Goal: Task Accomplishment & Management: Use online tool/utility

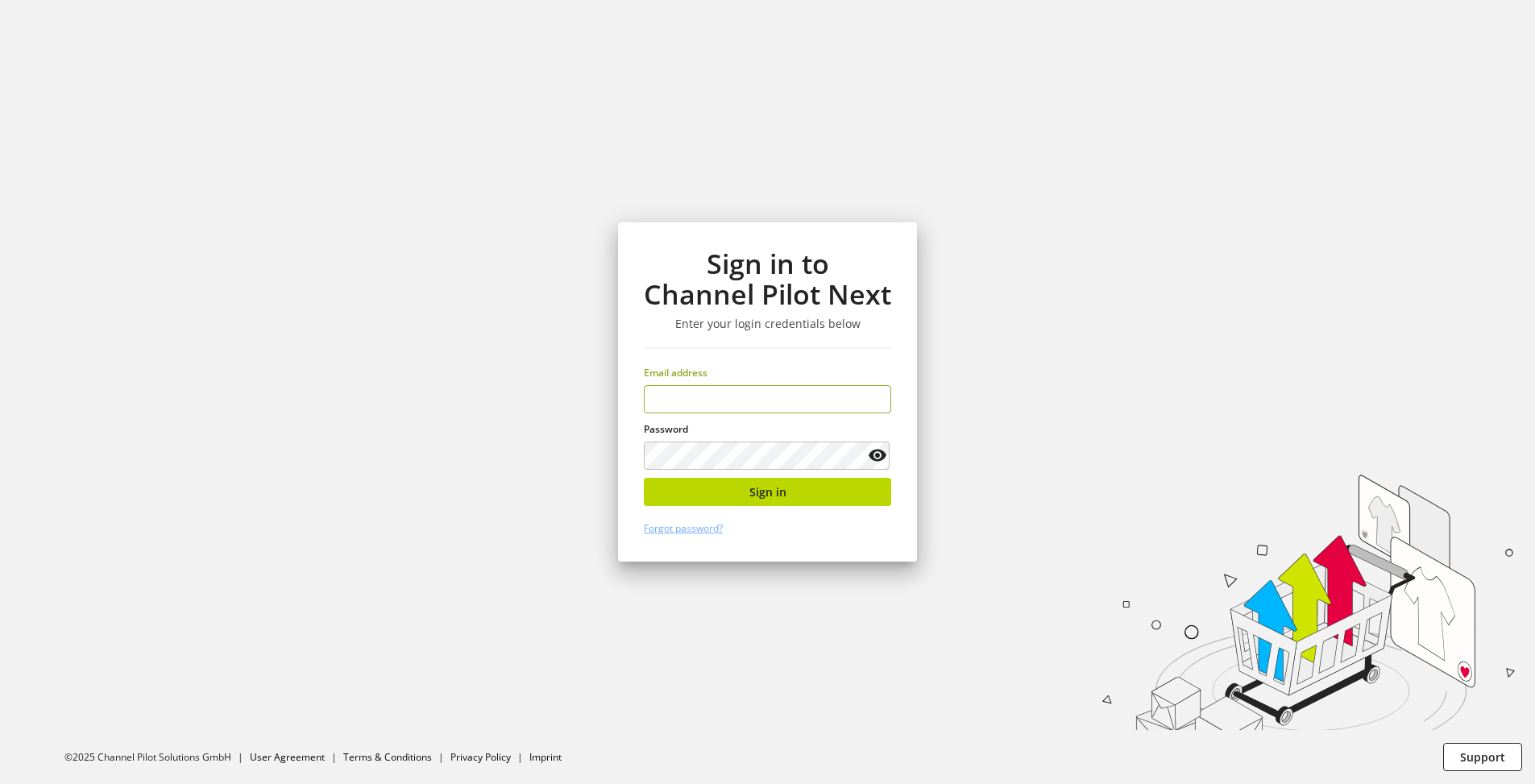
click at [747, 402] on input "email" at bounding box center [767, 399] width 247 height 29
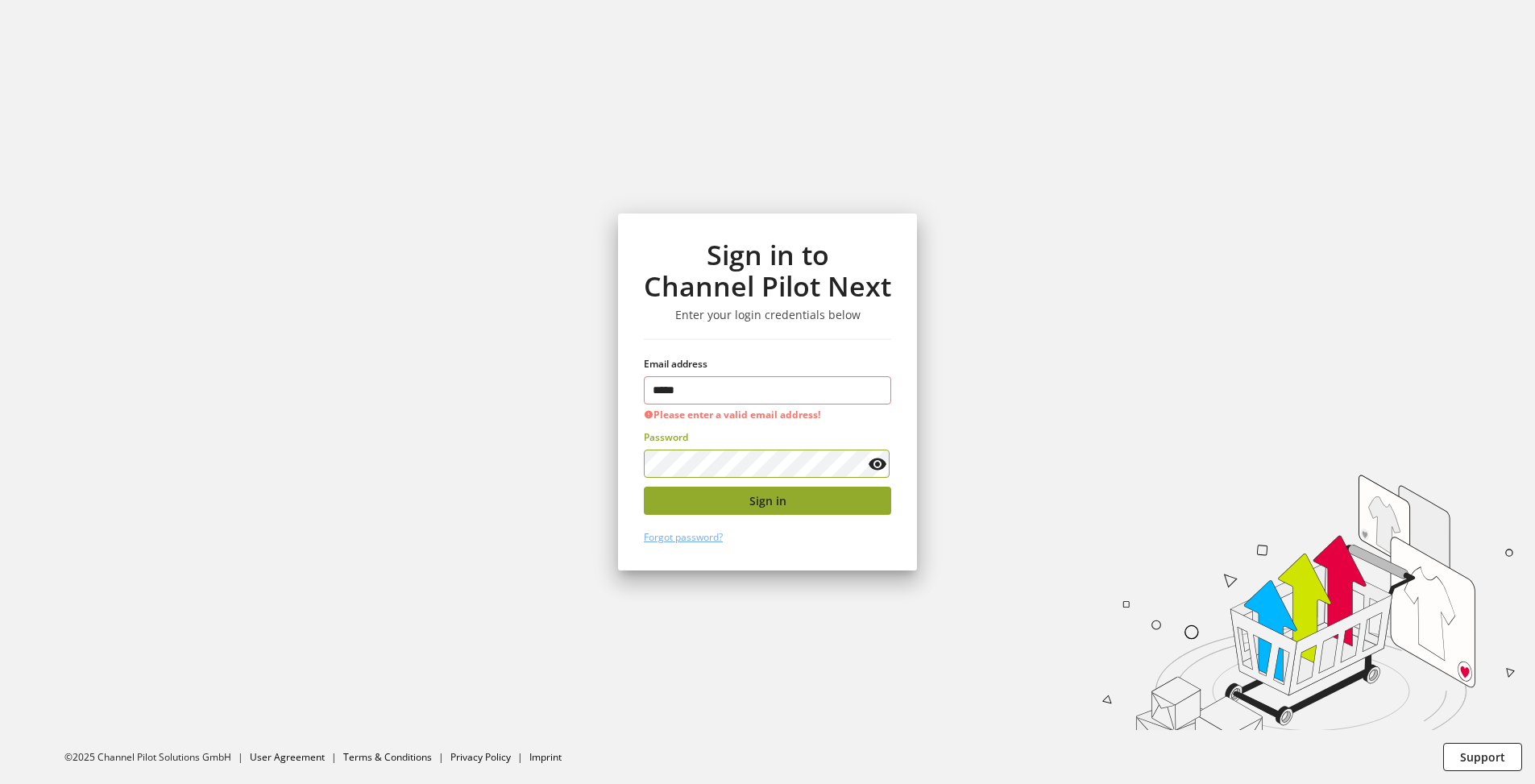
click at [744, 499] on button "Sign in" at bounding box center [767, 500] width 247 height 29
type input "*"
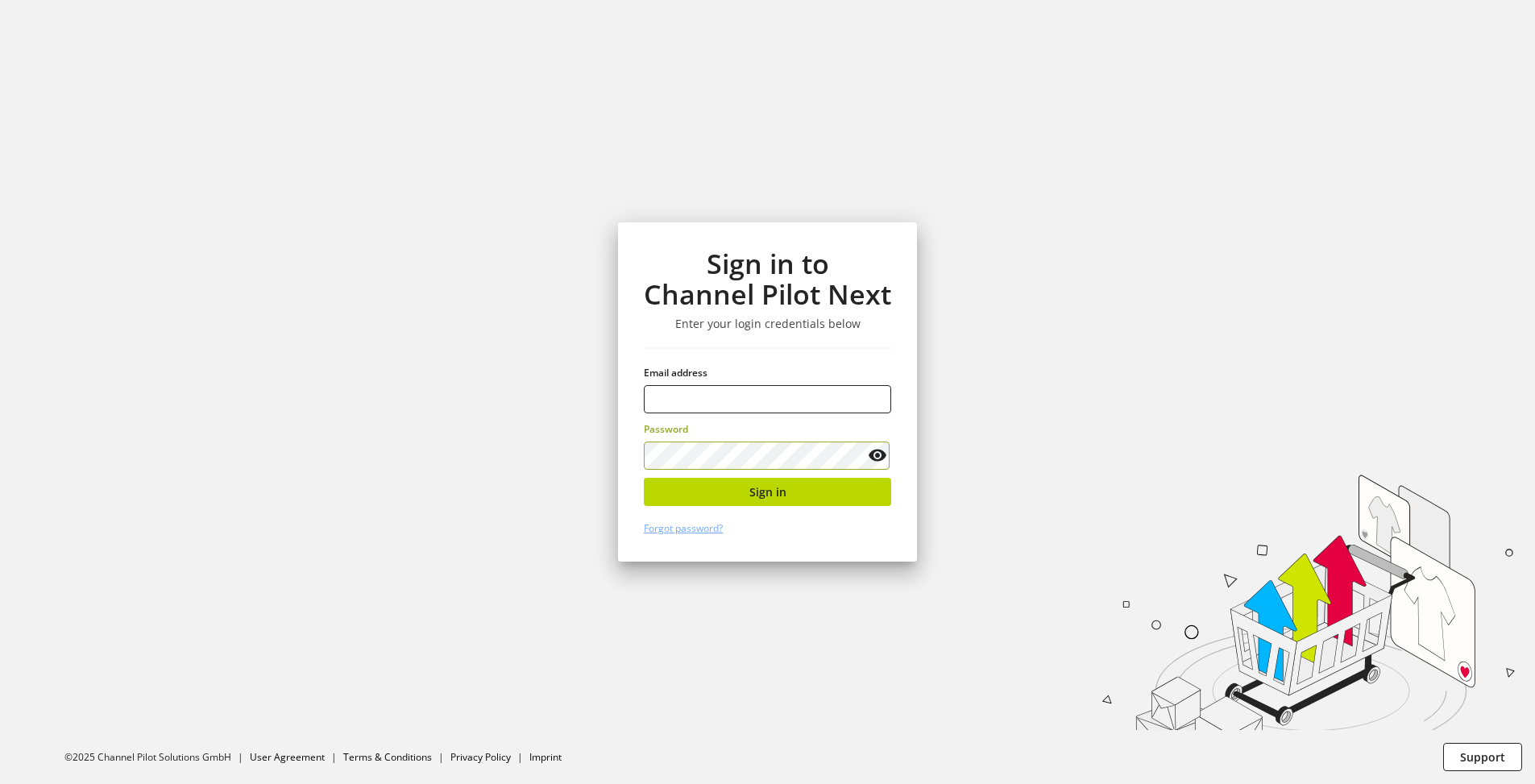
type input "**********"
click at [773, 500] on button "Sign in" at bounding box center [767, 492] width 247 height 29
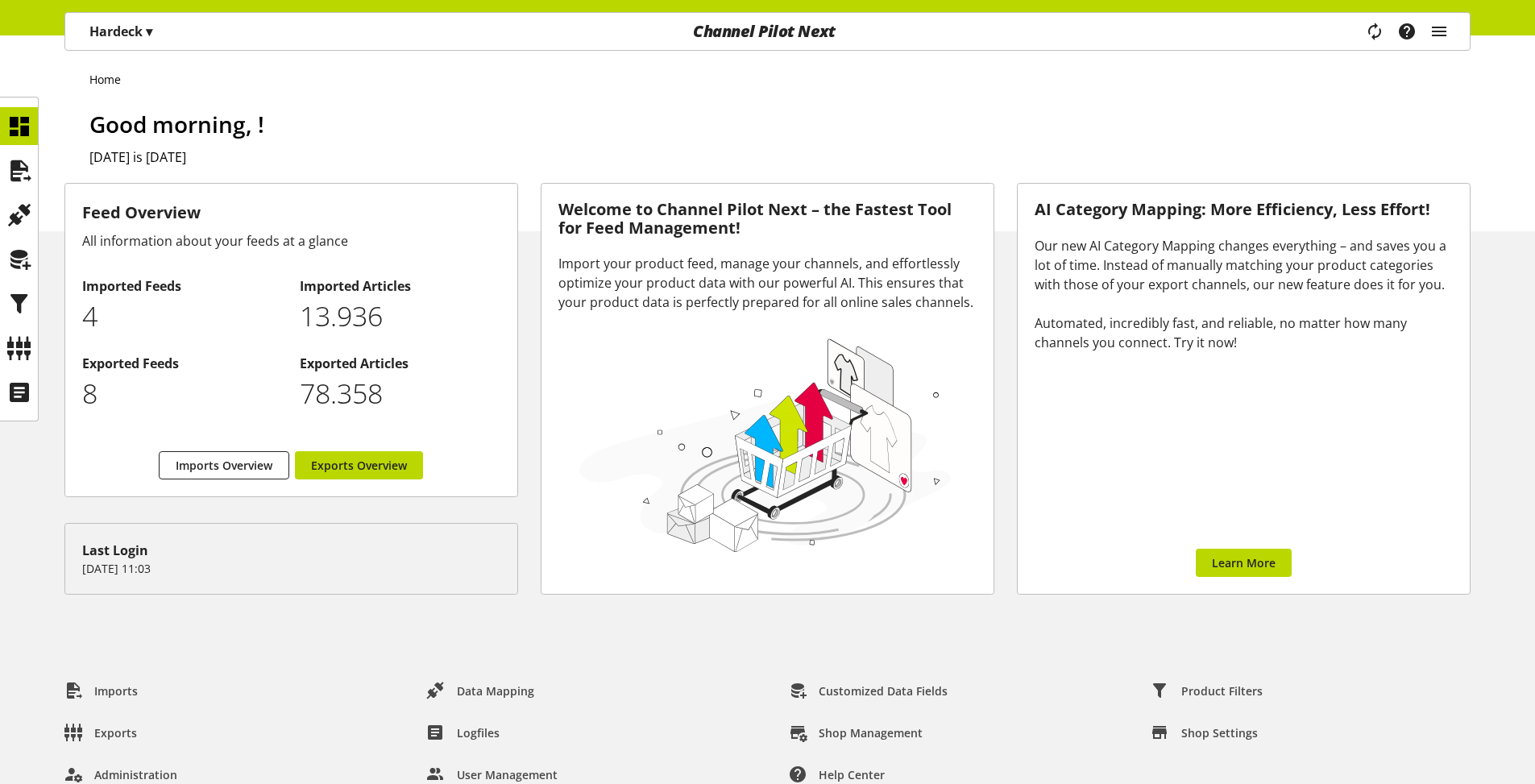
click at [132, 39] on p "Hardeck ▾" at bounding box center [121, 31] width 62 height 19
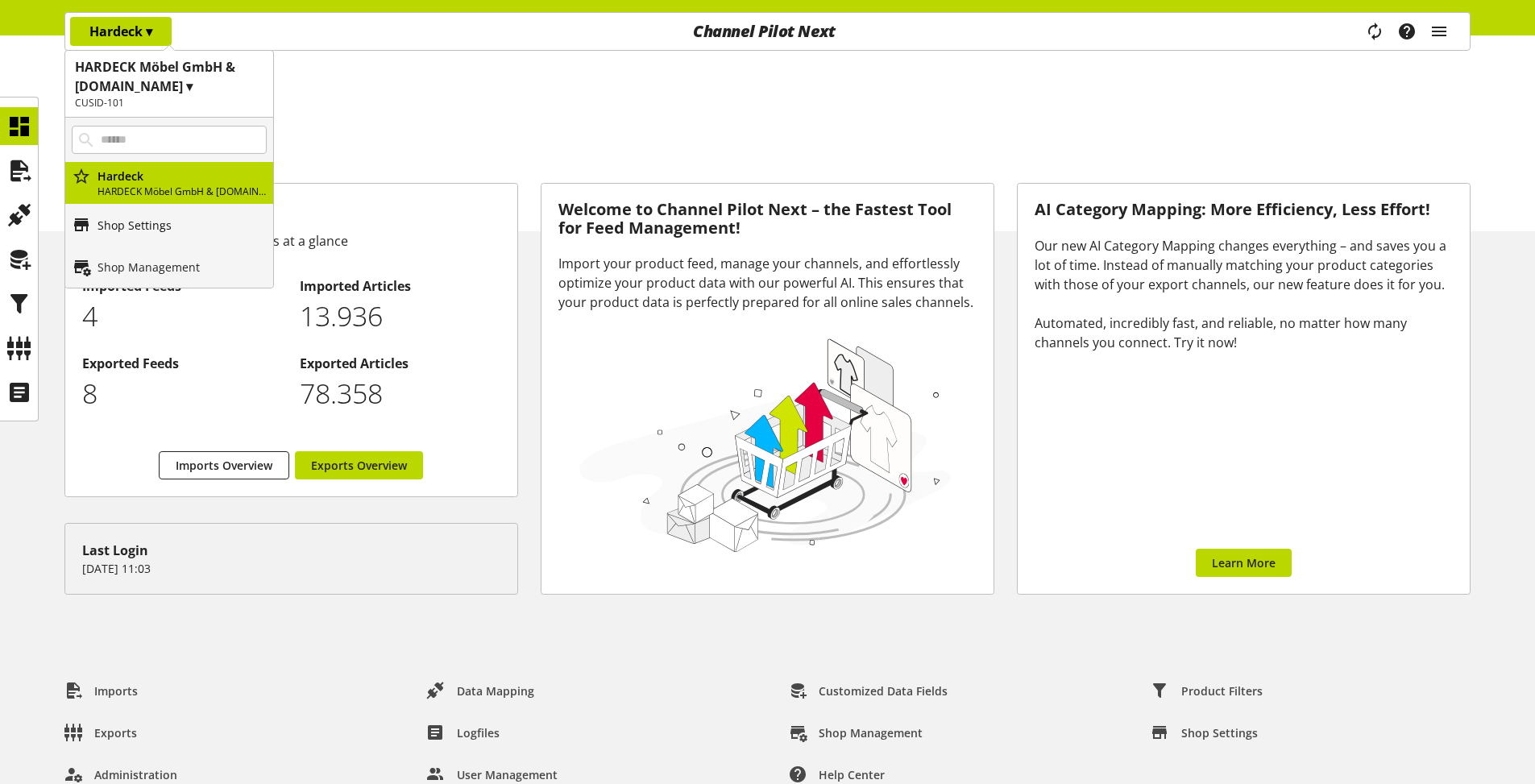
click at [114, 219] on p "Shop Settings" at bounding box center [134, 225] width 74 height 17
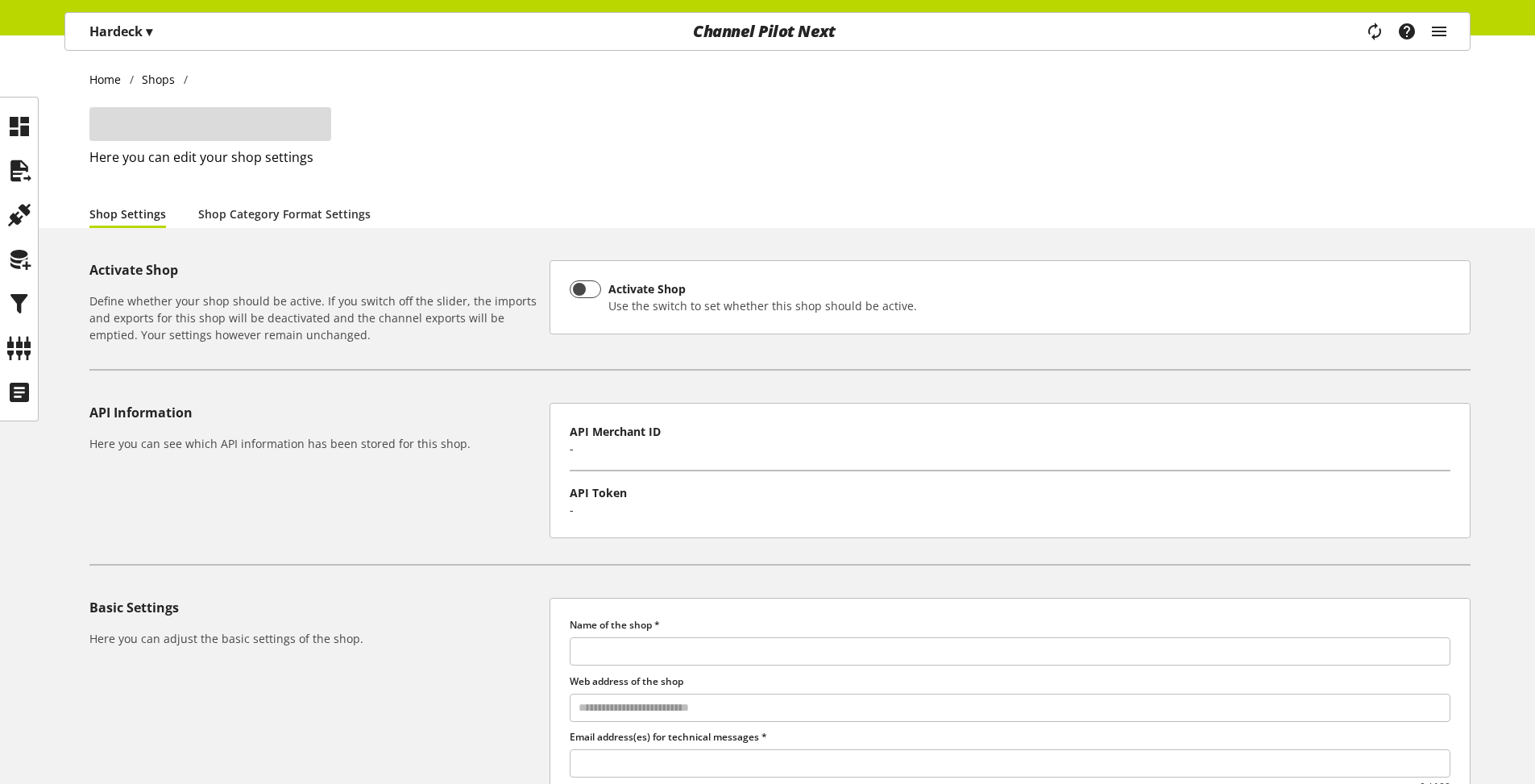
type input "*******"
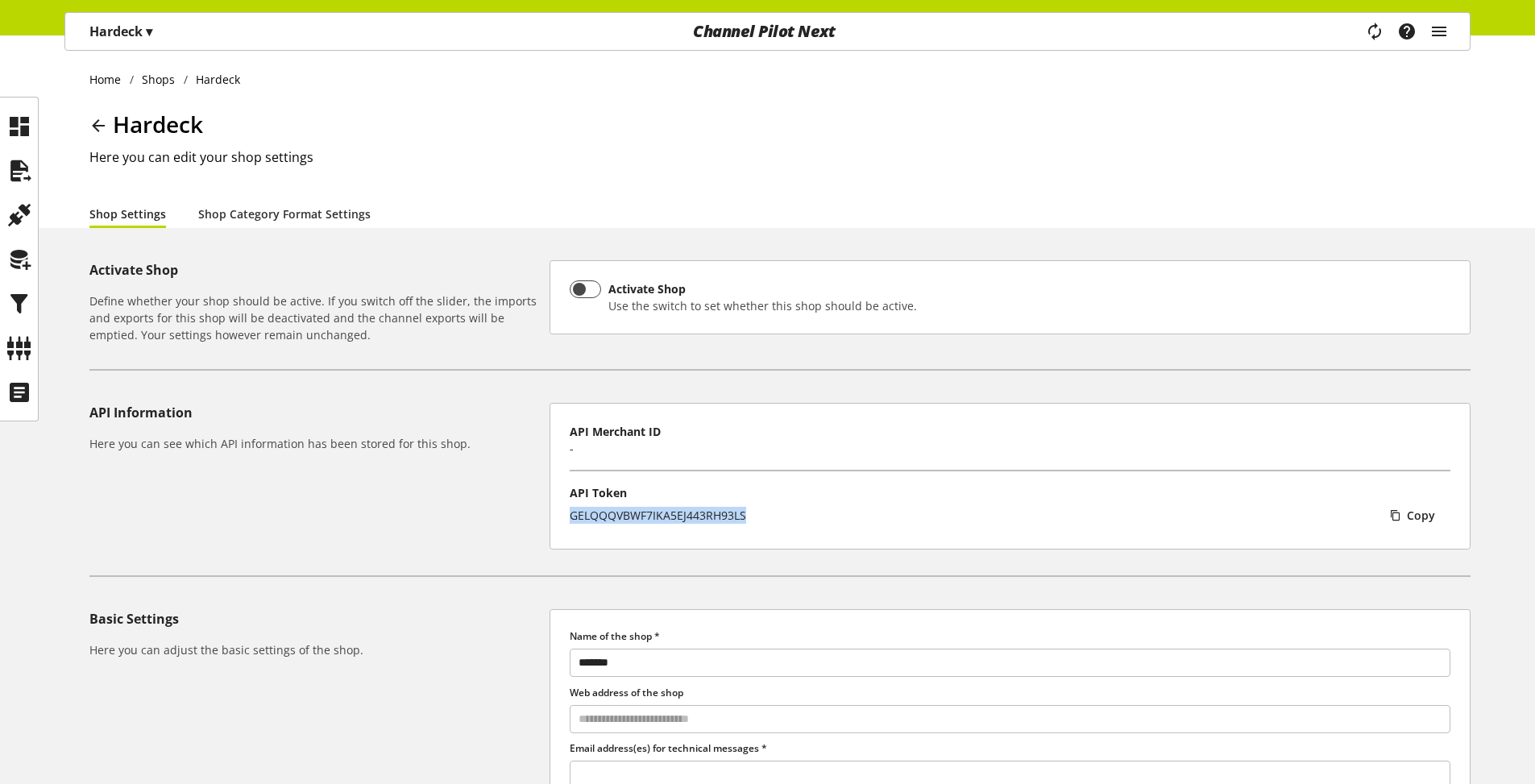
drag, startPoint x: 759, startPoint y: 515, endPoint x: 573, endPoint y: 505, distance: 186.3
click at [573, 505] on div "GELQQQVBWF7IKA5EJ443RH93LS Copy" at bounding box center [1010, 515] width 881 height 29
click at [728, 495] on p "API Token" at bounding box center [1010, 493] width 881 height 17
click at [132, 31] on p "Hardeck ▾" at bounding box center [121, 31] width 62 height 19
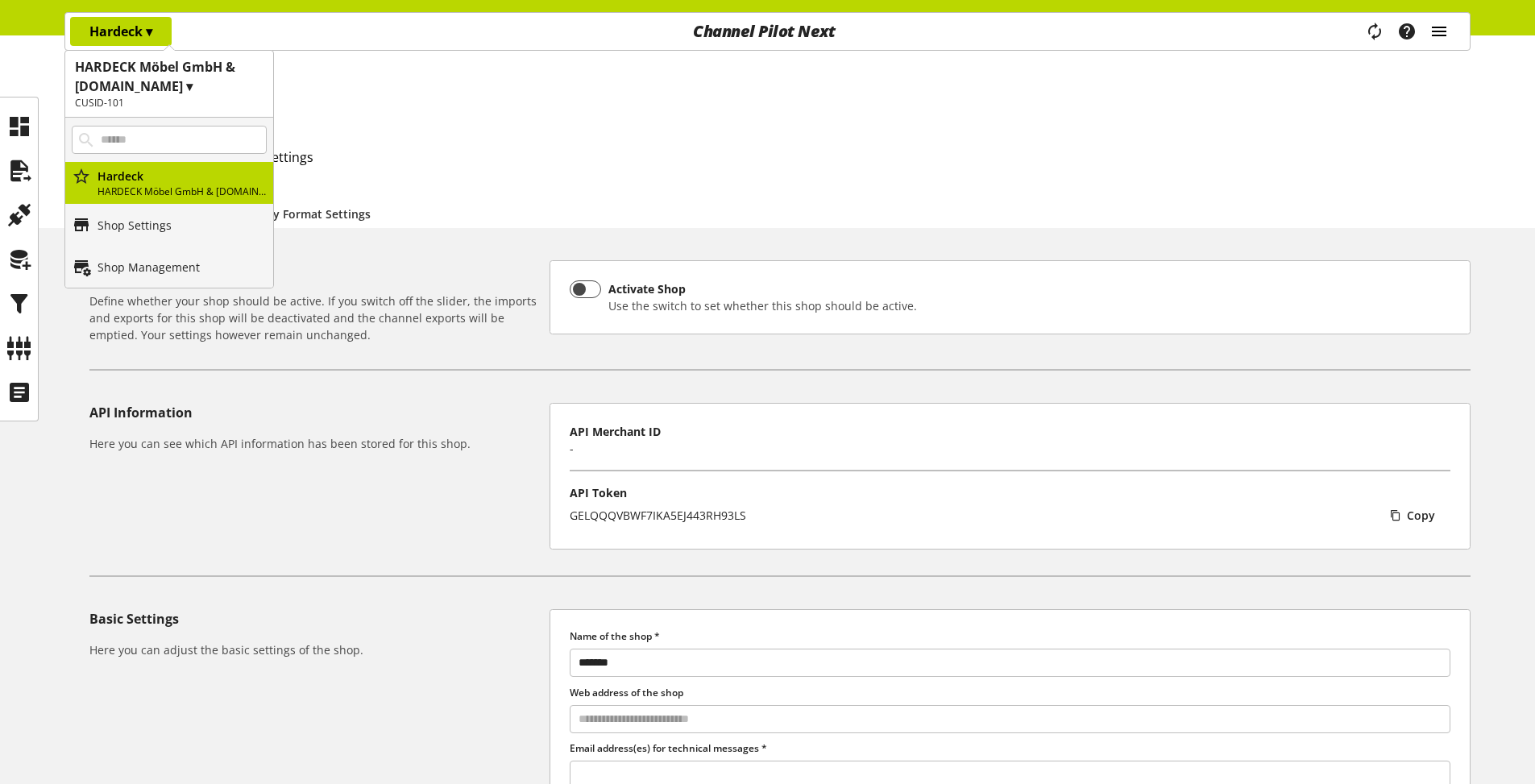
click at [1444, 29] on icon "main navigation" at bounding box center [1440, 31] width 19 height 29
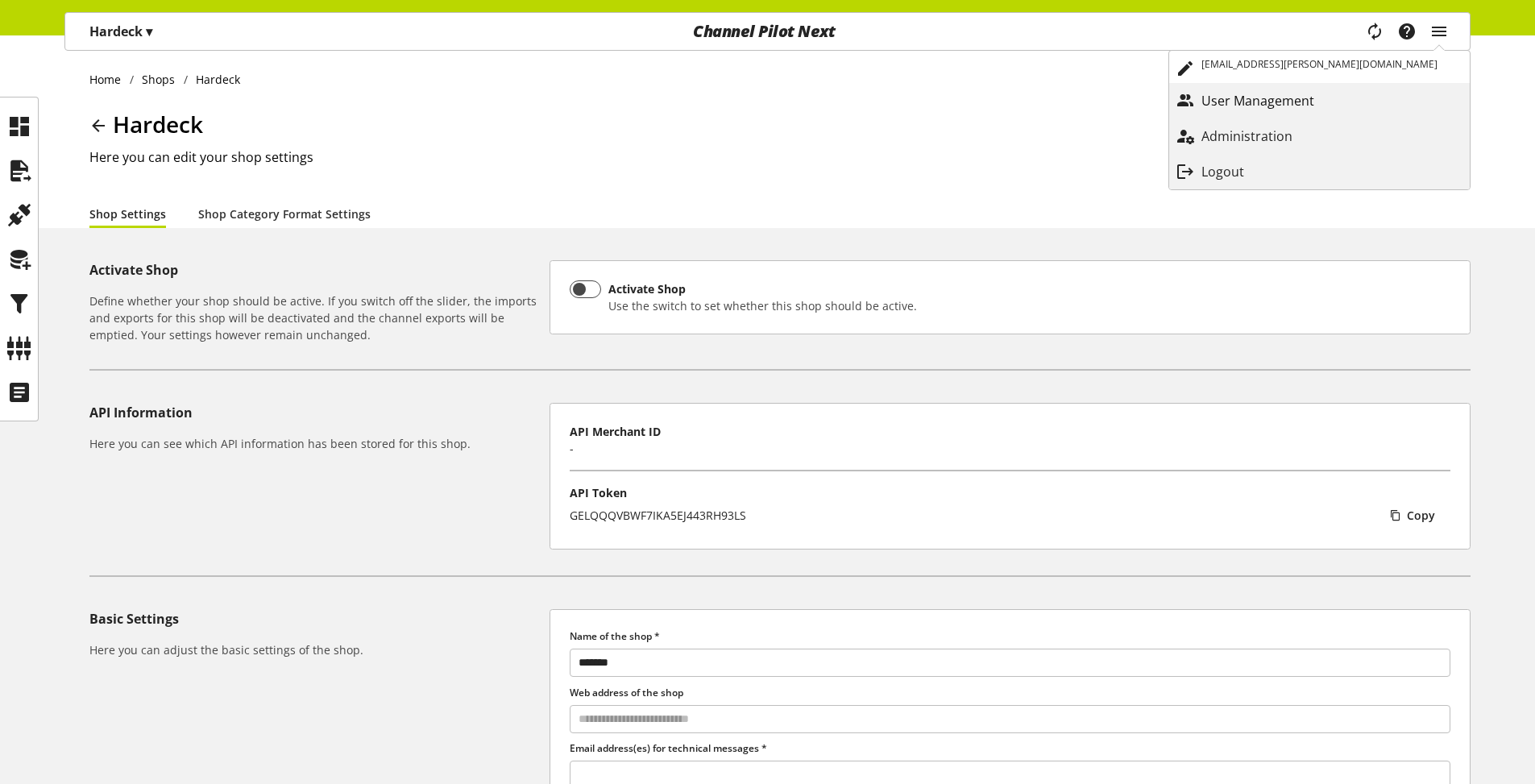
click at [1361, 111] on link "User Management" at bounding box center [1320, 100] width 300 height 29
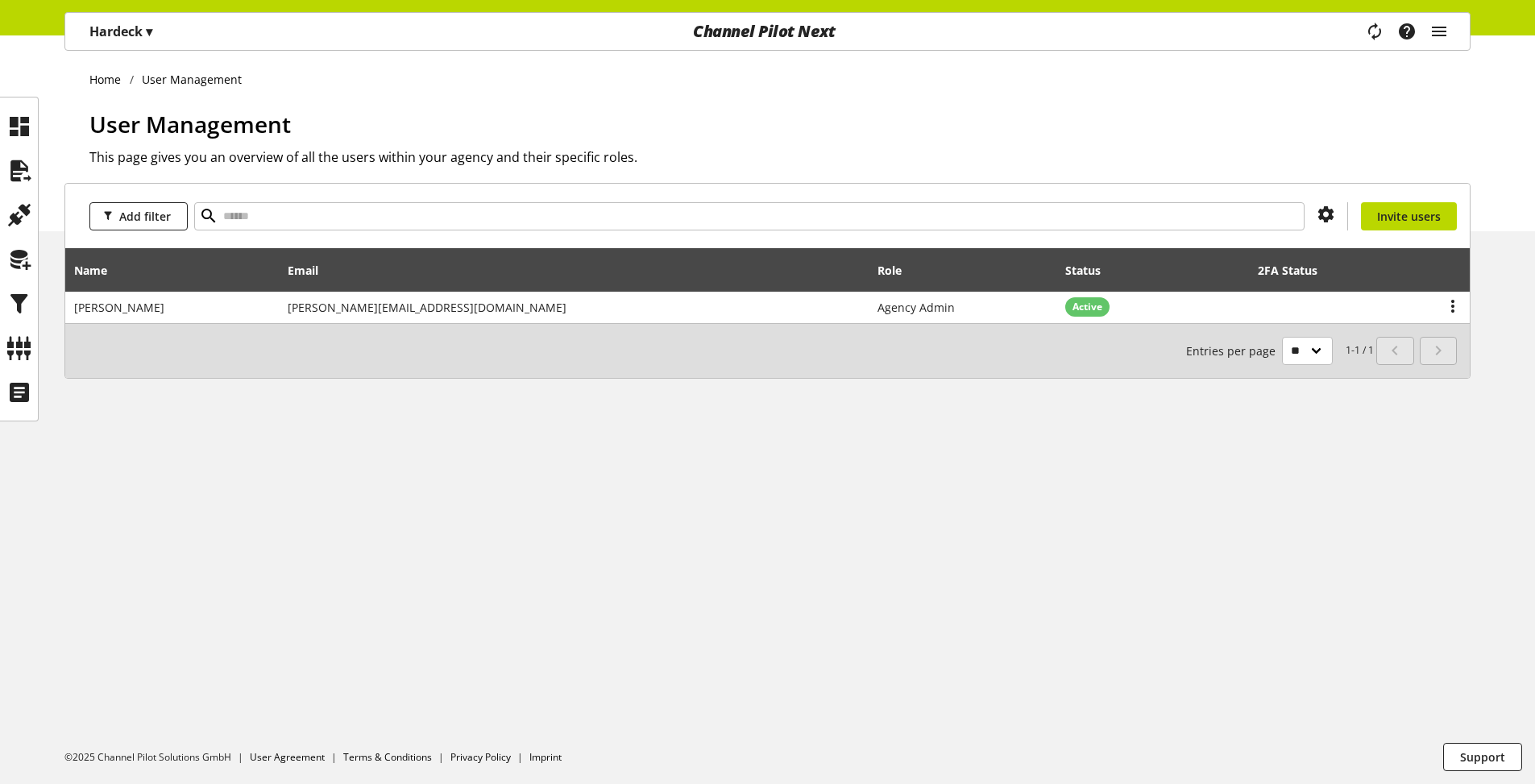
click at [1446, 49] on div "Task manager Help center josua.riha@channelpilot.com User Management Administra…" at bounding box center [1413, 31] width 114 height 37
click at [1444, 26] on icon "main navigation" at bounding box center [1440, 31] width 19 height 29
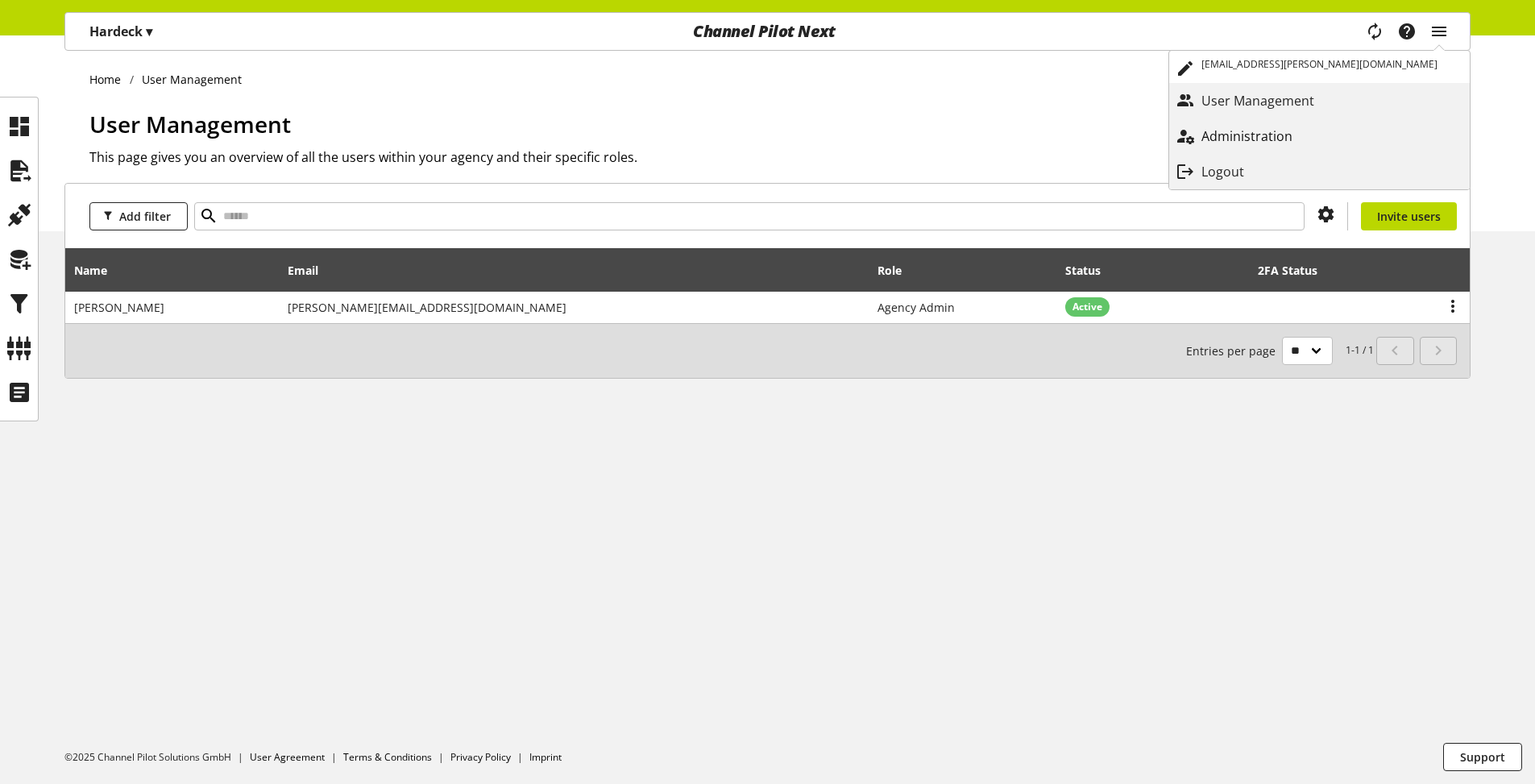
click at [1325, 140] on p "Administration" at bounding box center [1263, 136] width 123 height 19
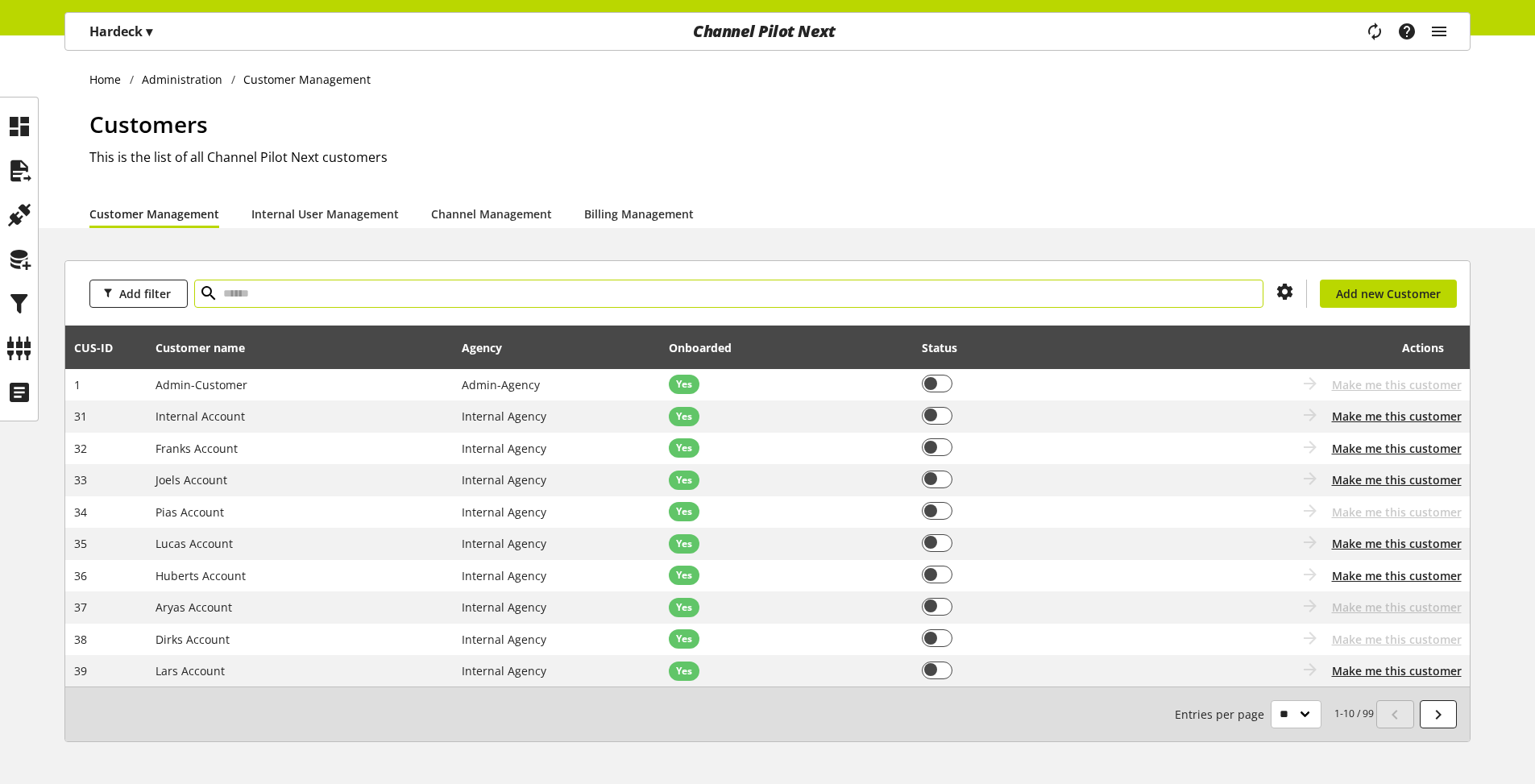
click at [466, 300] on input "text" at bounding box center [729, 293] width 1070 height 29
type input "****"
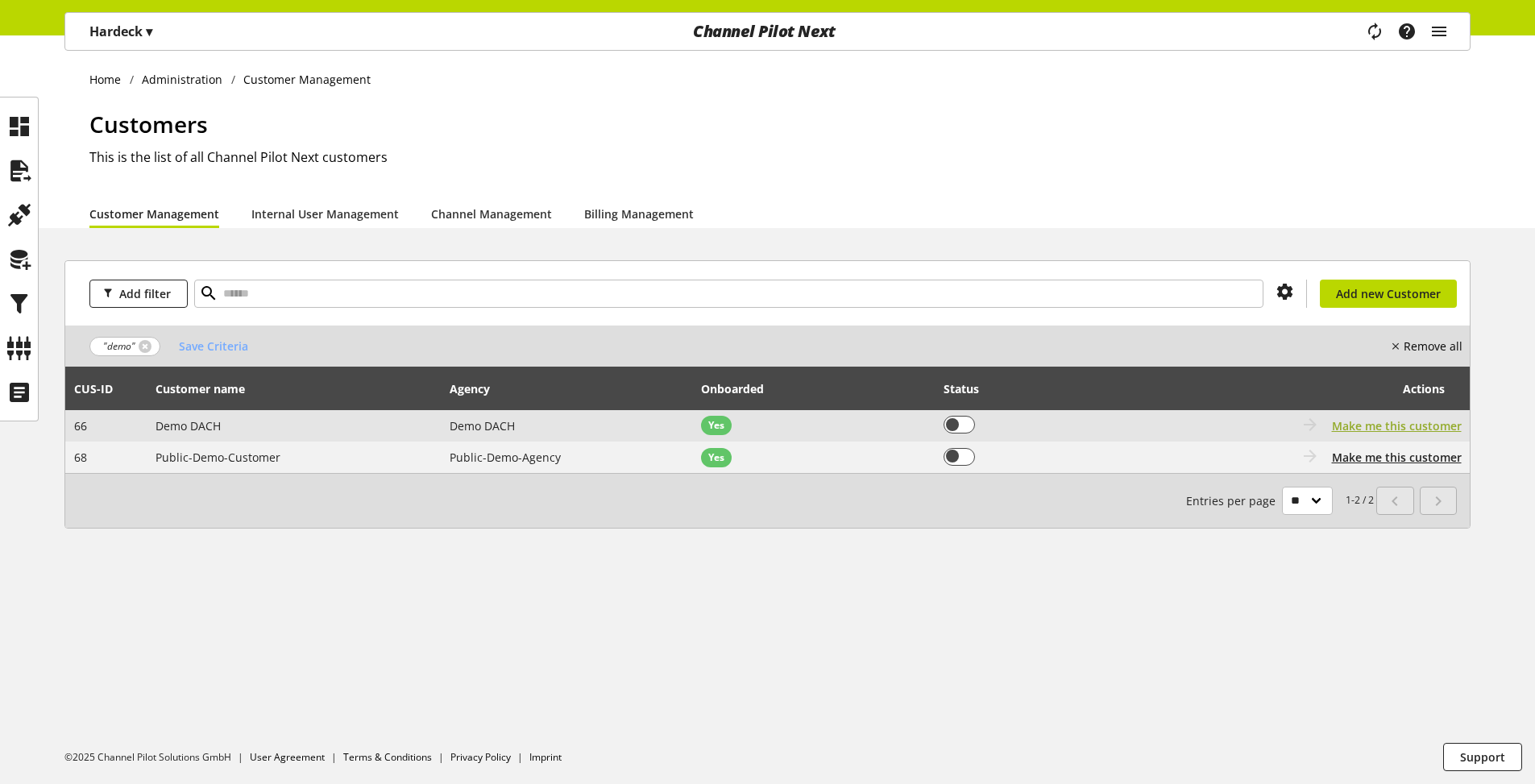
click at [1367, 426] on span "Make me this customer" at bounding box center [1397, 426] width 130 height 17
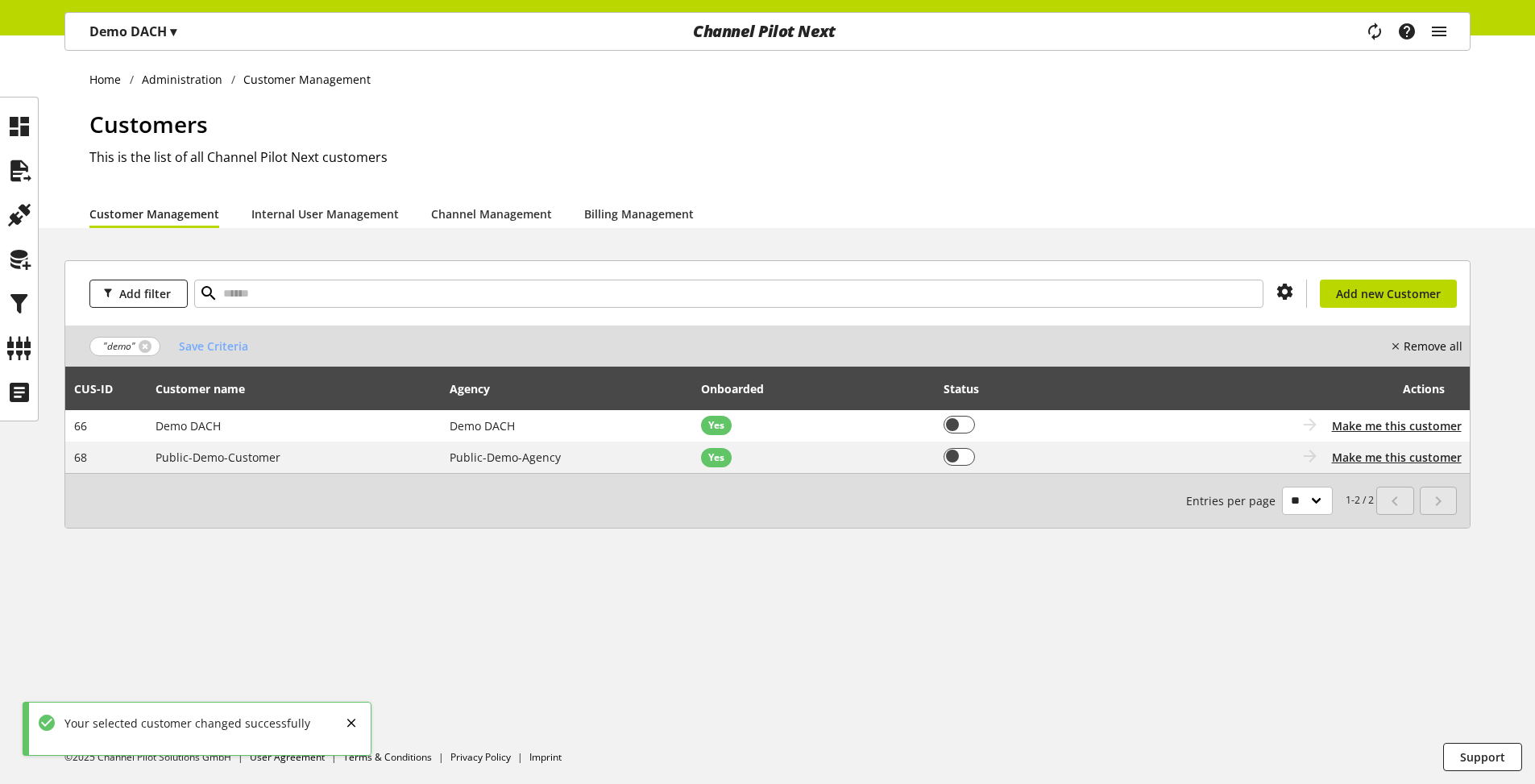
click at [128, 28] on p "Demo DACH ▾" at bounding box center [133, 31] width 87 height 19
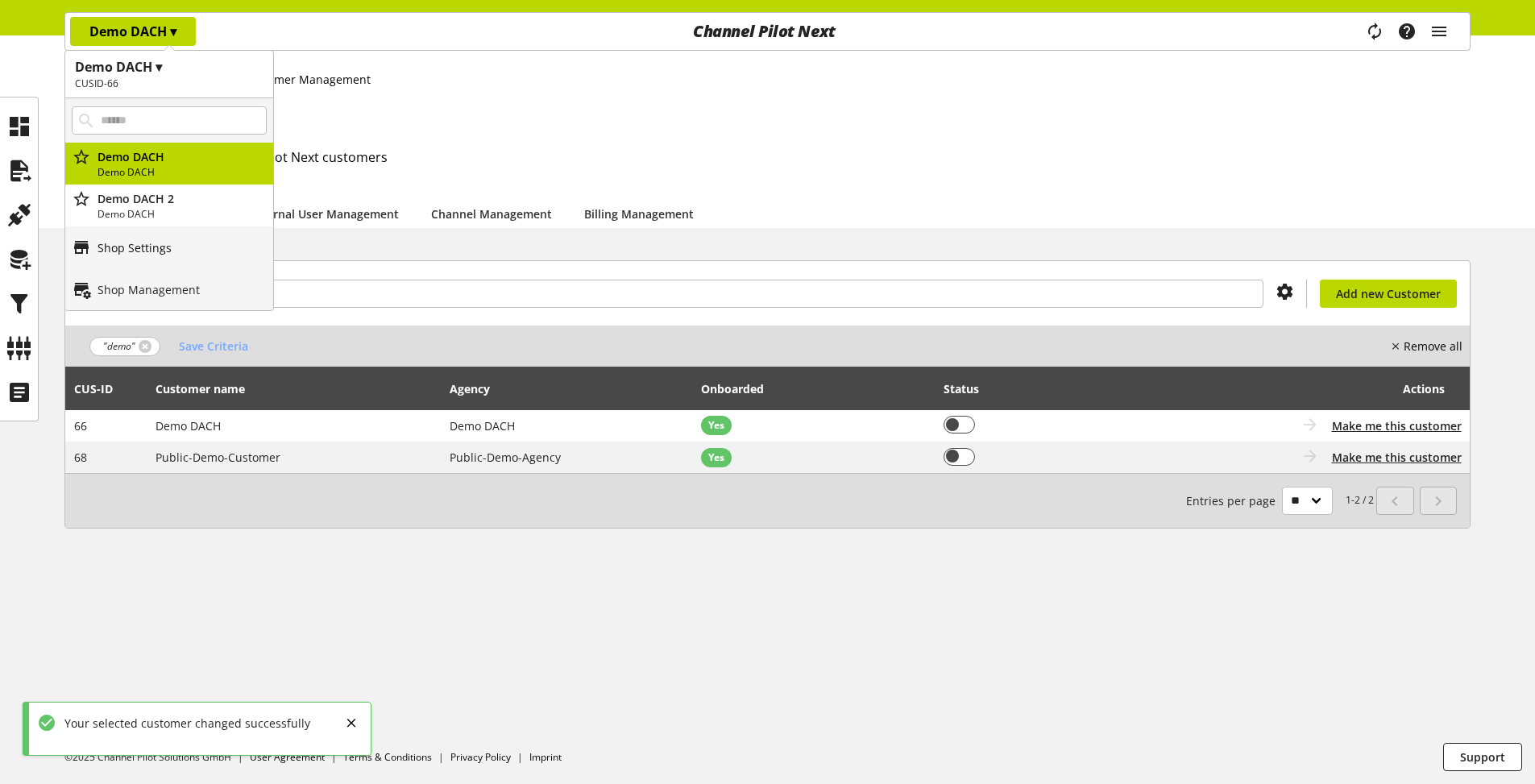
click at [122, 246] on p "Shop Settings" at bounding box center [134, 248] width 74 height 17
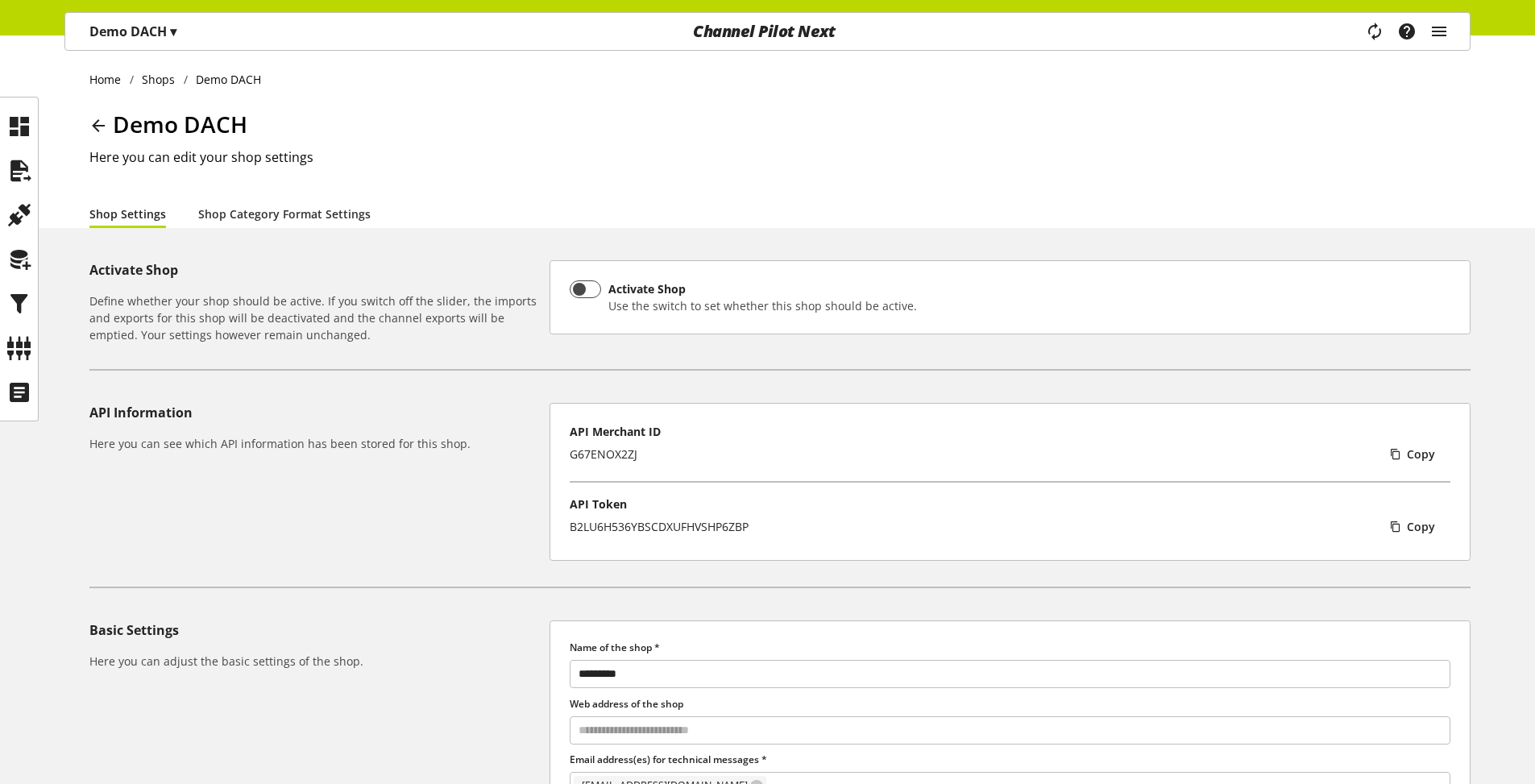
scroll to position [96, 0]
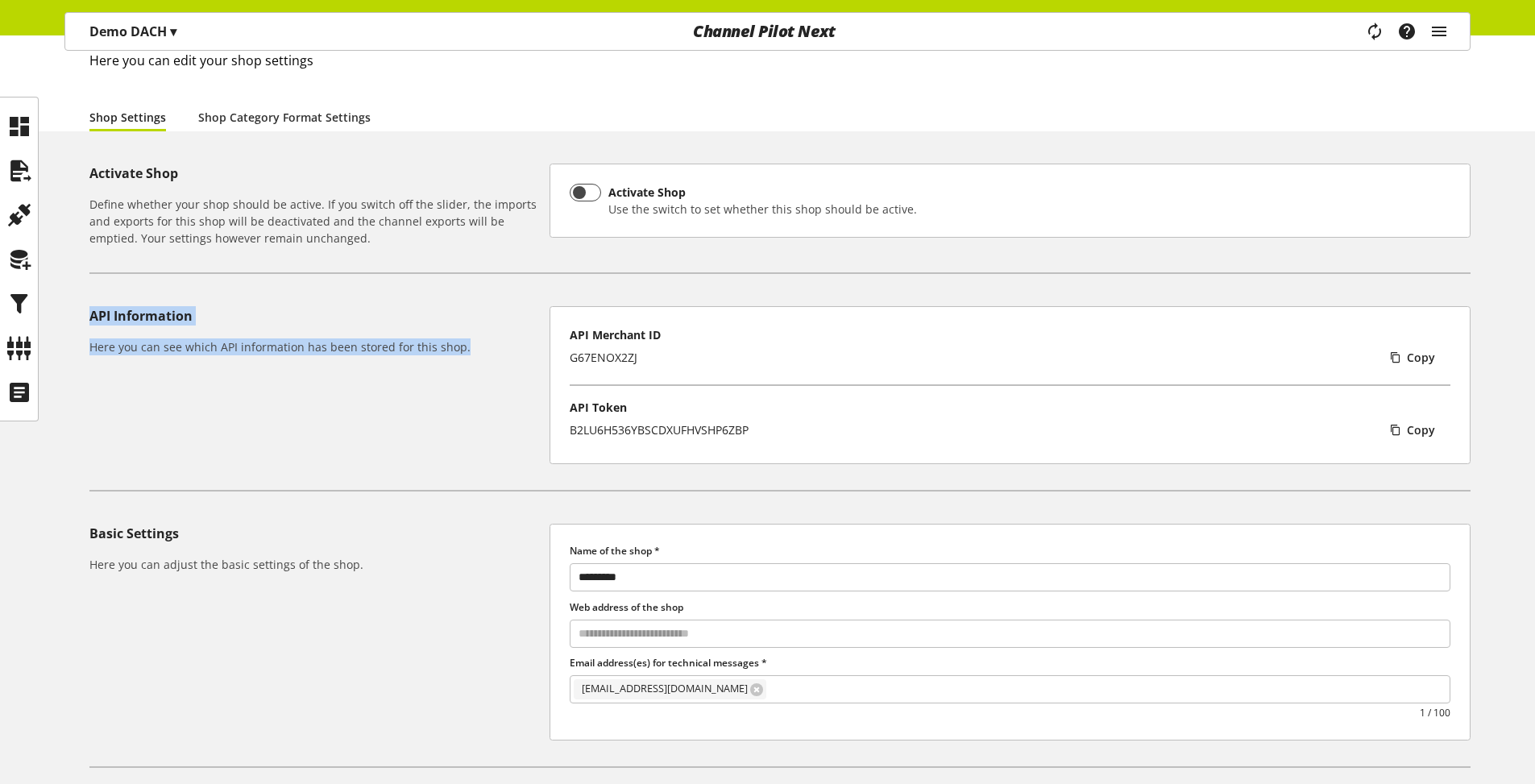
drag, startPoint x: 89, startPoint y: 315, endPoint x: 468, endPoint y: 356, distance: 381.2
click at [468, 356] on div "API Information Here you can see which API information has been stored for this…" at bounding box center [319, 385] width 460 height 158
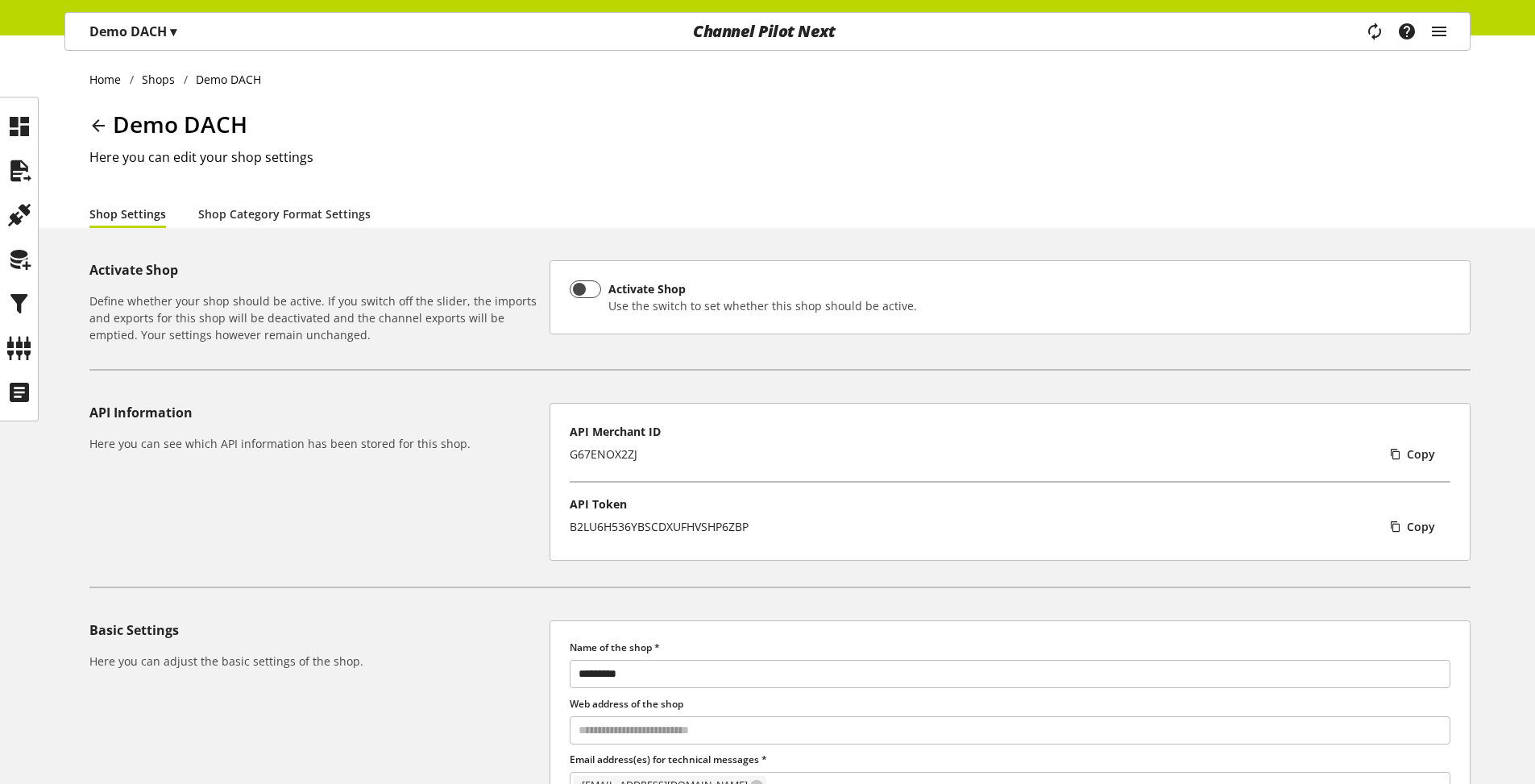
click at [610, 451] on div "G67ENOX2ZJ" at bounding box center [604, 454] width 68 height 17
click at [664, 526] on div "B2LU6H536YBSCDXUFHVSHP6ZBP" at bounding box center [659, 526] width 179 height 17
click at [863, 555] on div "API Merchant ID G67ENOX2ZJ Copy API Token B2LU6H536YBSCDXUFHVSHP6ZBP Copy" at bounding box center [1010, 481] width 922 height 158
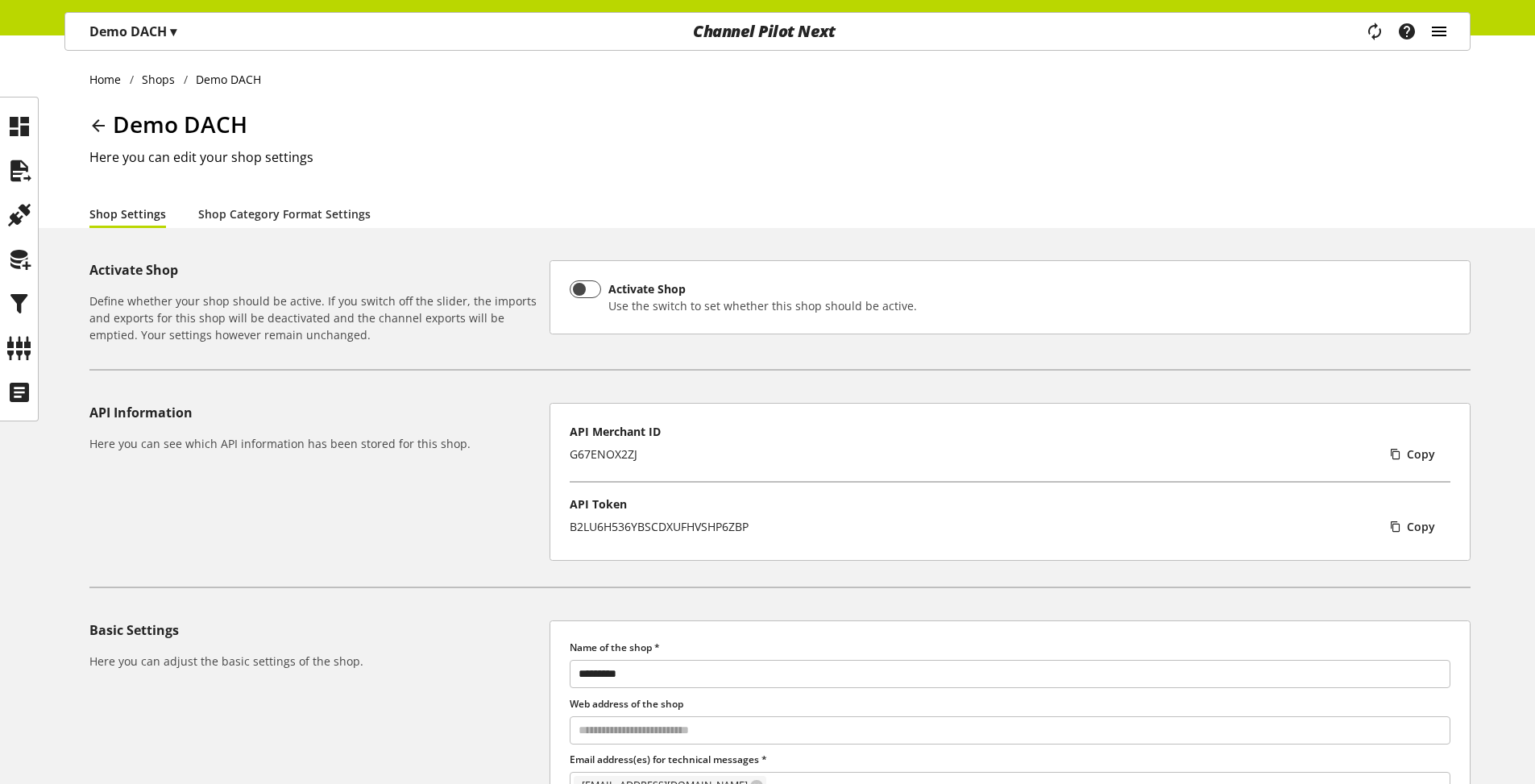
click at [1444, 33] on icon "main navigation" at bounding box center [1440, 31] width 19 height 29
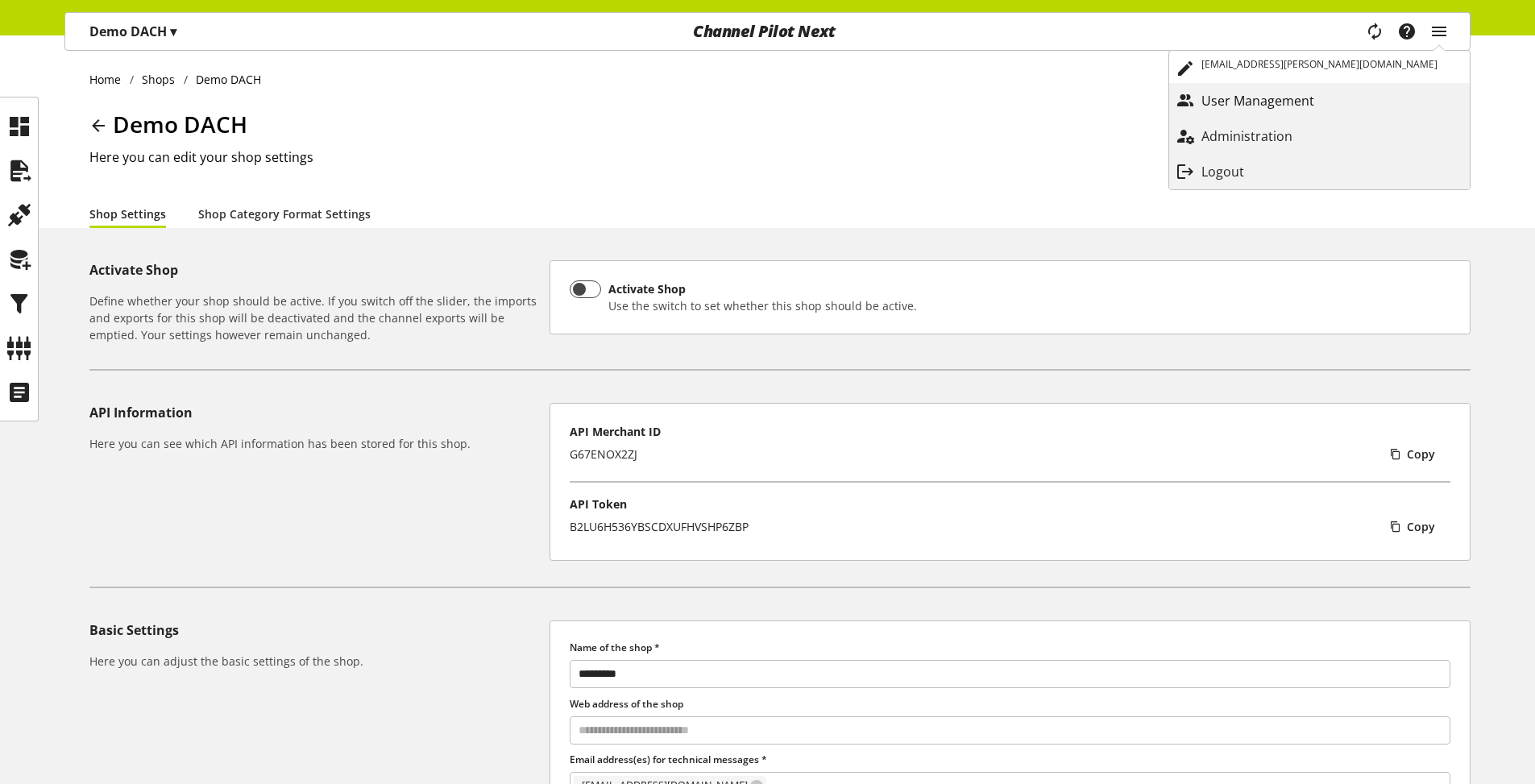
click at [1347, 107] on p "User Management" at bounding box center [1274, 101] width 145 height 19
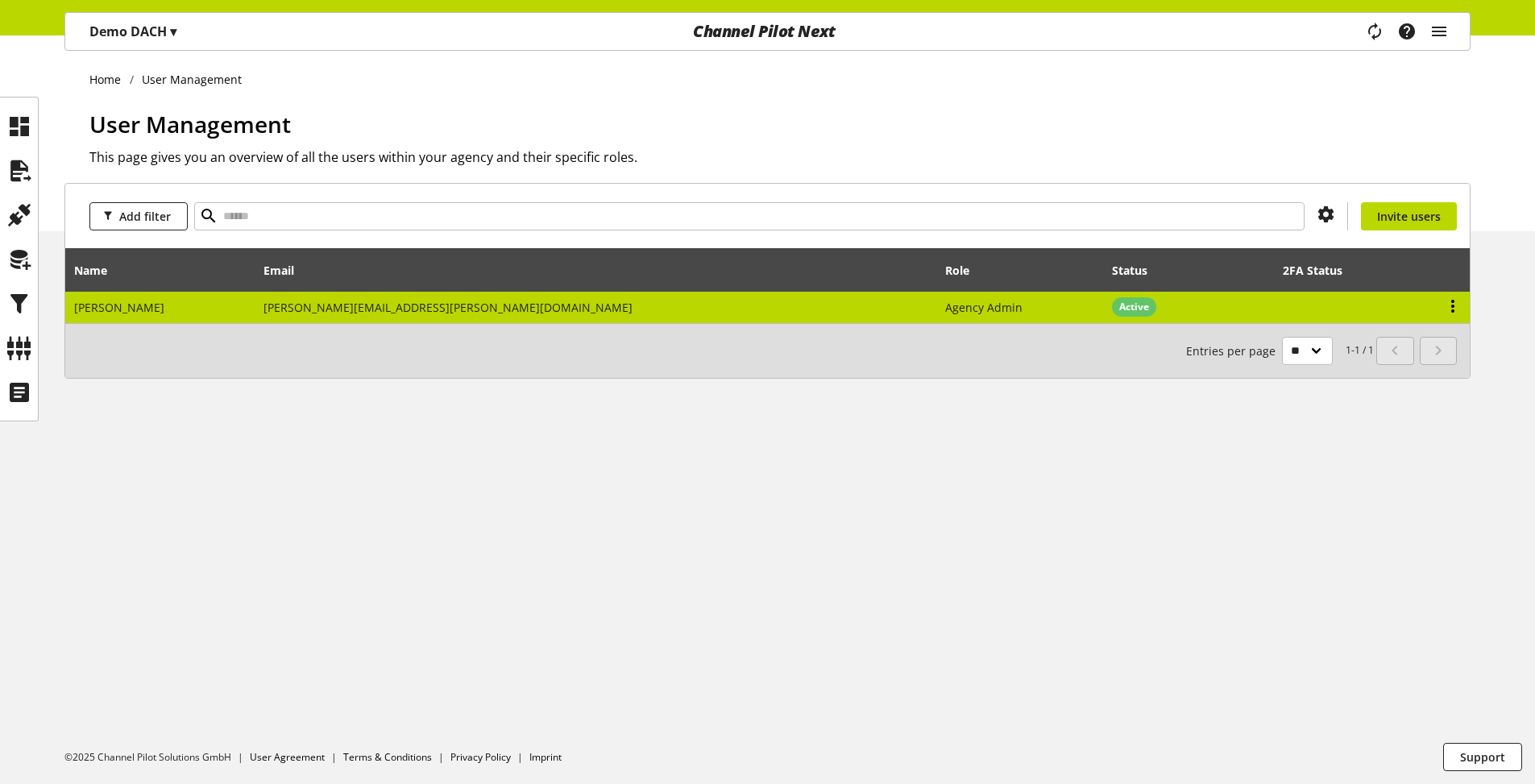
click at [1446, 306] on icon at bounding box center [1453, 305] width 19 height 29
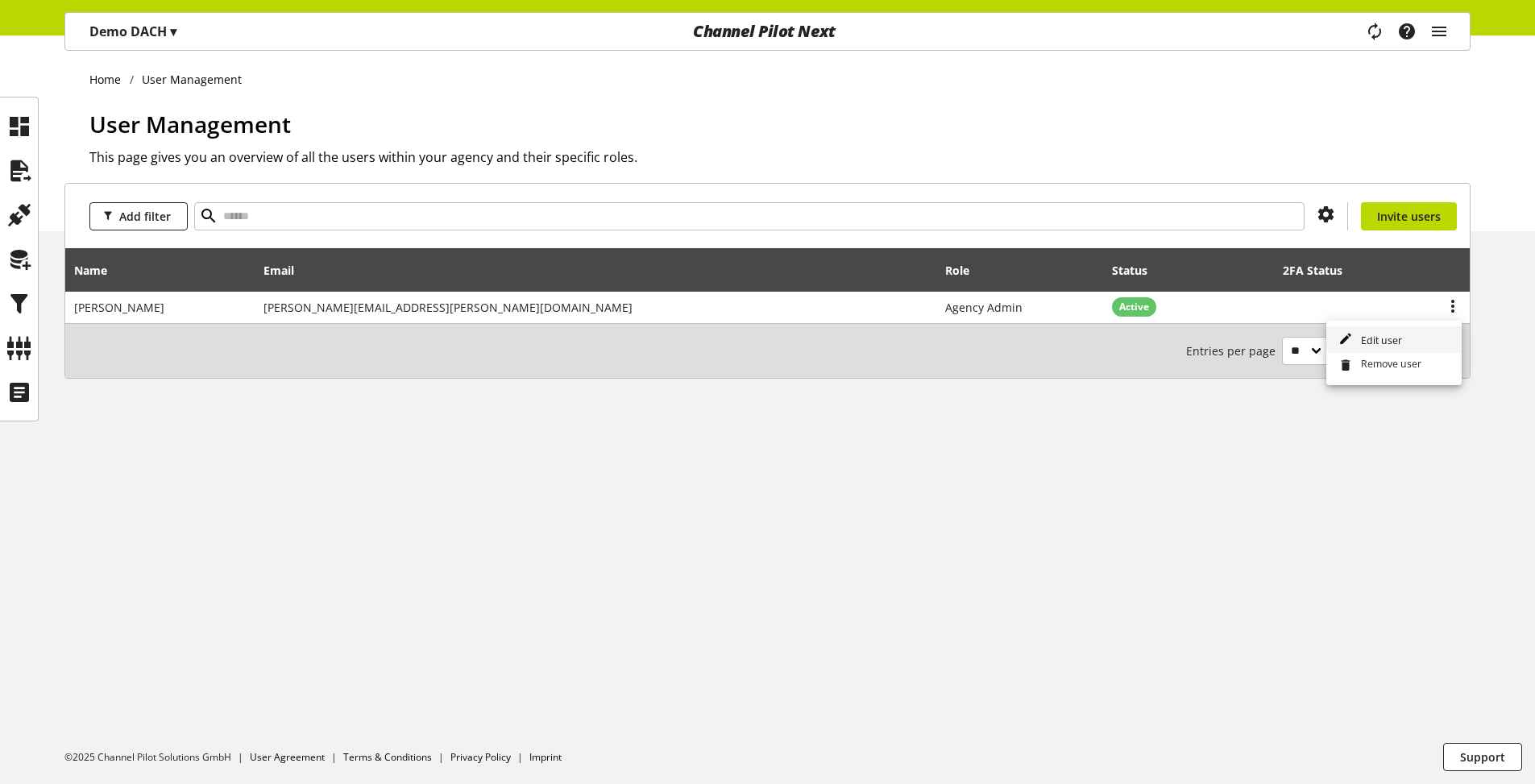
click at [1422, 340] on link "Edit user" at bounding box center [1394, 339] width 135 height 27
select select "**********"
select select "******"
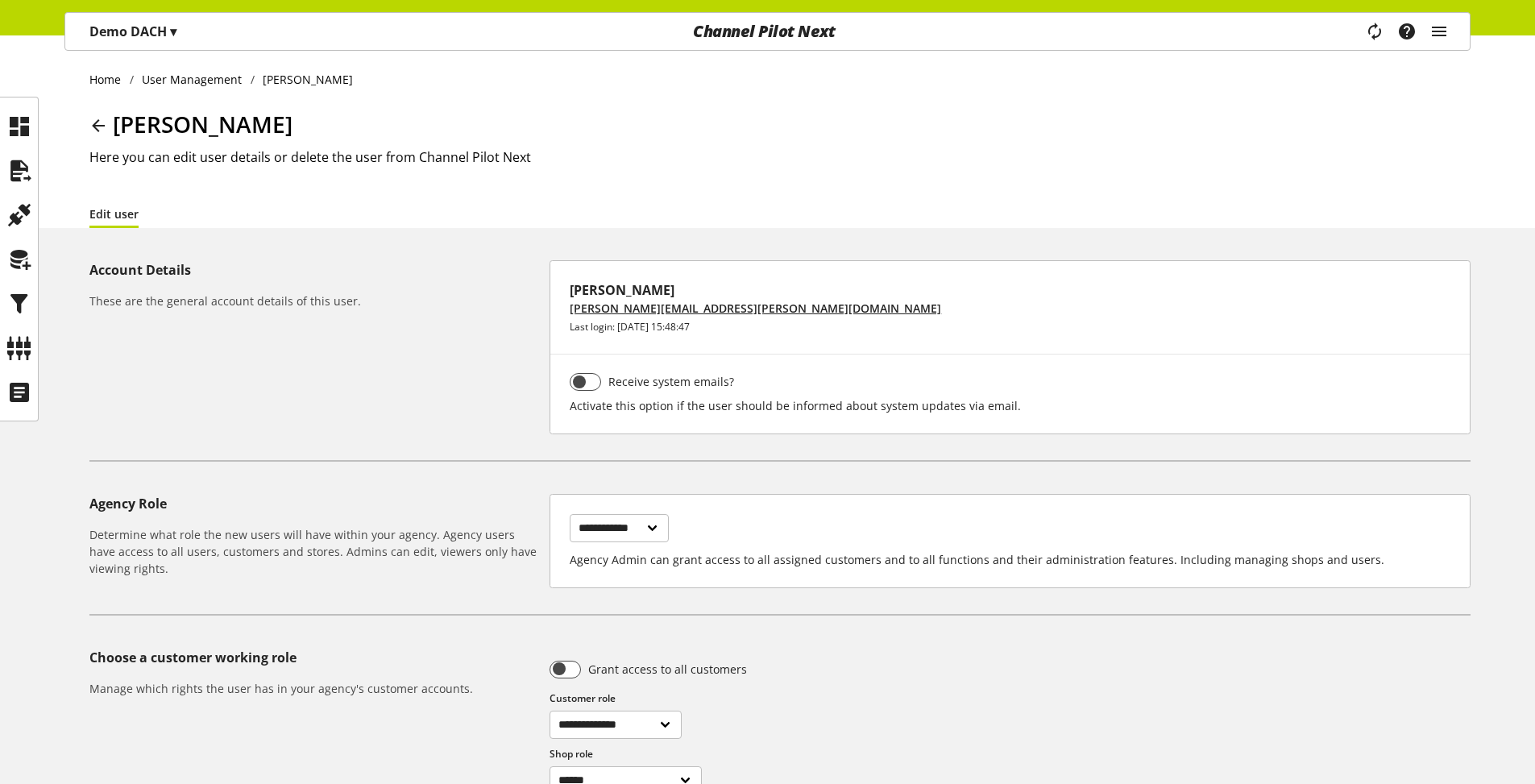
scroll to position [96, 0]
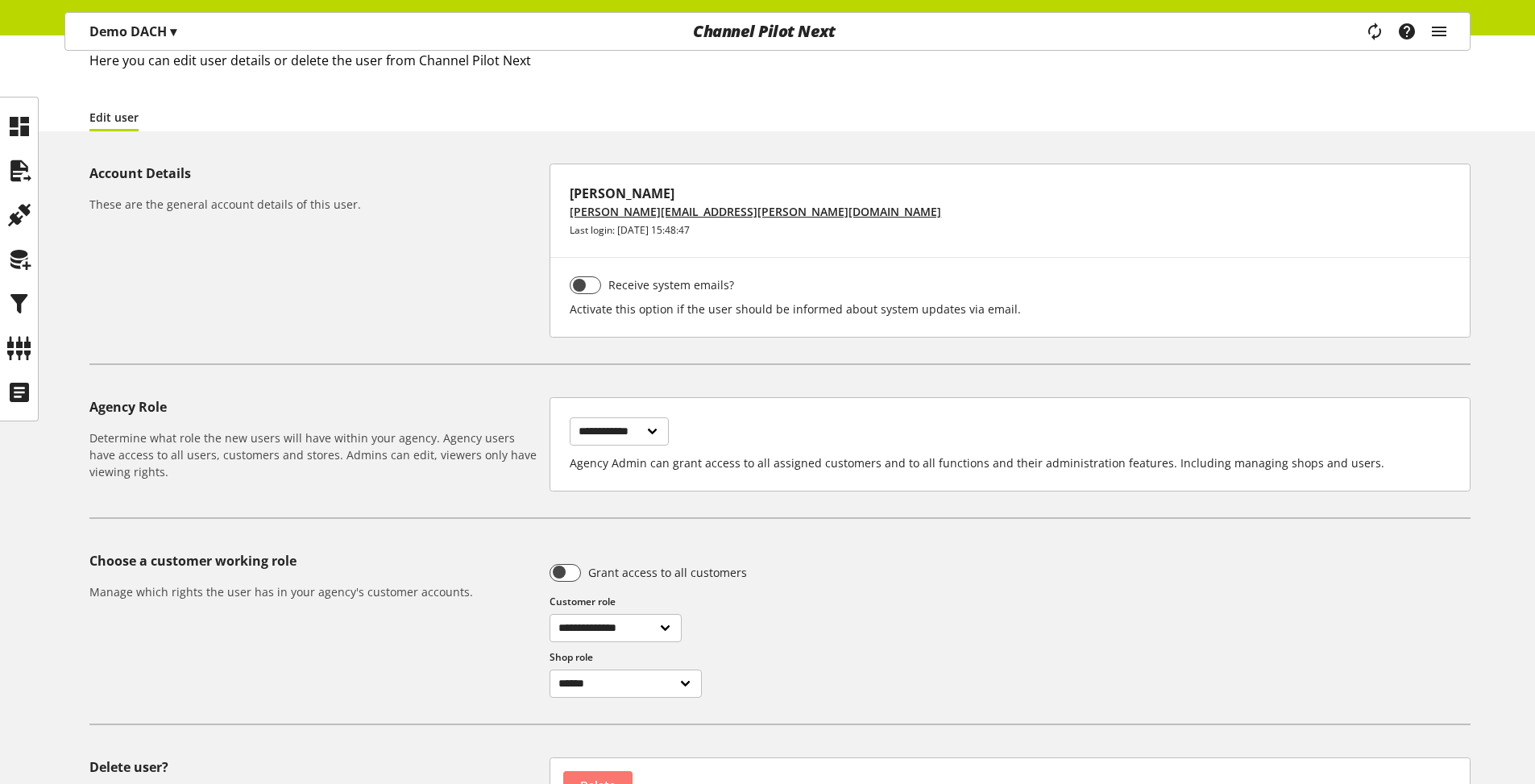
drag, startPoint x: 620, startPoint y: 441, endPoint x: 1006, endPoint y: 454, distance: 386.2
click at [1006, 454] on div "**********" at bounding box center [1010, 444] width 922 height 95
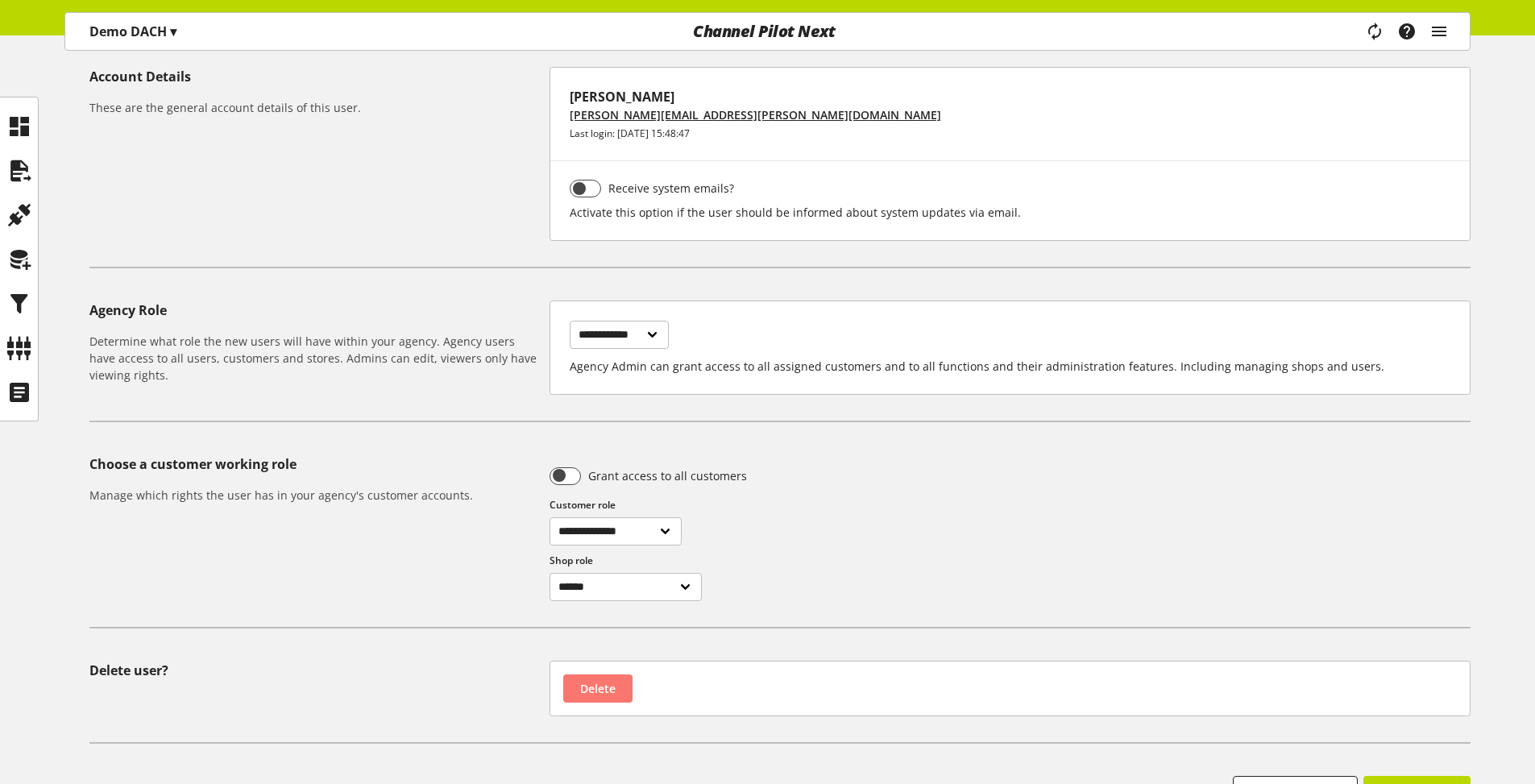
scroll to position [290, 0]
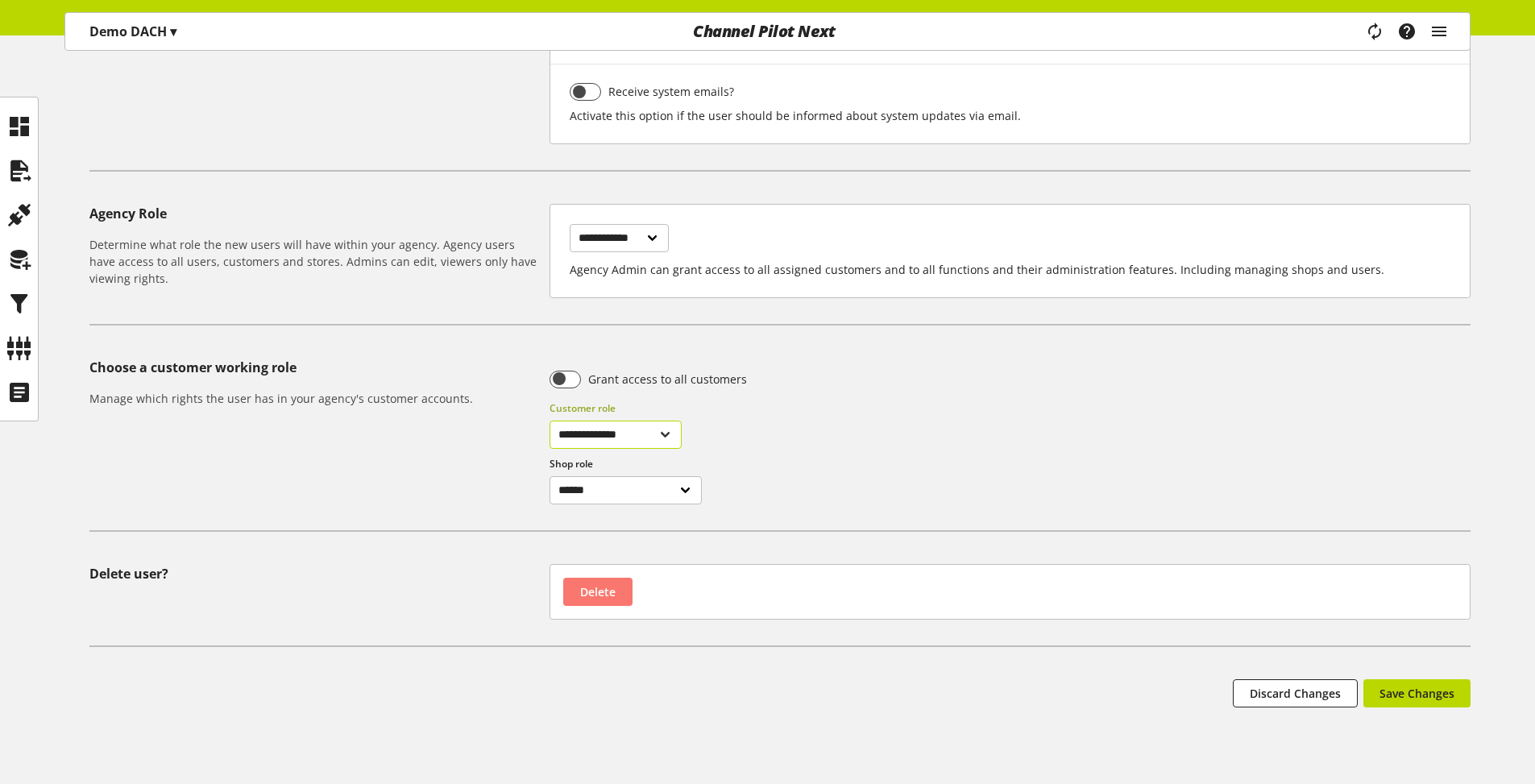
click at [655, 439] on select "**********" at bounding box center [615, 434] width 132 height 29
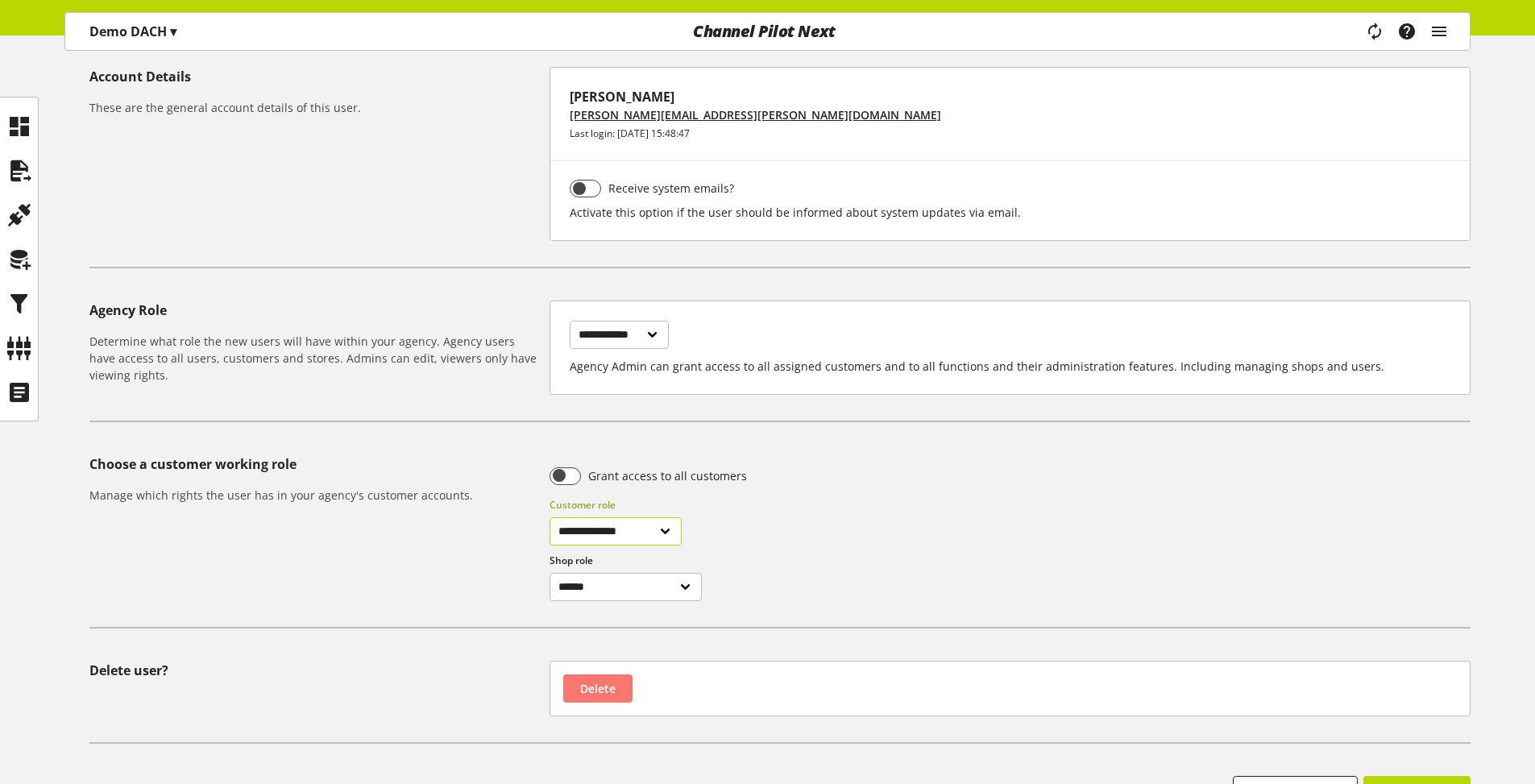
scroll to position [0, 0]
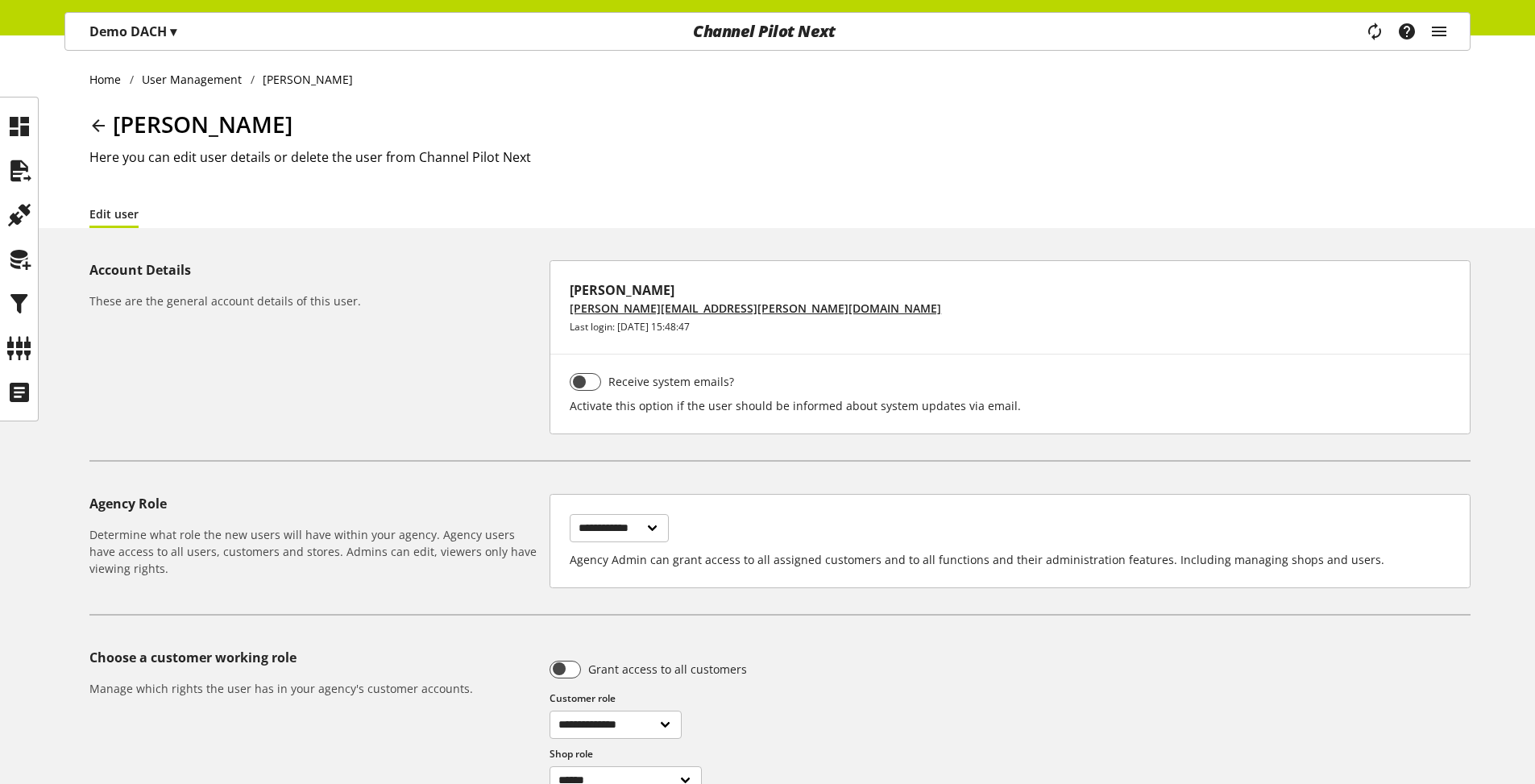
click at [91, 124] on icon at bounding box center [98, 125] width 19 height 29
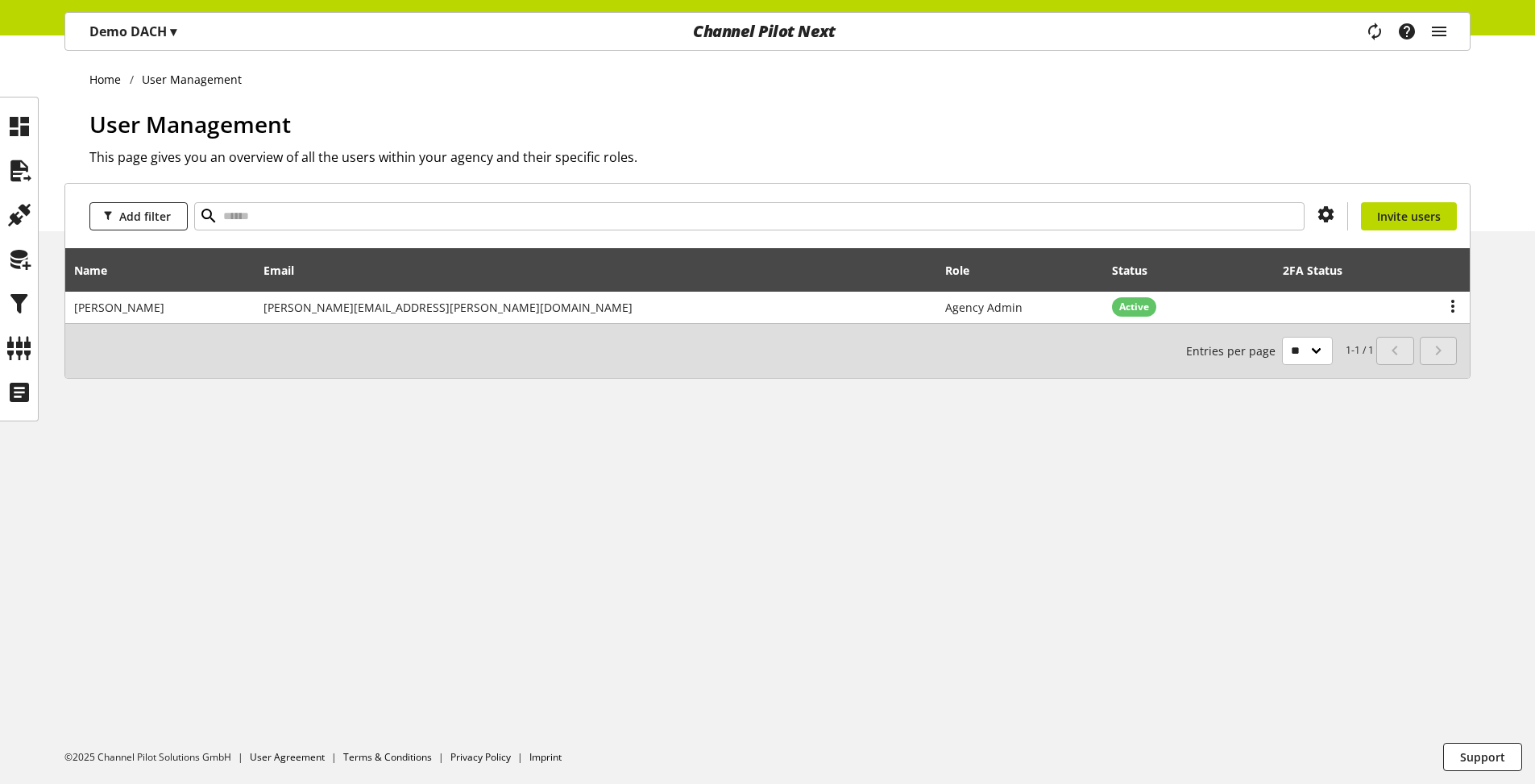
click at [139, 40] on p "Demo DACH ▾" at bounding box center [133, 31] width 87 height 19
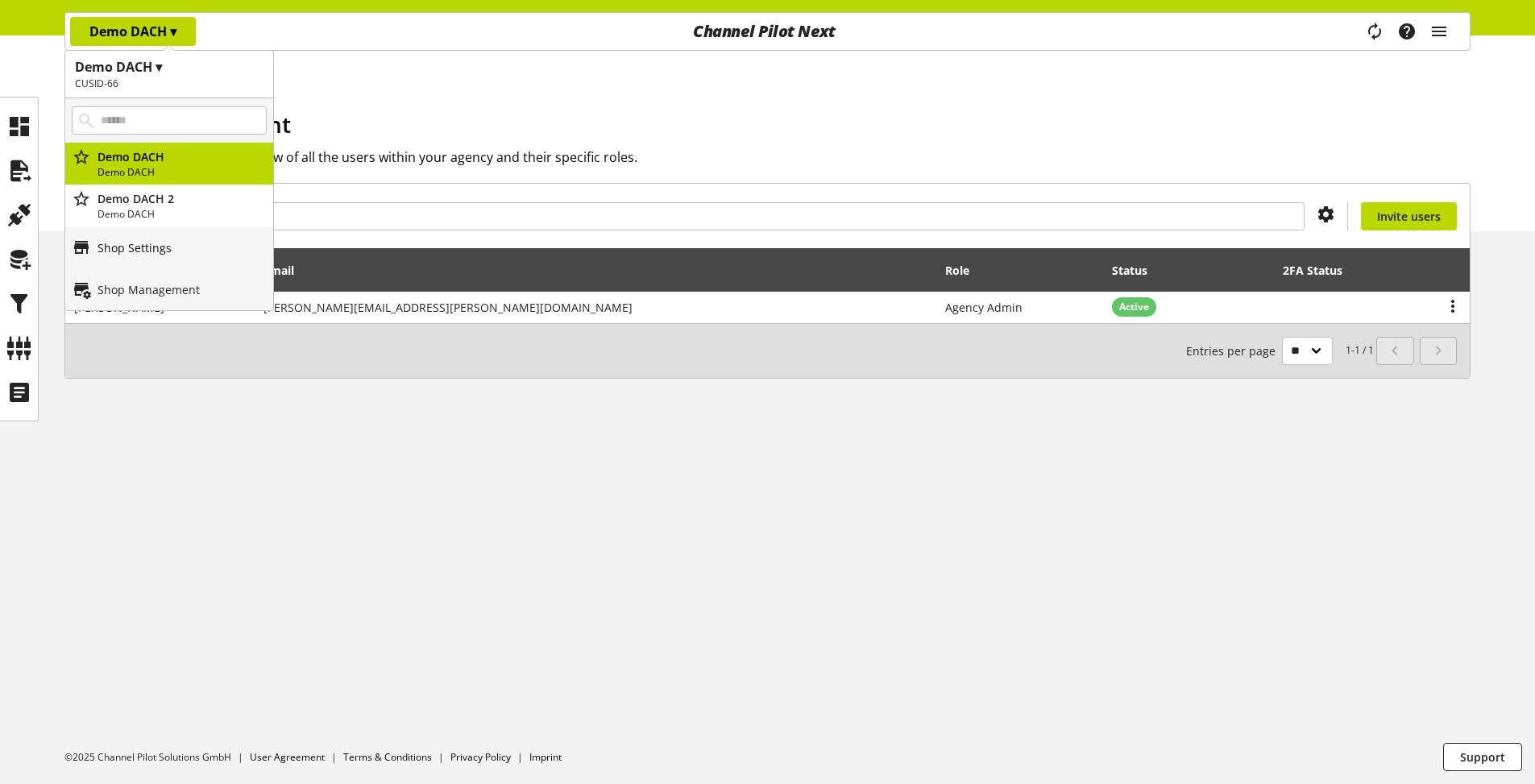
click at [158, 242] on p "Shop Settings" at bounding box center [134, 248] width 74 height 17
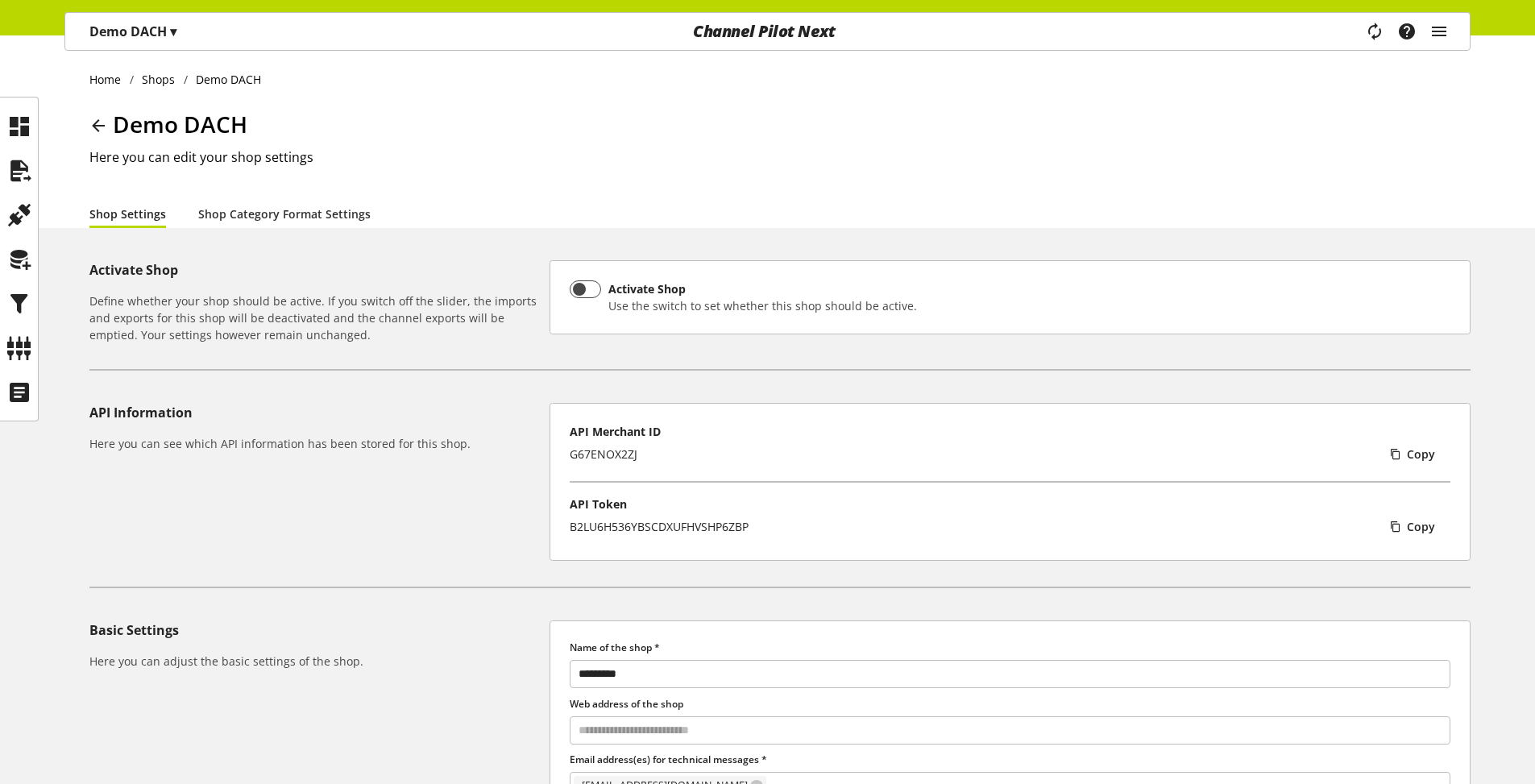
click at [612, 457] on div "G67ENOX2ZJ" at bounding box center [604, 454] width 68 height 17
click at [645, 526] on div "B2LU6H536YBSCDXUFHVSHP6ZBP" at bounding box center [659, 526] width 179 height 17
click at [613, 456] on div "G67ENOX2ZJ" at bounding box center [604, 454] width 68 height 17
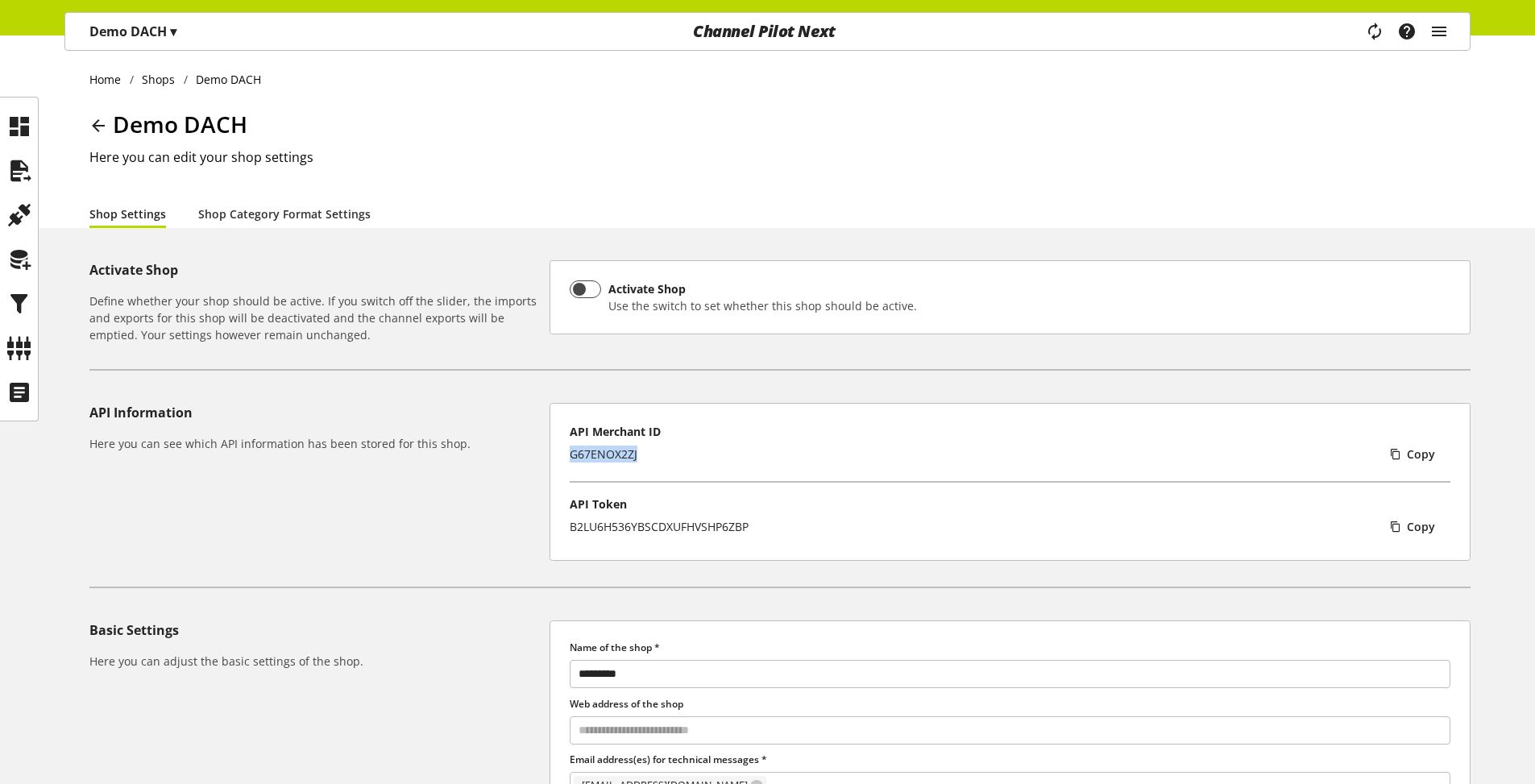
click at [613, 456] on div "G67ENOX2ZJ" at bounding box center [604, 454] width 68 height 17
click at [679, 524] on div "B2LU6H536YBSCDXUFHVSHP6ZBP" at bounding box center [659, 526] width 179 height 17
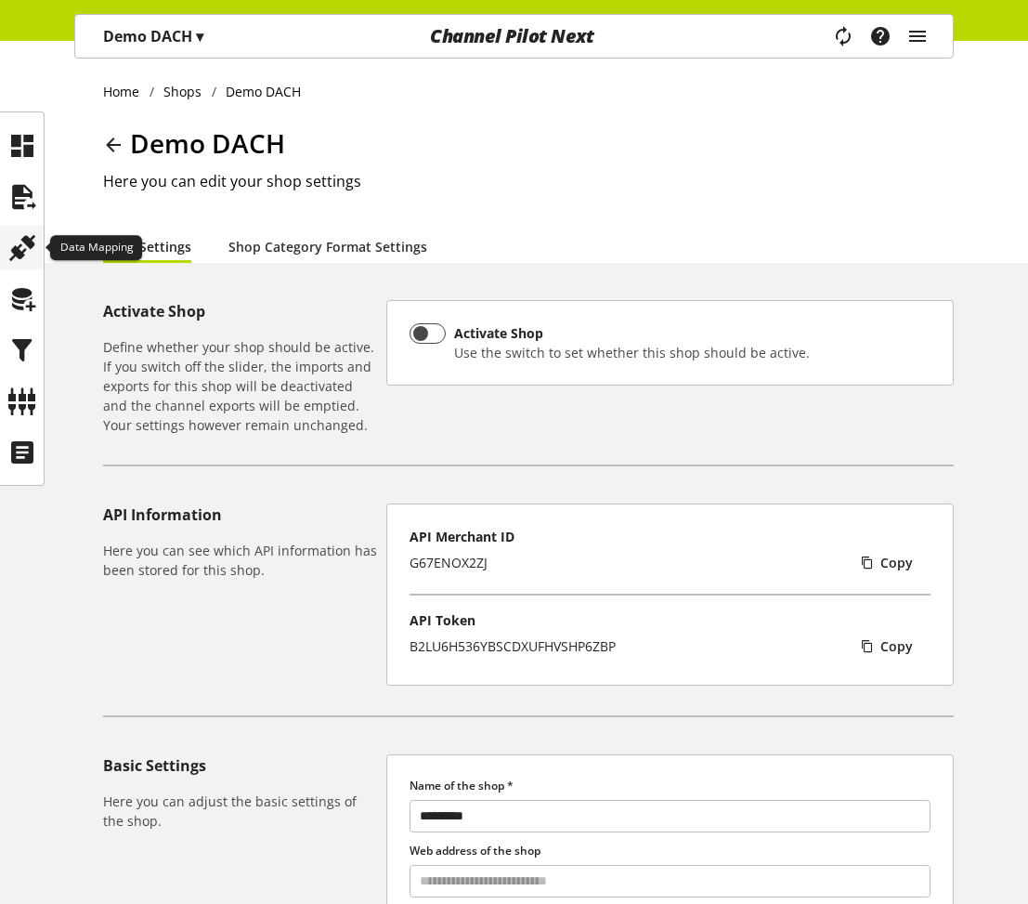
click at [31, 244] on icon at bounding box center [22, 247] width 30 height 37
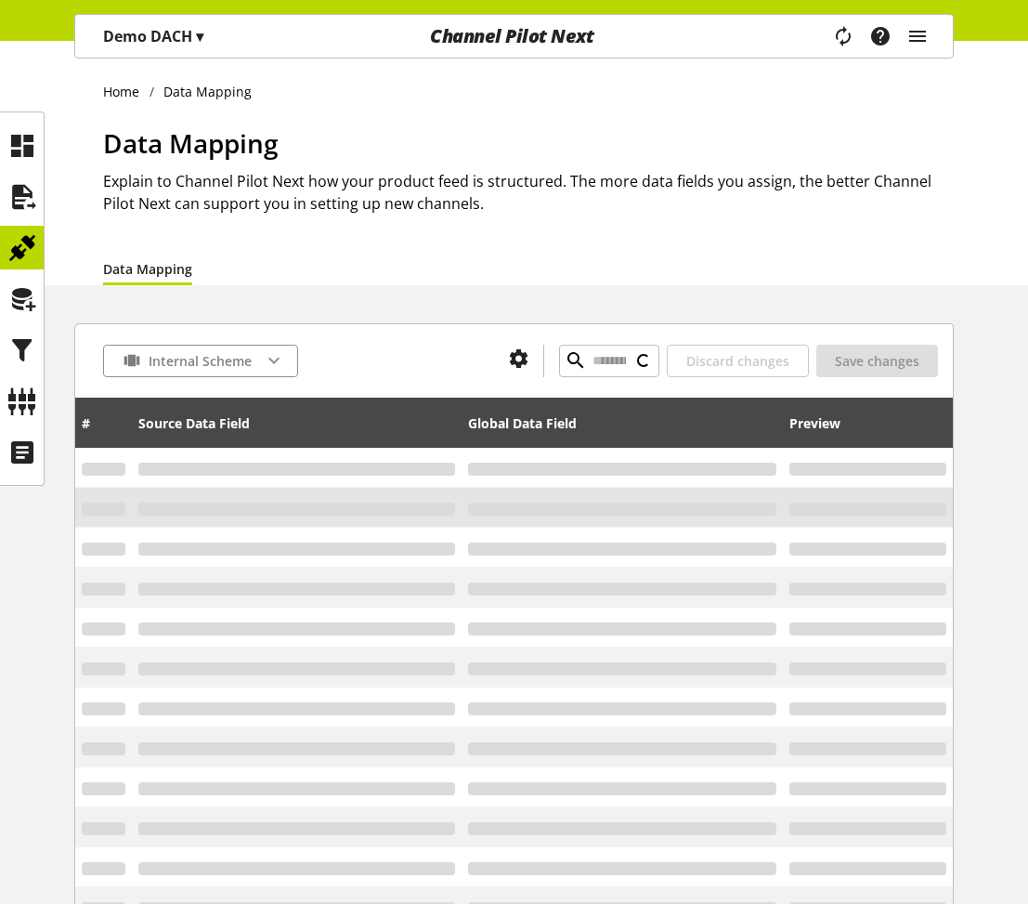
type input "**********"
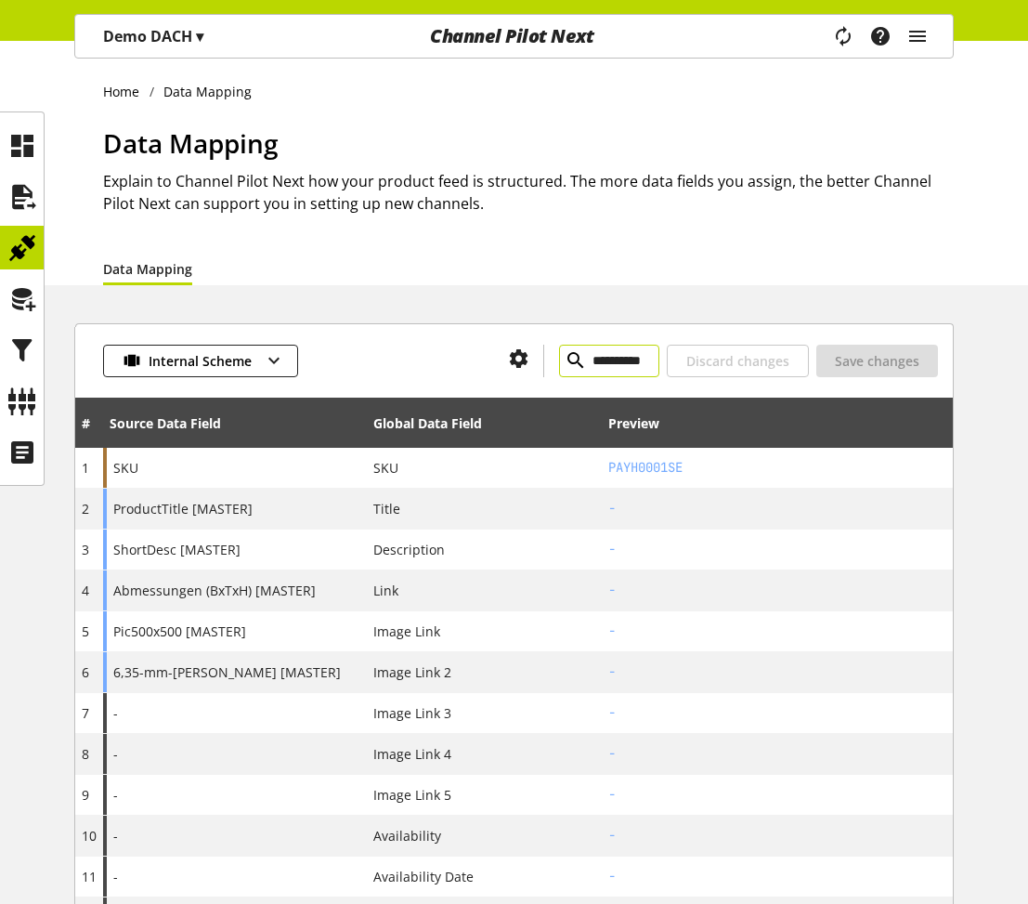
click at [615, 366] on input "**********" at bounding box center [609, 361] width 100 height 33
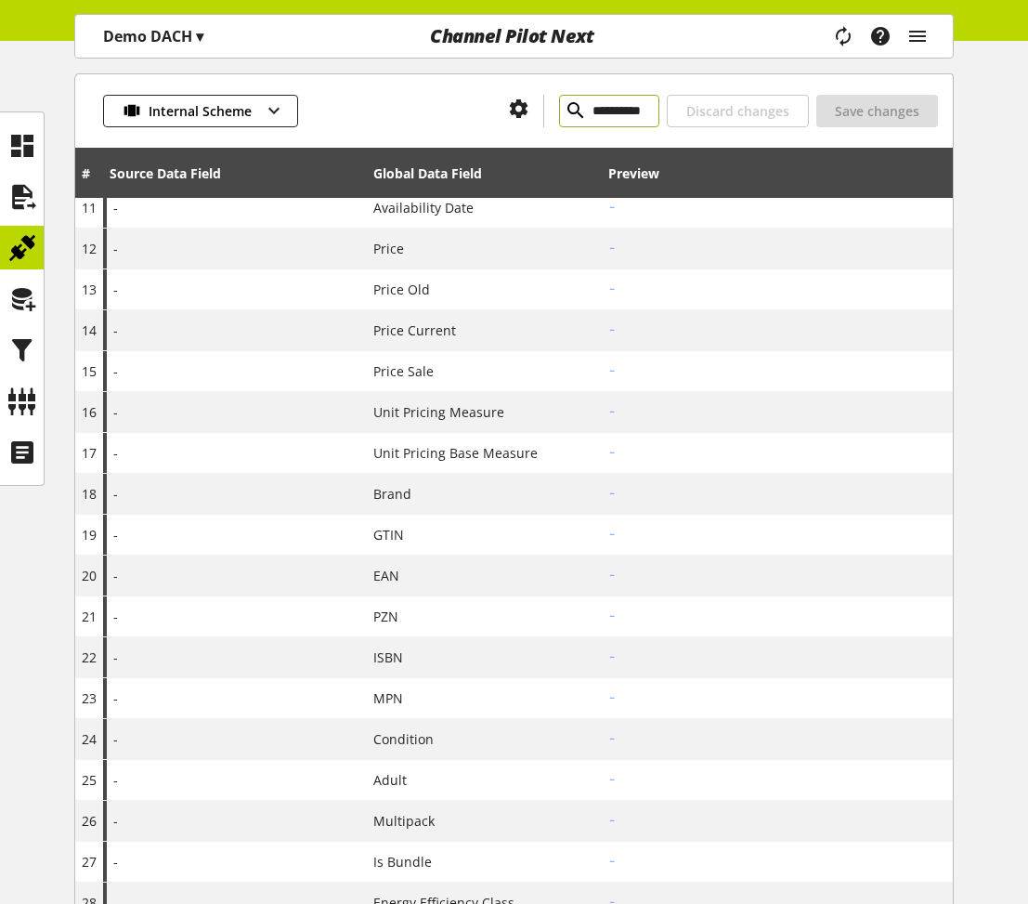
scroll to position [111, 0]
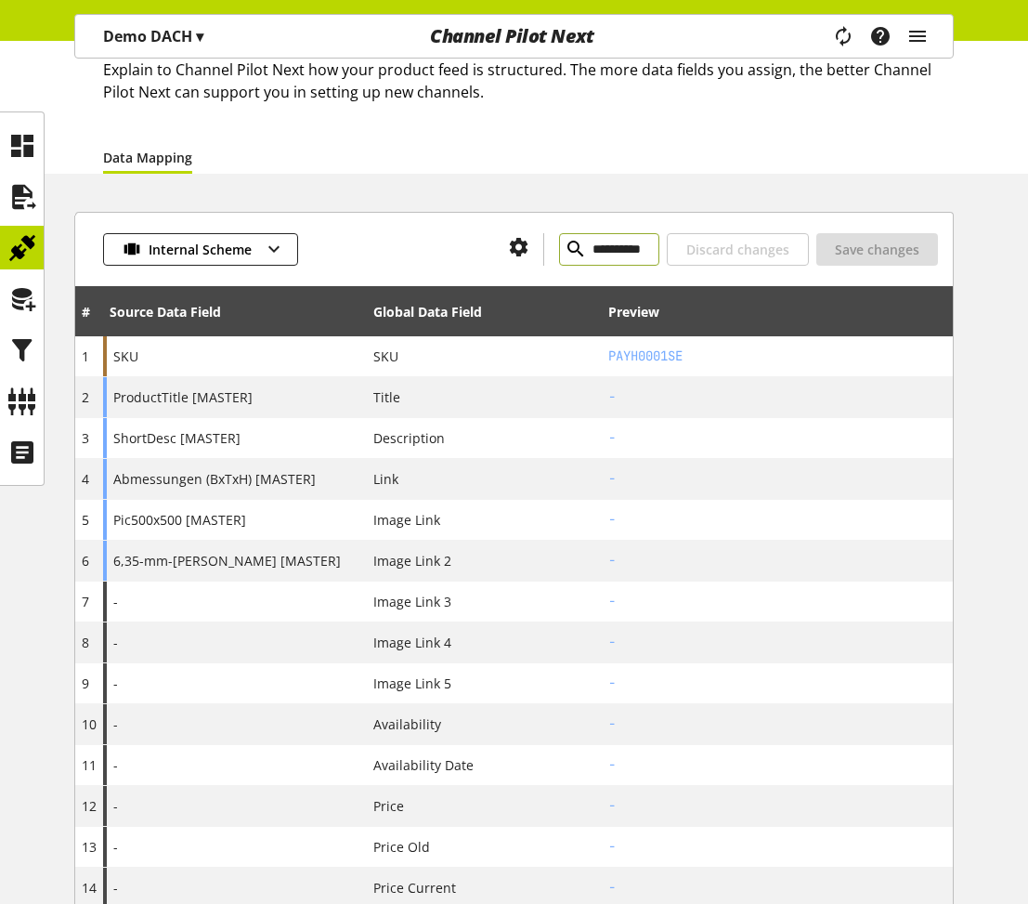
drag, startPoint x: 581, startPoint y: 252, endPoint x: 513, endPoint y: 234, distance: 71.0
click at [559, 234] on input "**********" at bounding box center [609, 249] width 100 height 33
paste input "**********"
type input "**********"
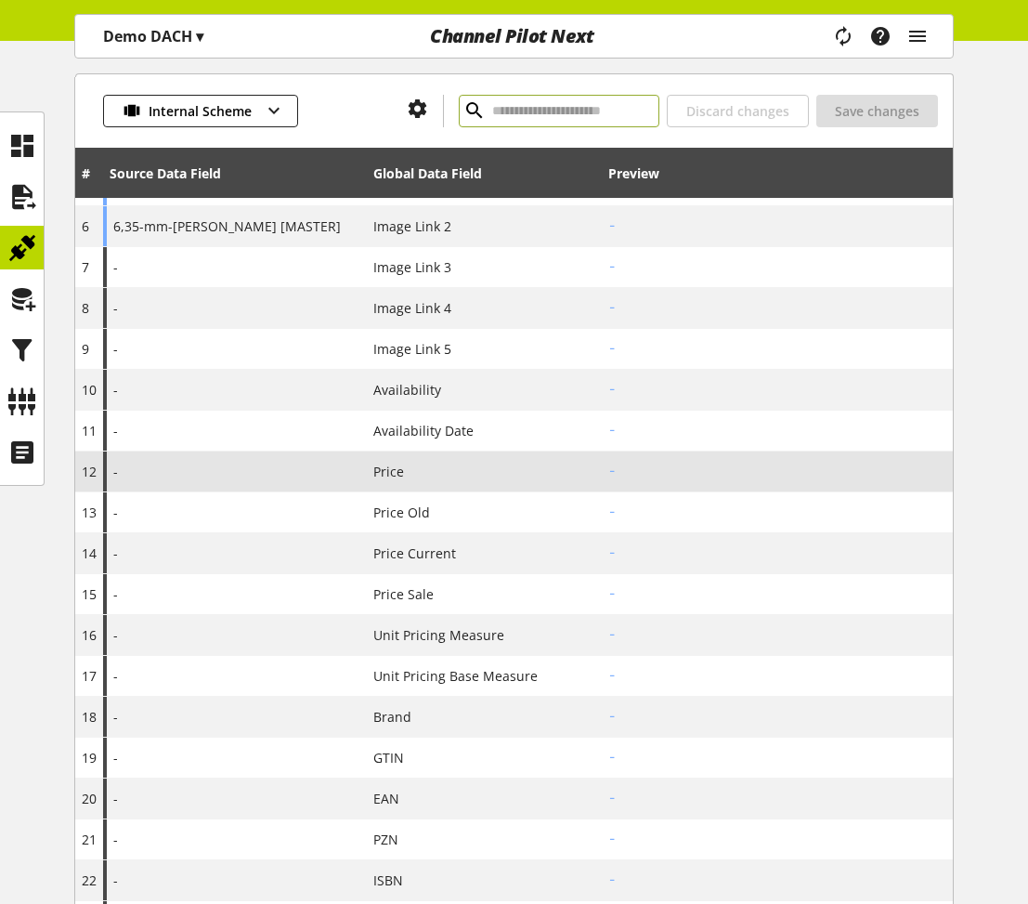
scroll to position [334, 0]
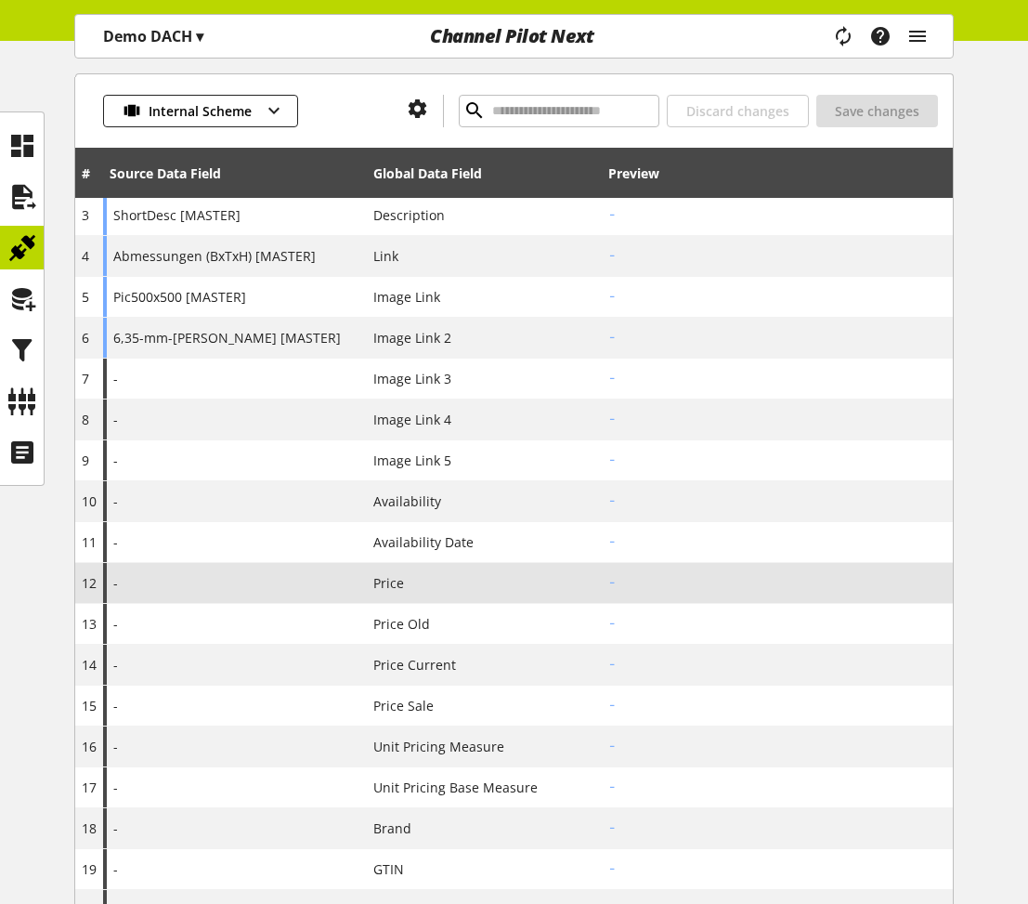
click at [166, 582] on div "-" at bounding box center [235, 583] width 264 height 40
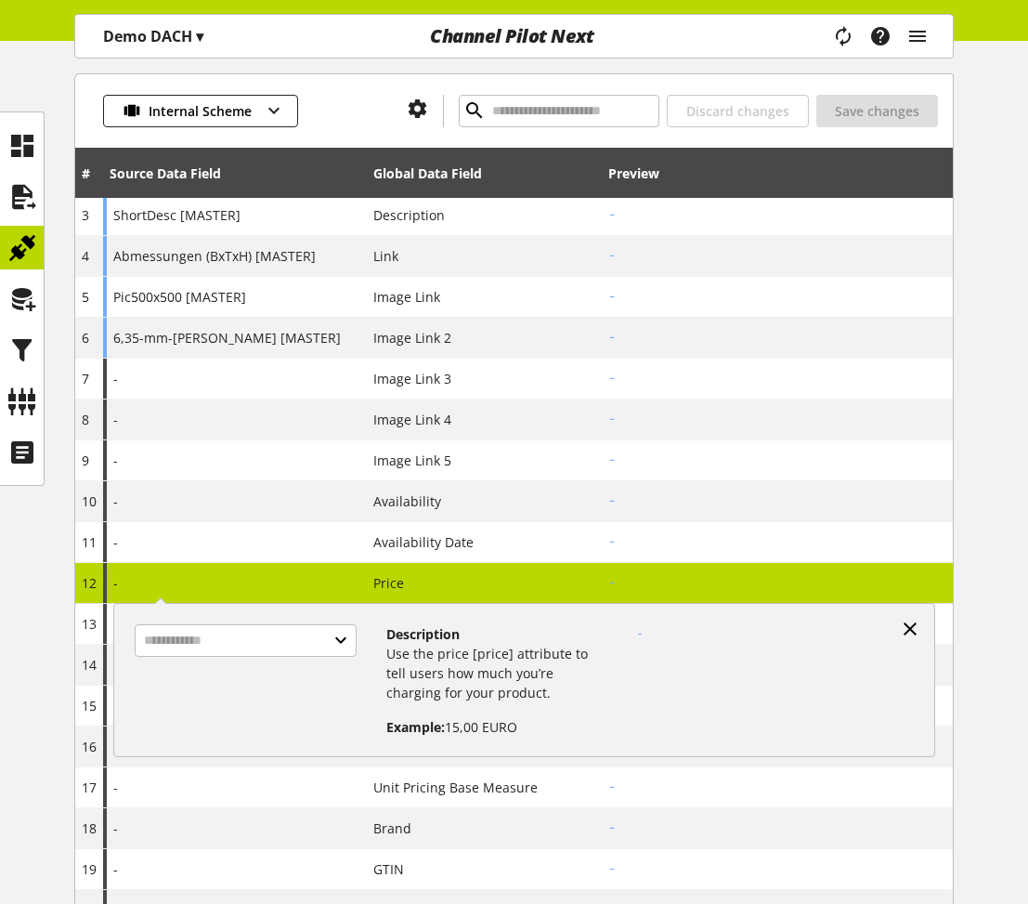
click at [908, 630] on icon at bounding box center [910, 628] width 22 height 33
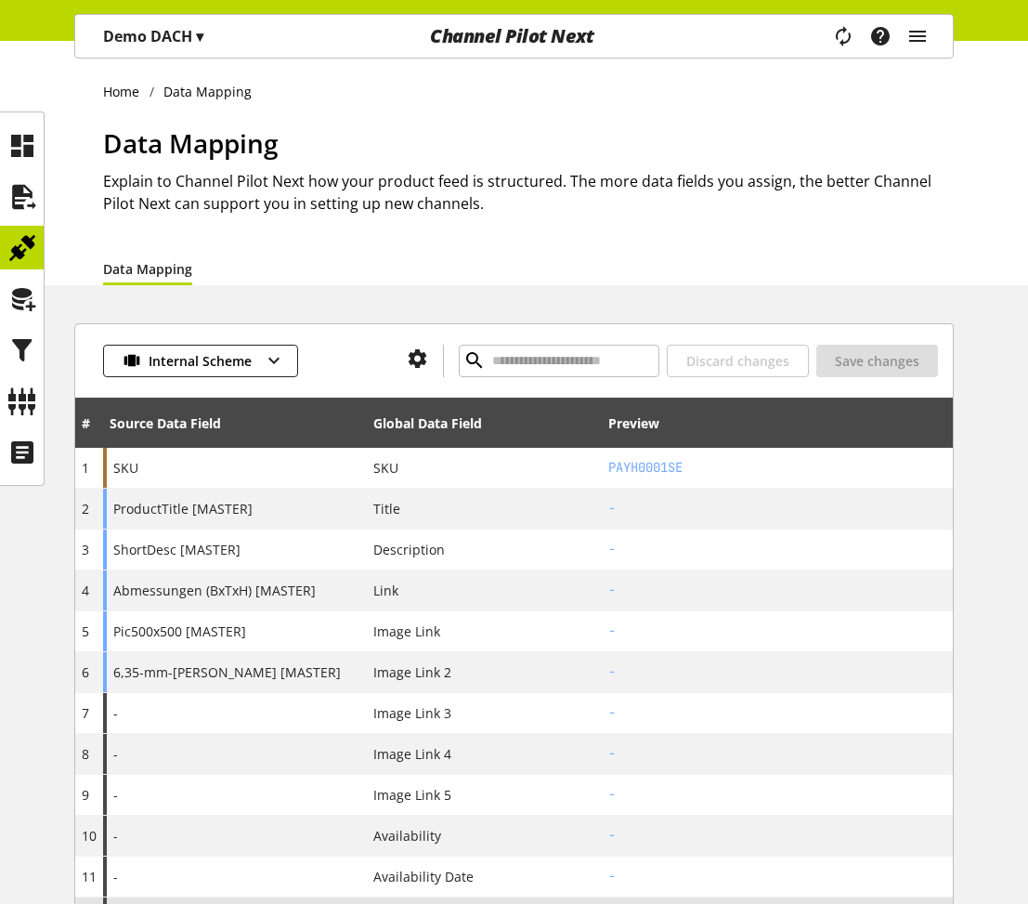
scroll to position [111, 0]
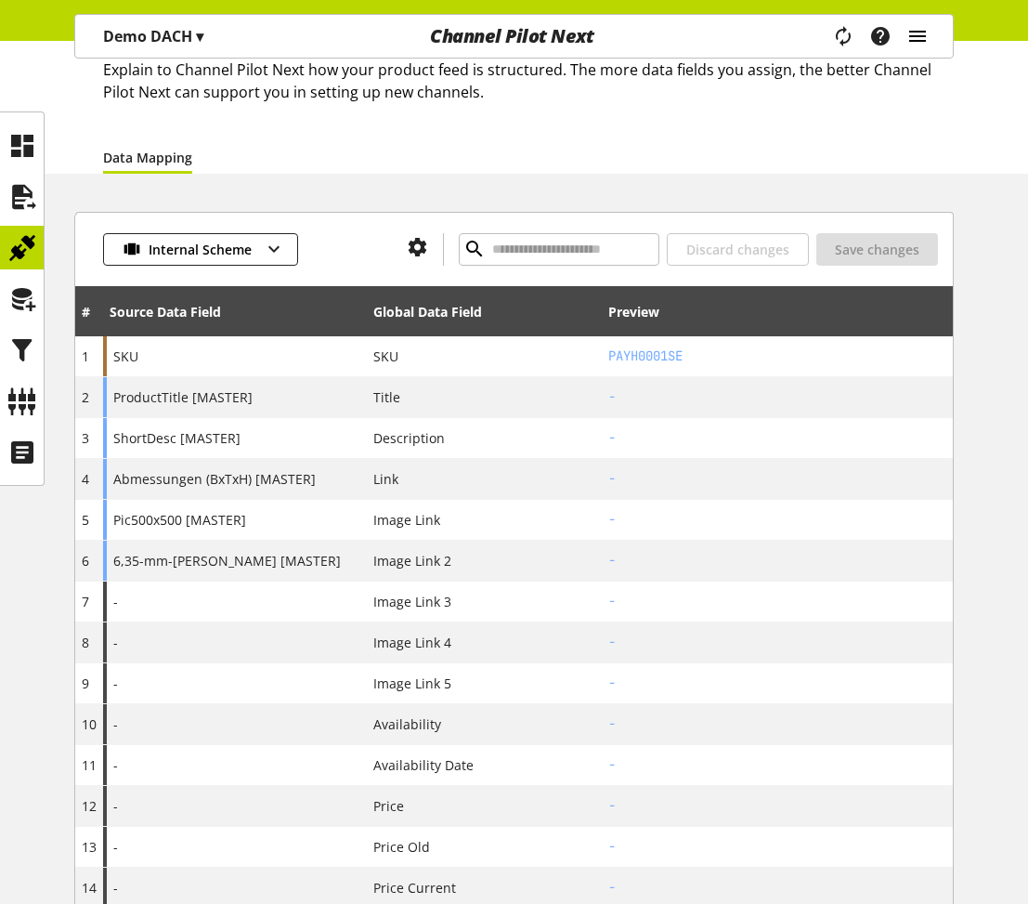
click at [910, 39] on icon "main navigation" at bounding box center [918, 36] width 22 height 33
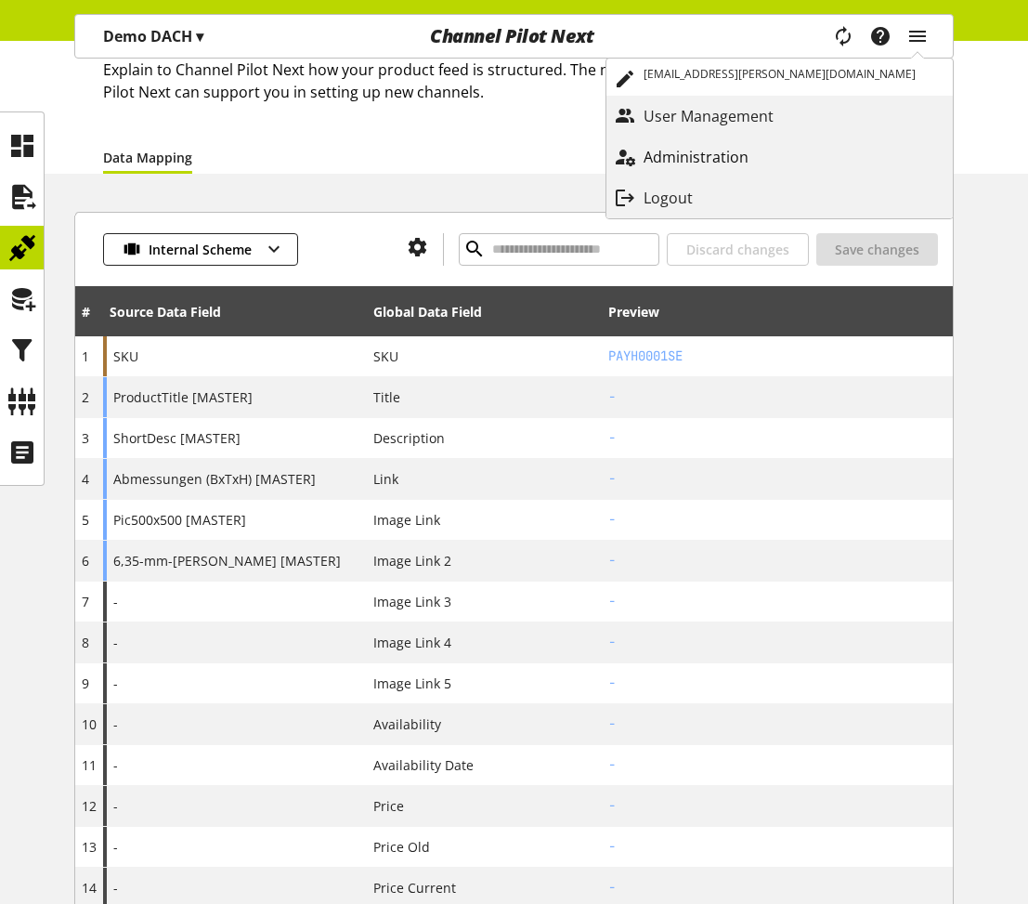
click at [786, 157] on p "Administration" at bounding box center [715, 157] width 142 height 22
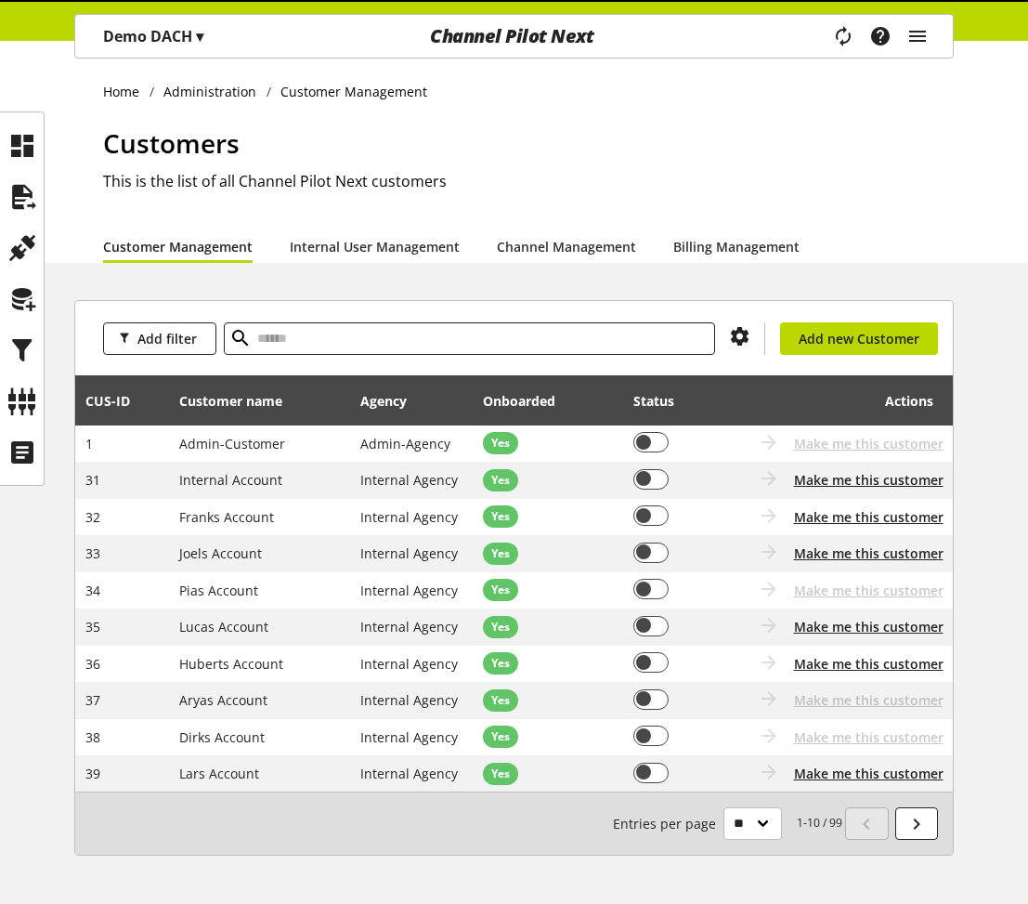
click at [453, 332] on input "text" at bounding box center [469, 338] width 491 height 33
type input "*****"
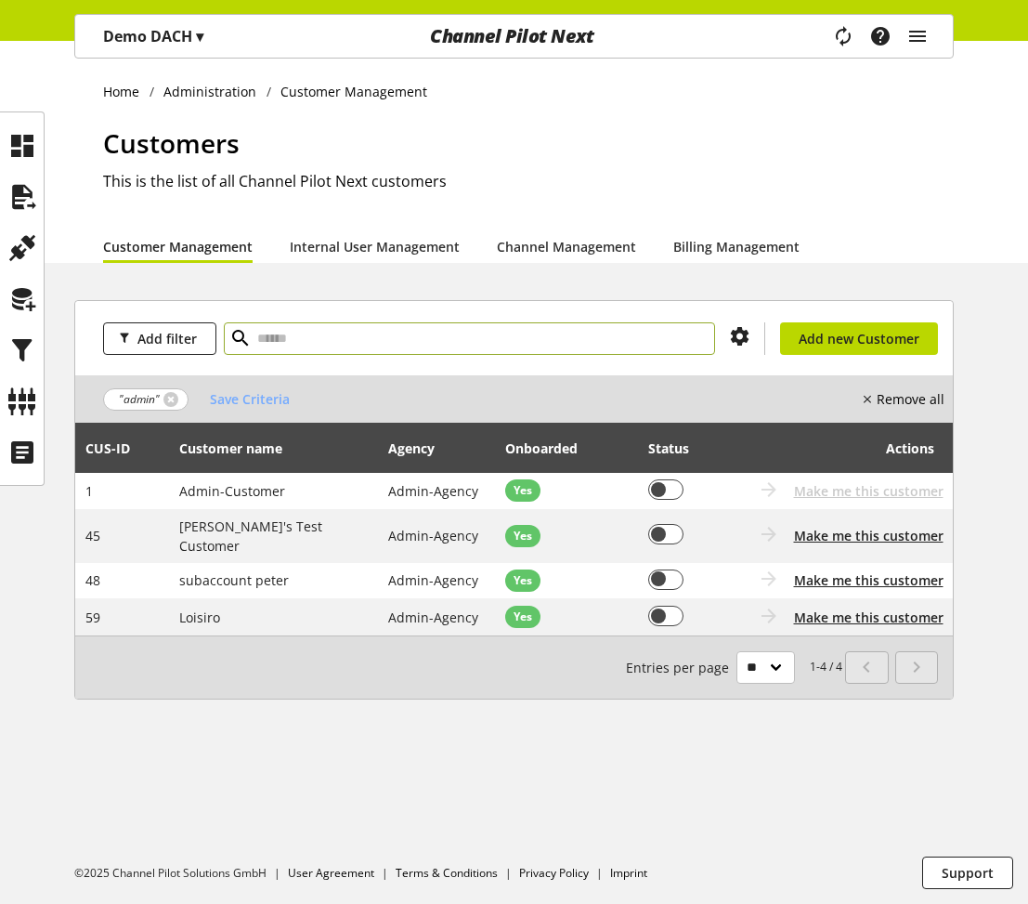
click at [172, 29] on p "Demo DACH ▾" at bounding box center [153, 36] width 100 height 22
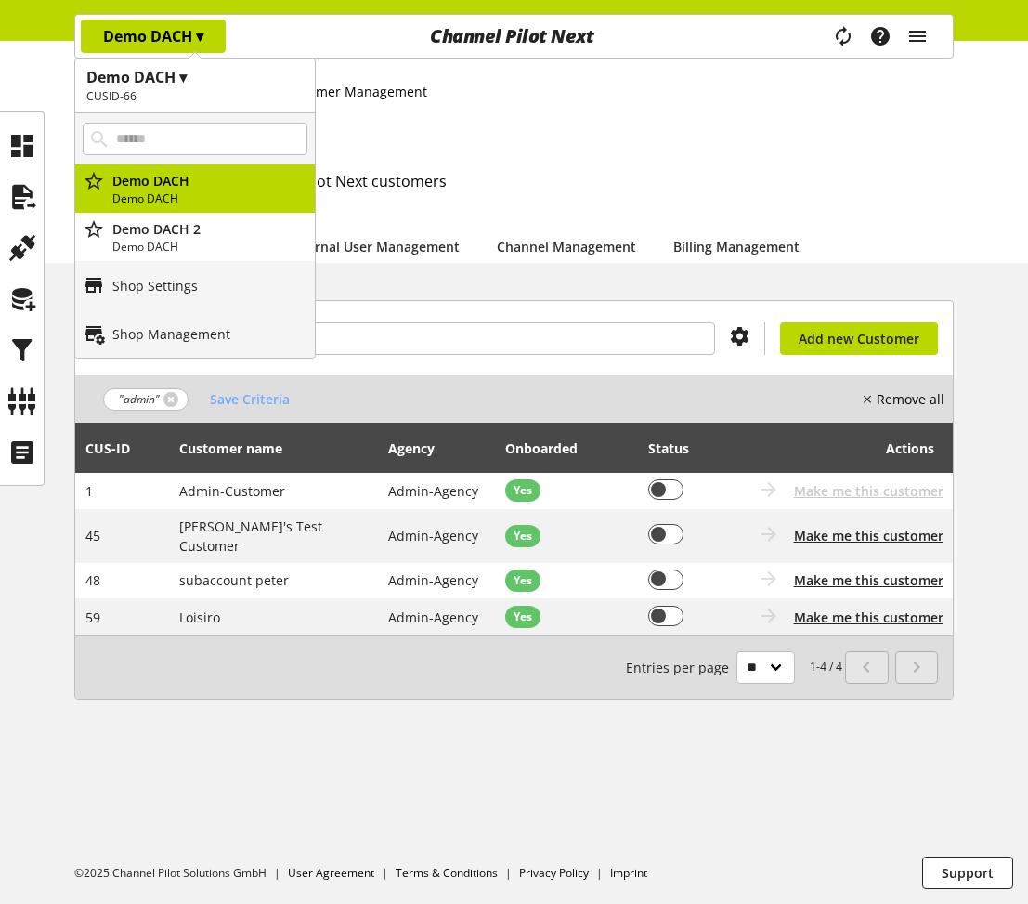
click at [172, 29] on p "Demo DACH ▾" at bounding box center [153, 36] width 100 height 22
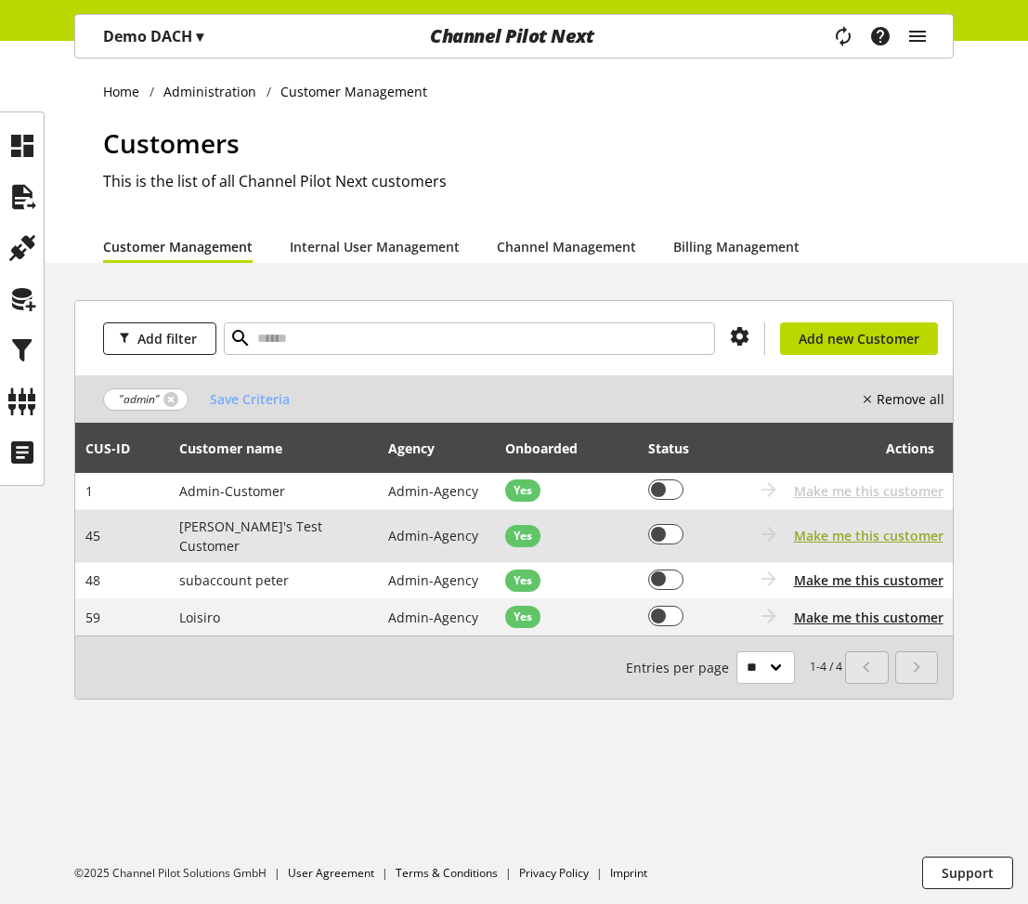
click at [904, 529] on span "Make me this customer" at bounding box center [869, 536] width 150 height 20
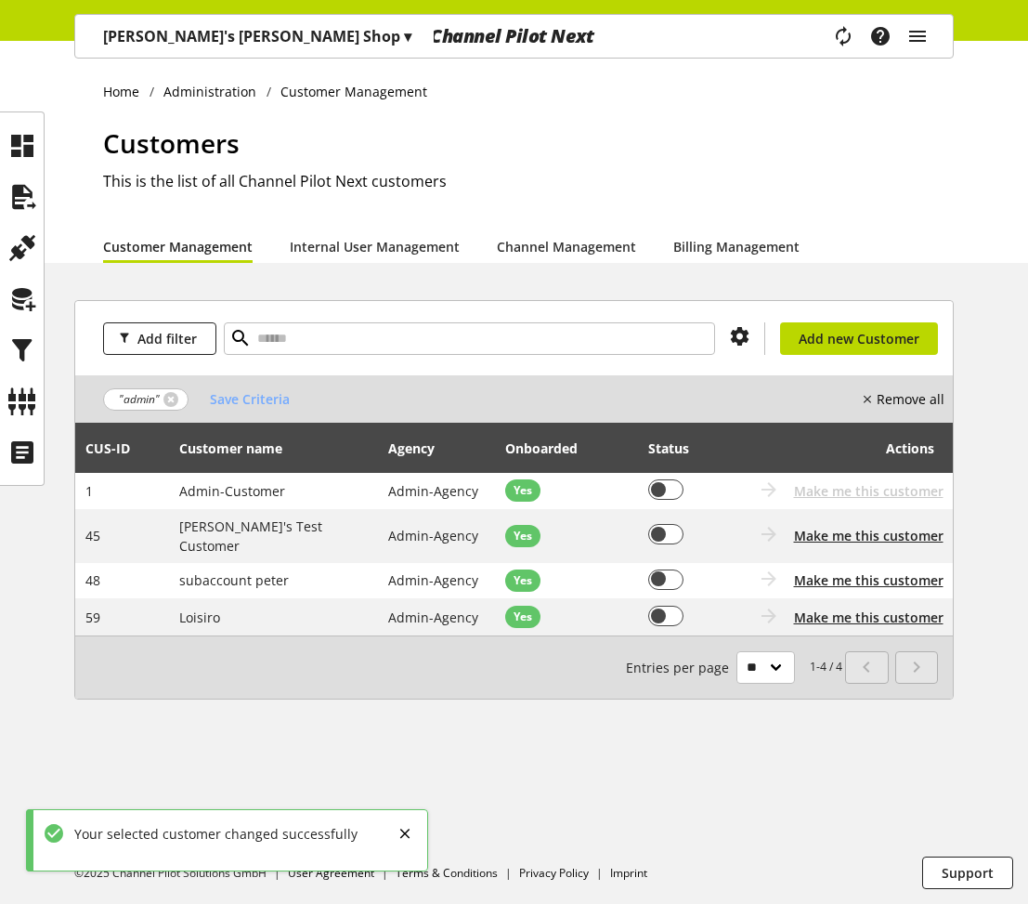
click at [203, 20] on div "[PERSON_NAME]'s [PERSON_NAME] Shop ▾" at bounding box center [257, 36] width 353 height 33
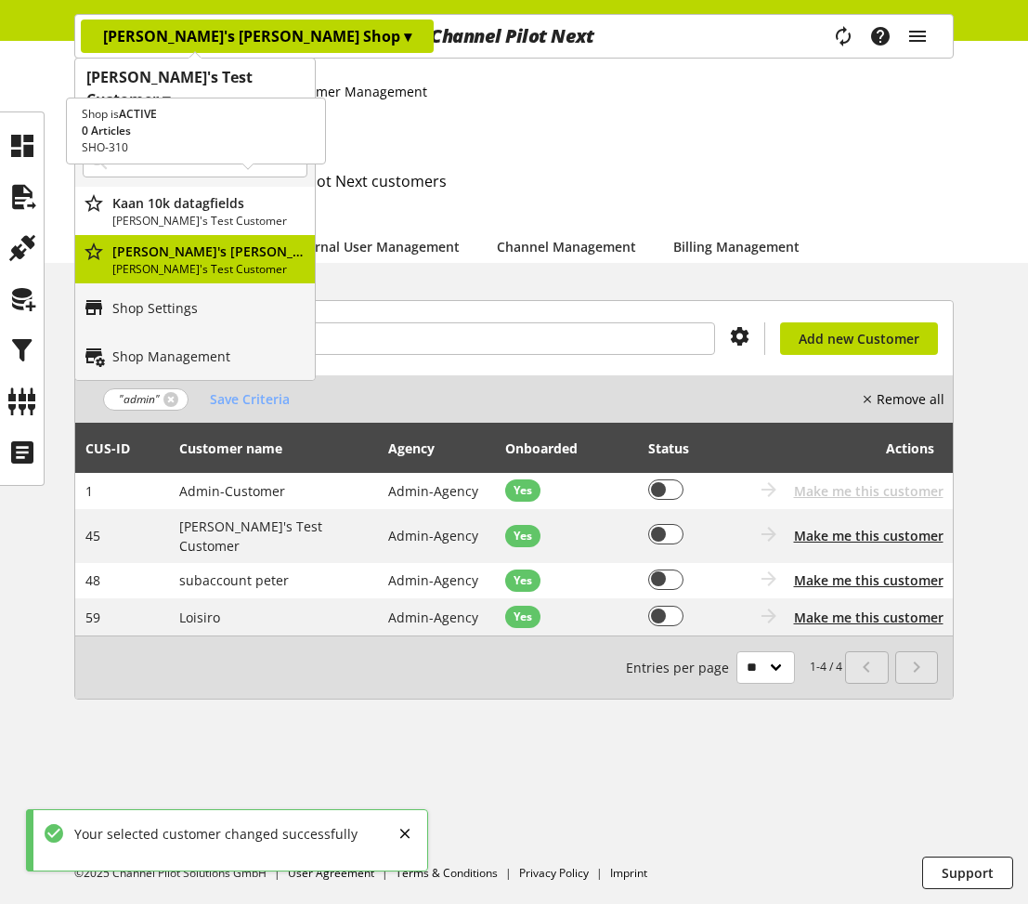
click at [194, 213] on p "[PERSON_NAME]'s Test Customer" at bounding box center [209, 221] width 195 height 17
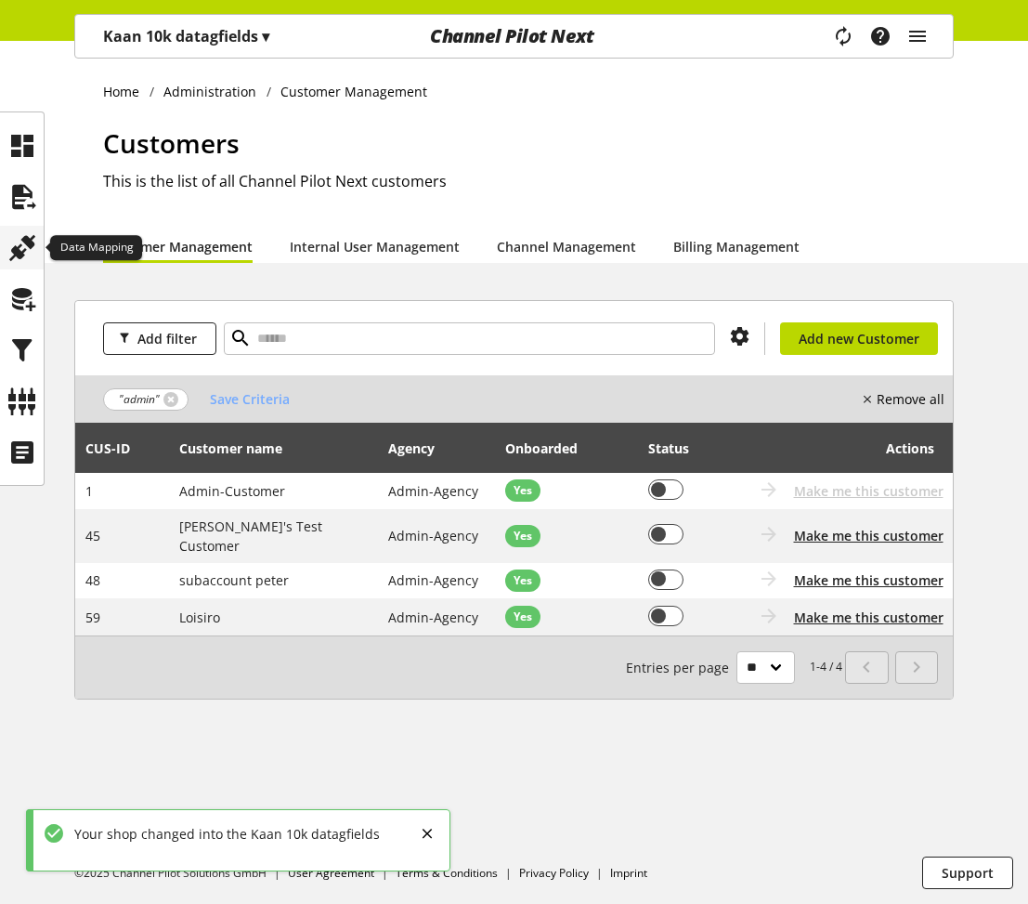
click at [20, 260] on icon at bounding box center [22, 247] width 30 height 37
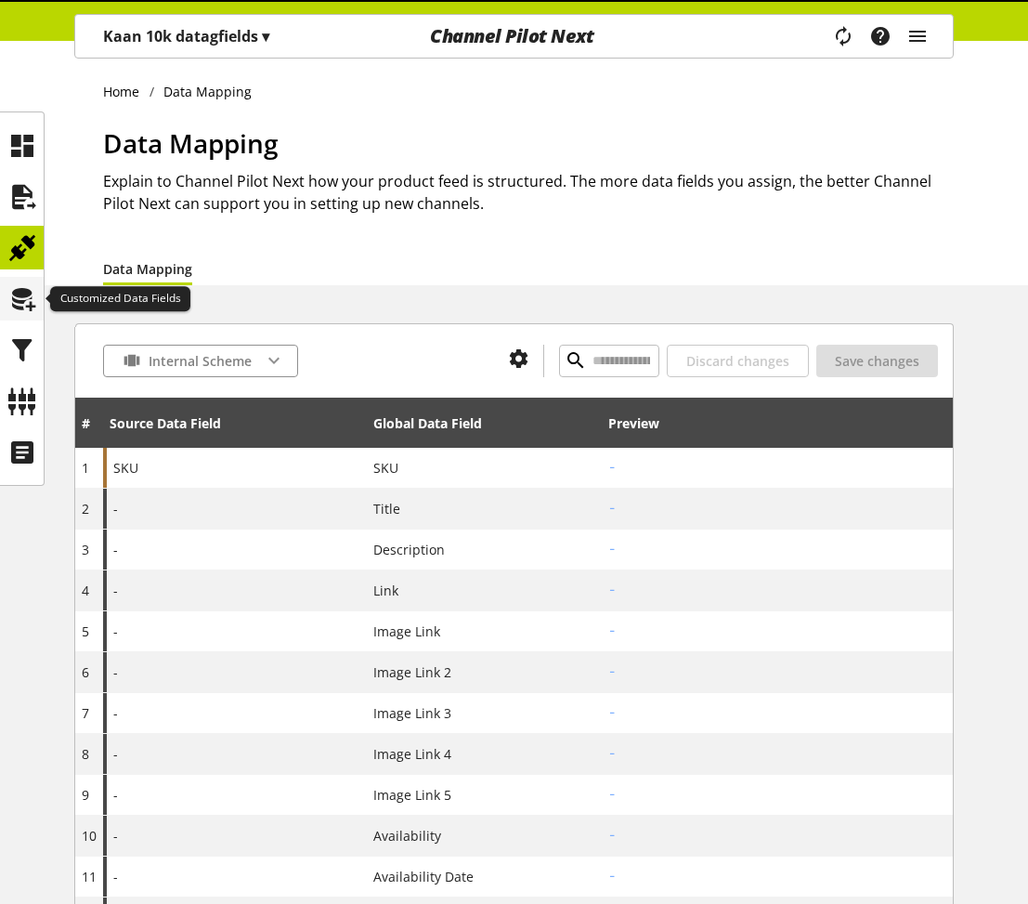
click at [32, 312] on icon at bounding box center [22, 299] width 30 height 37
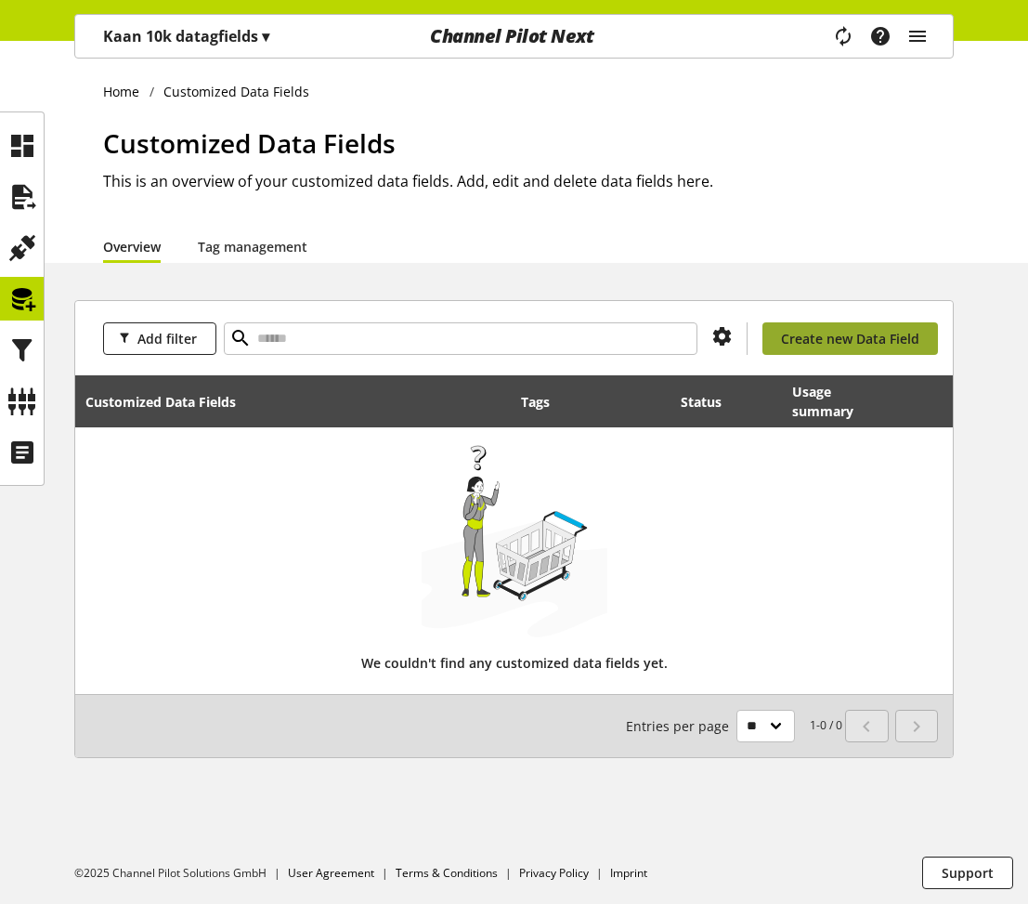
click at [847, 336] on span "Create new Data Field" at bounding box center [850, 339] width 138 height 20
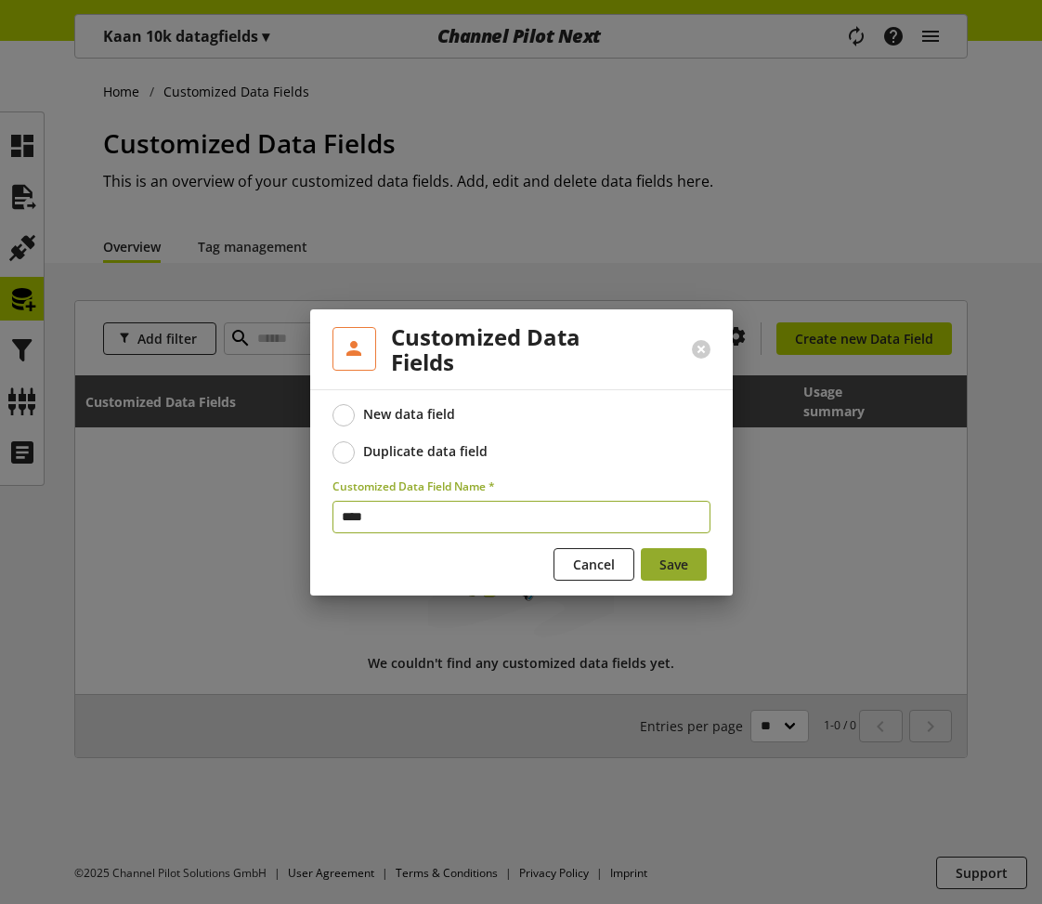
type input "****"
click at [656, 555] on button "Save" at bounding box center [674, 564] width 66 height 33
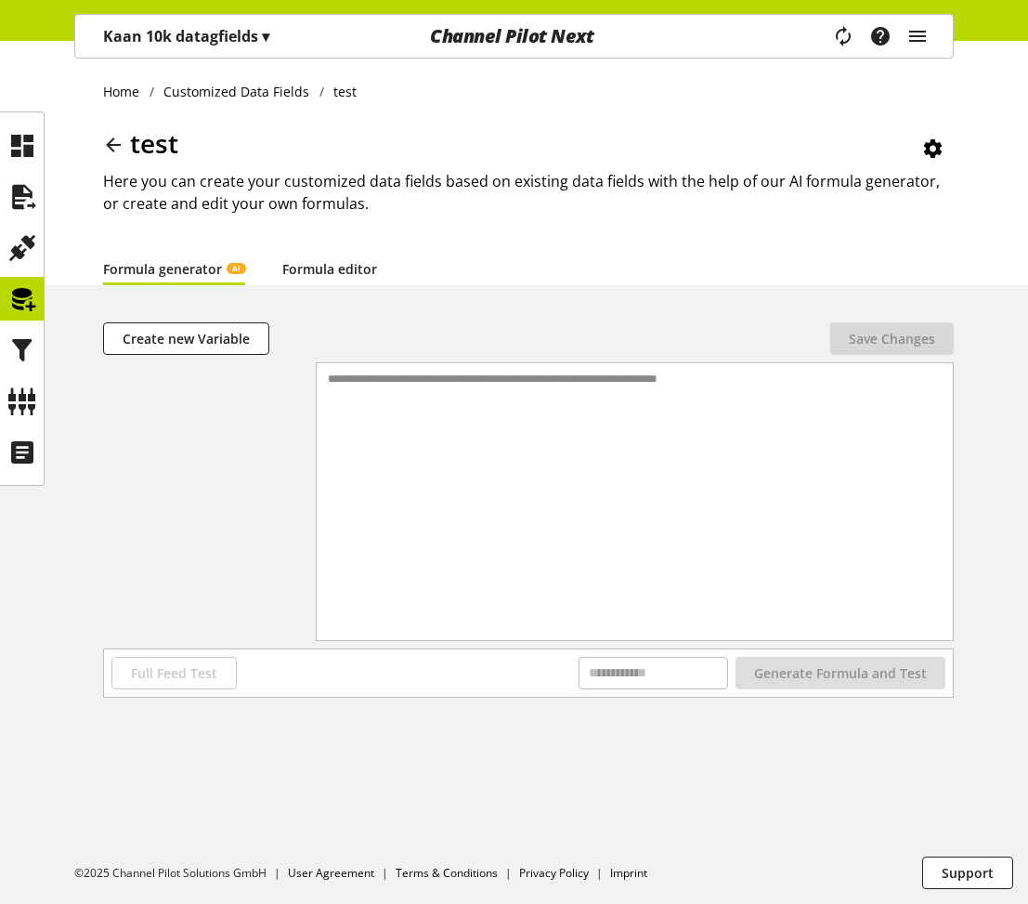
click at [307, 277] on link "Formula editor" at bounding box center [329, 269] width 95 height 20
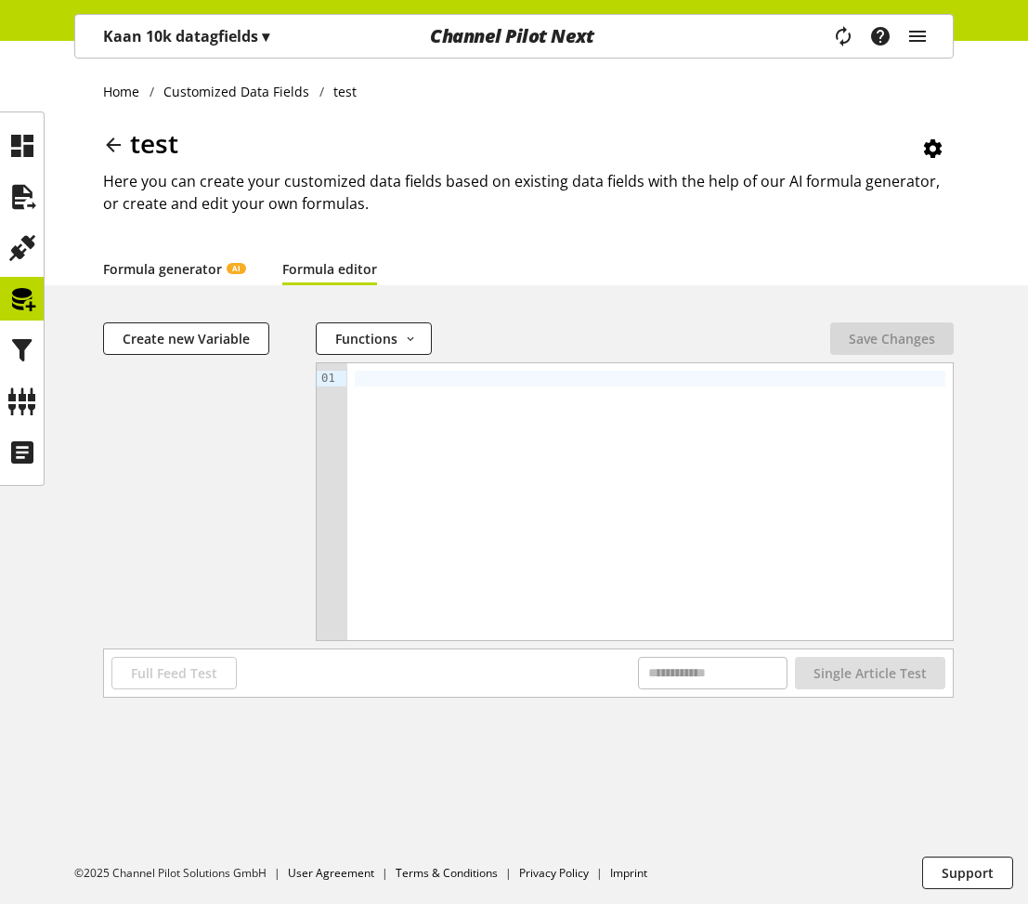
click at [201, 269] on link "Formula generator AI" at bounding box center [174, 269] width 142 height 20
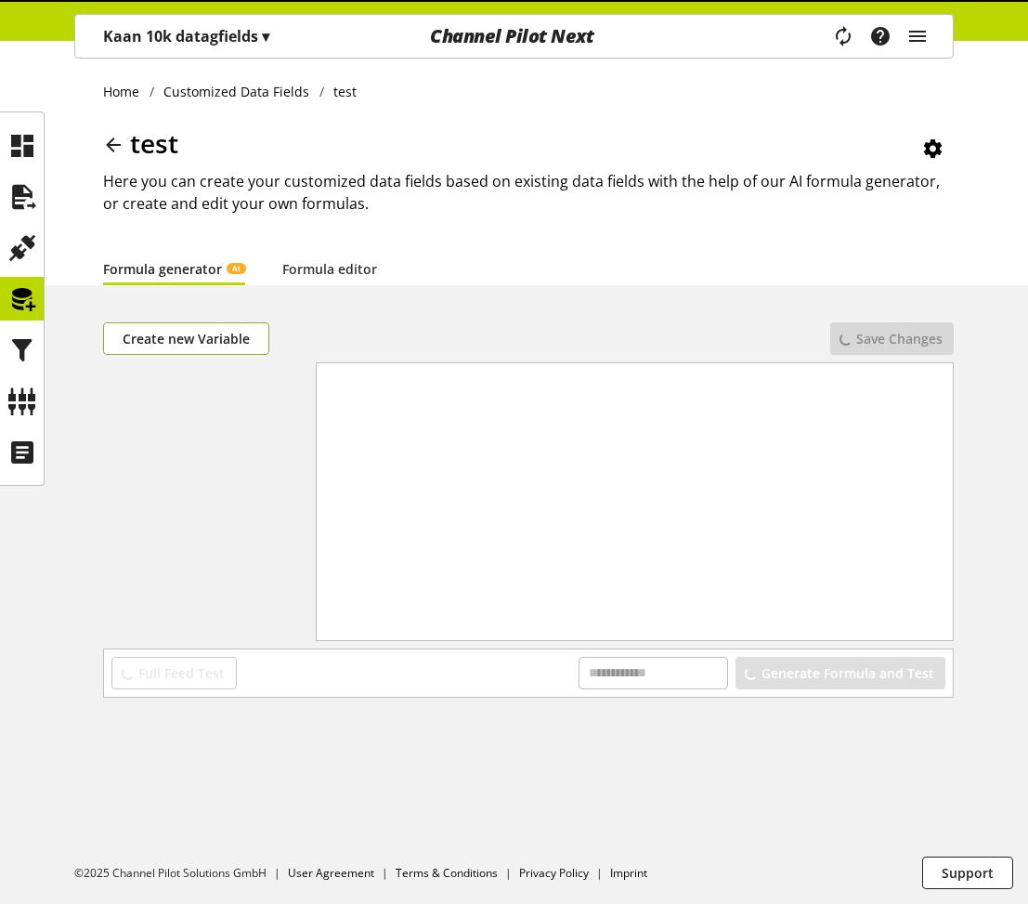
click at [198, 338] on span "Create new Variable" at bounding box center [186, 339] width 127 height 20
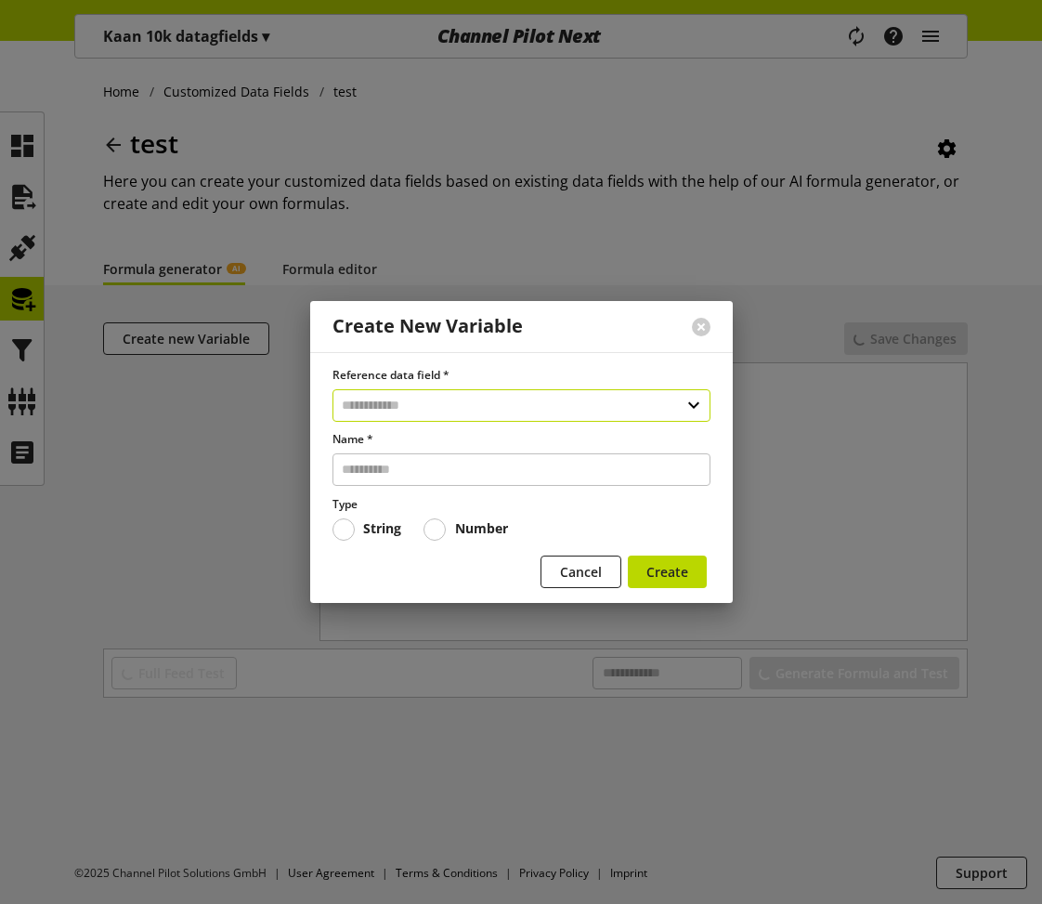
click at [440, 408] on input "text" at bounding box center [522, 405] width 378 height 33
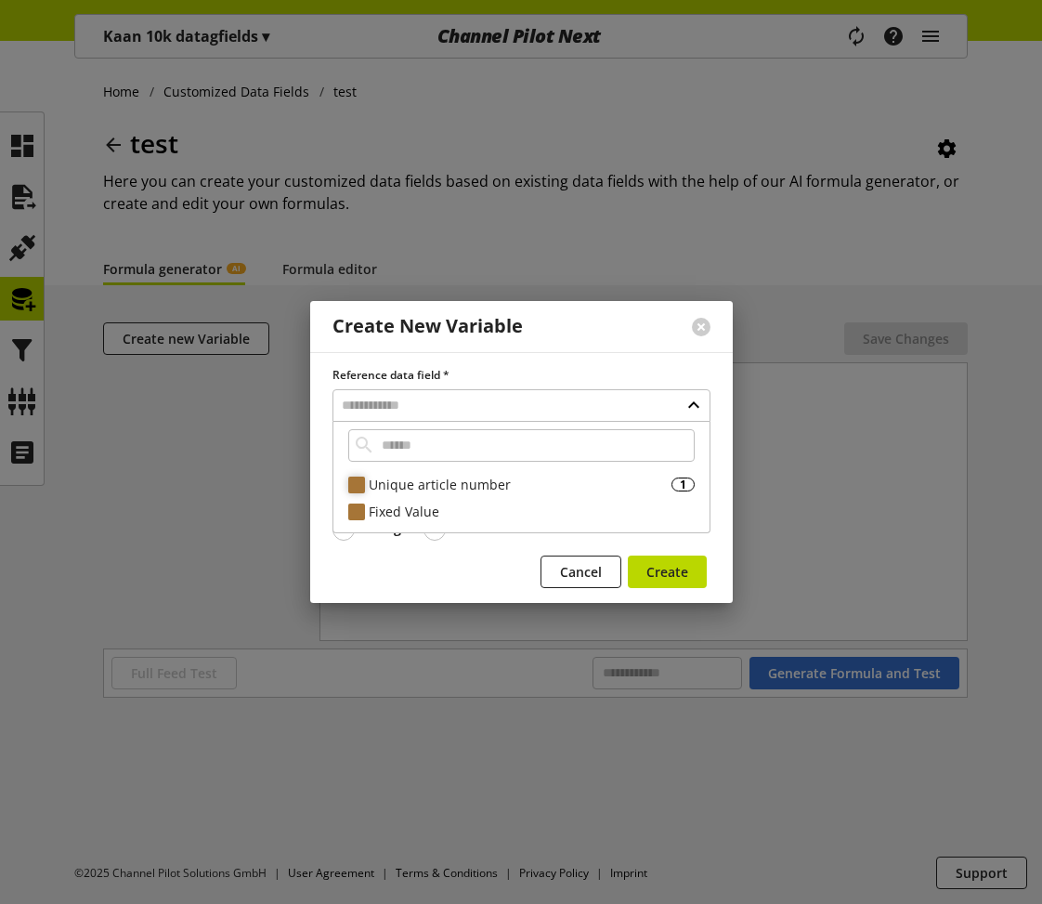
click at [458, 486] on div "Unique article number" at bounding box center [520, 485] width 303 height 20
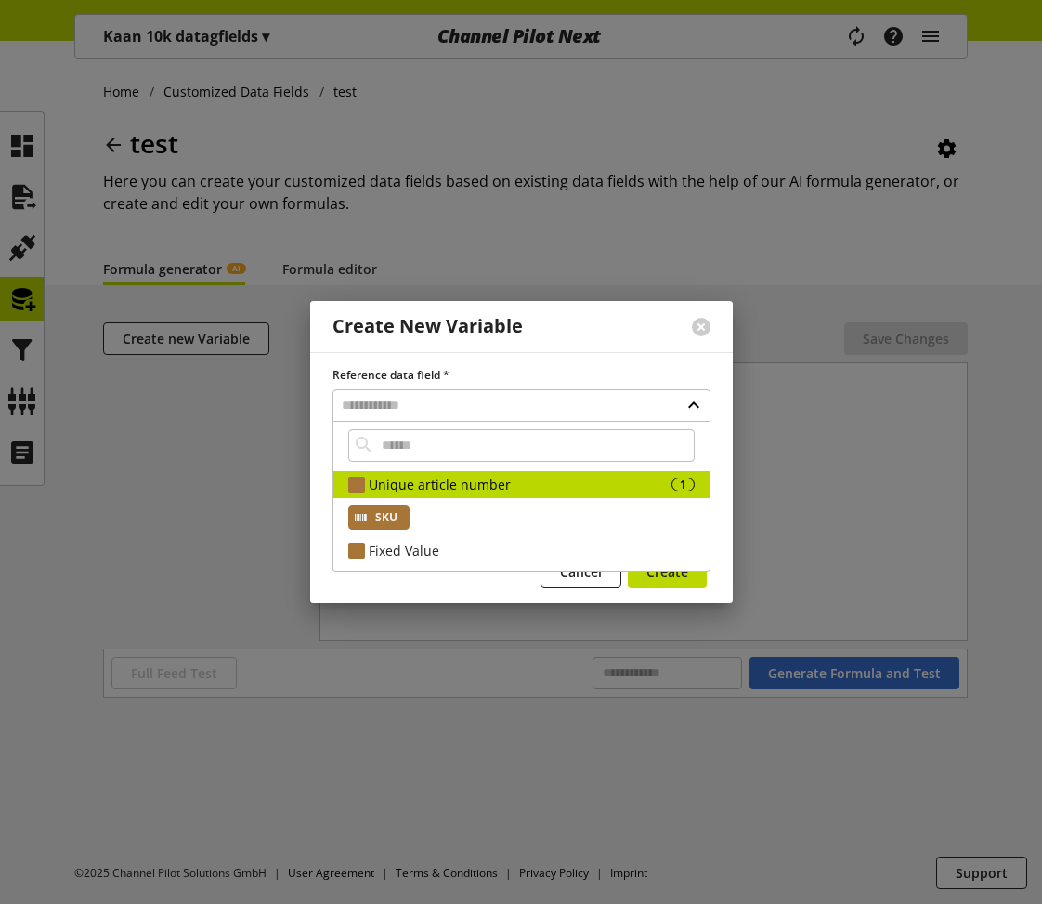
click at [384, 513] on span "SKU" at bounding box center [386, 517] width 22 height 22
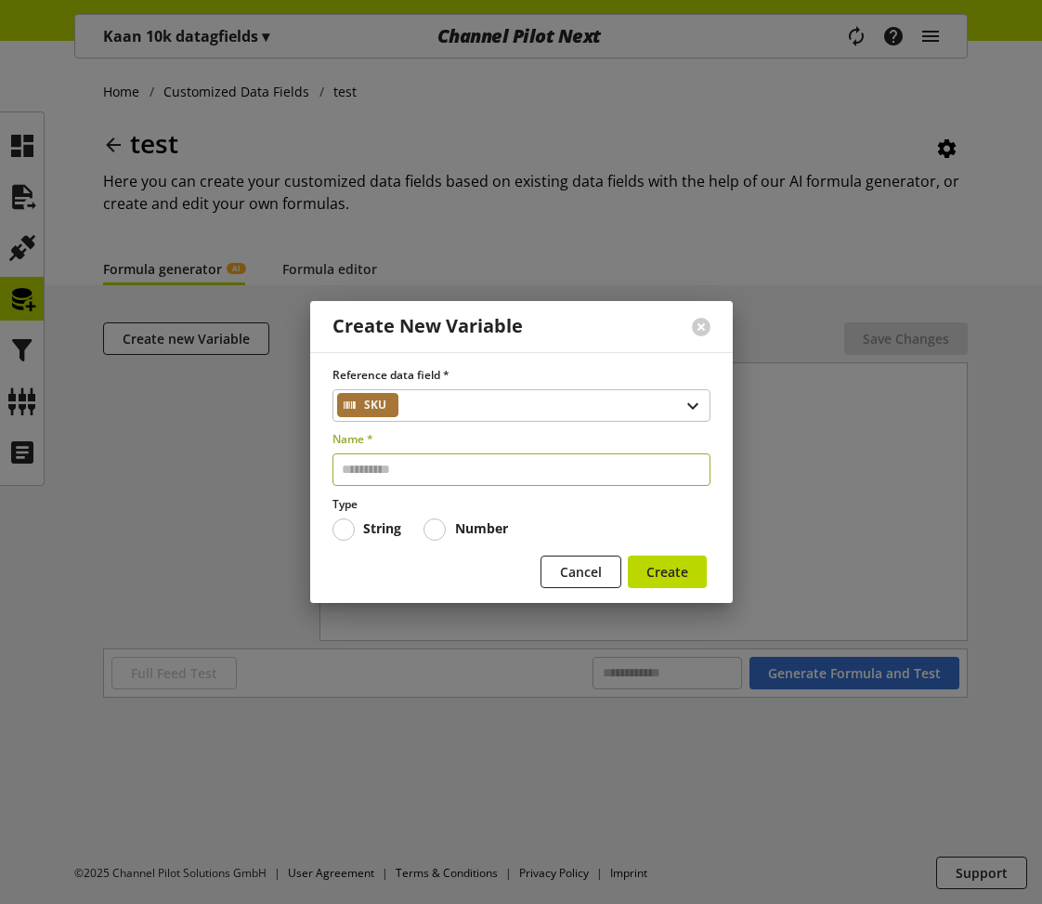
click at [431, 481] on input "text" at bounding box center [522, 469] width 378 height 33
type input "****"
click at [667, 569] on span "Create" at bounding box center [667, 572] width 42 height 20
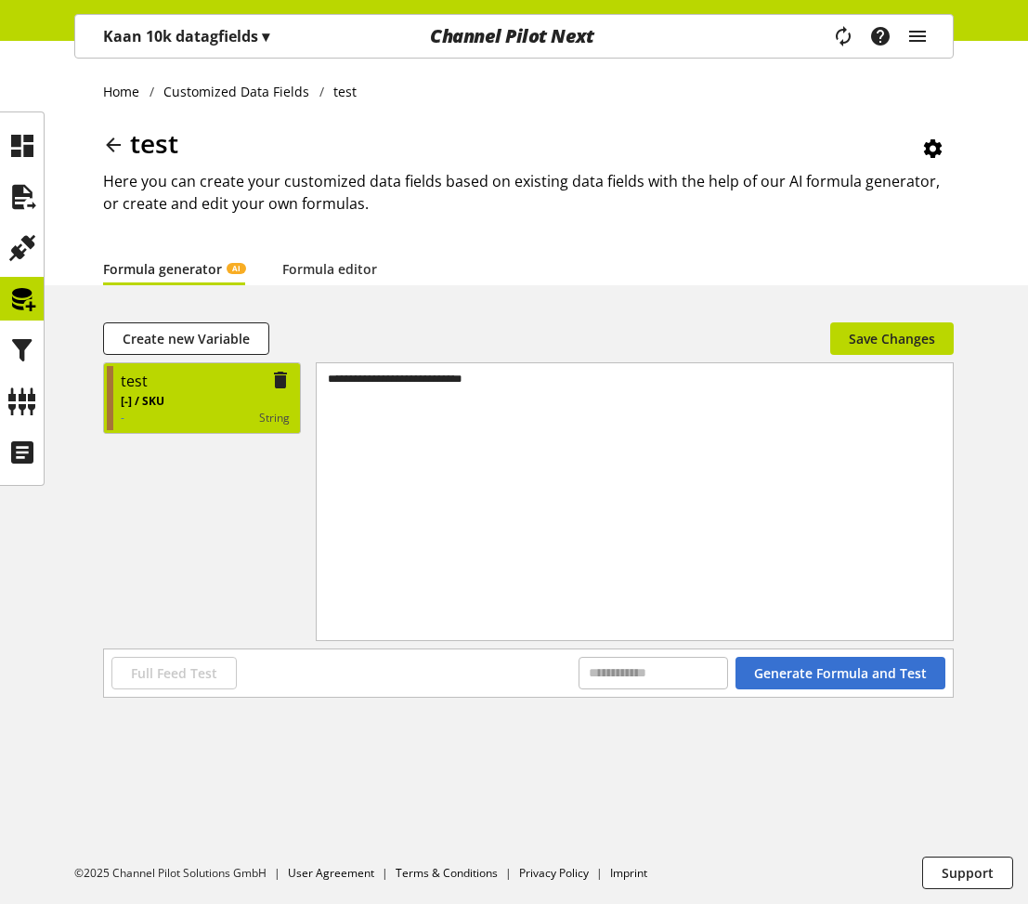
click at [214, 414] on div "string" at bounding box center [226, 418] width 125 height 17
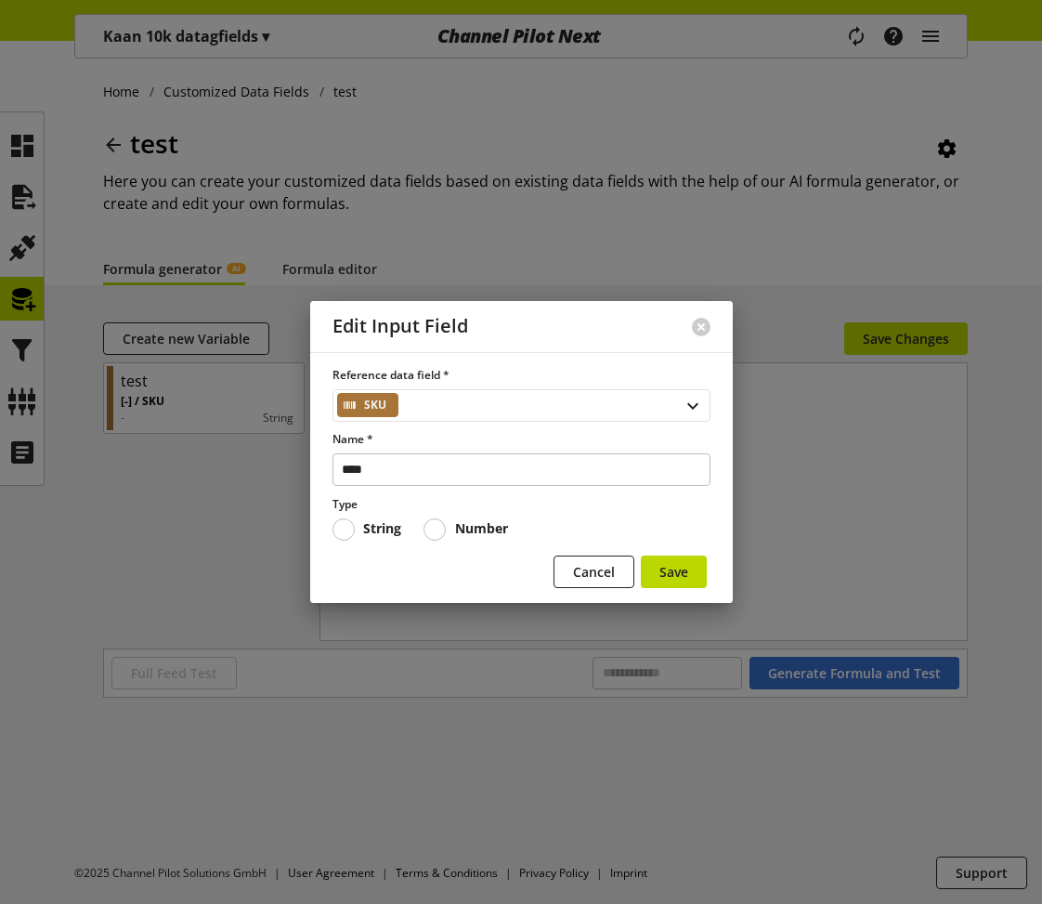
click at [443, 405] on div "SKU" at bounding box center [522, 405] width 378 height 33
click at [537, 379] on label "Reference data field *" at bounding box center [522, 375] width 378 height 17
click at [603, 577] on span "Cancel" at bounding box center [594, 572] width 42 height 20
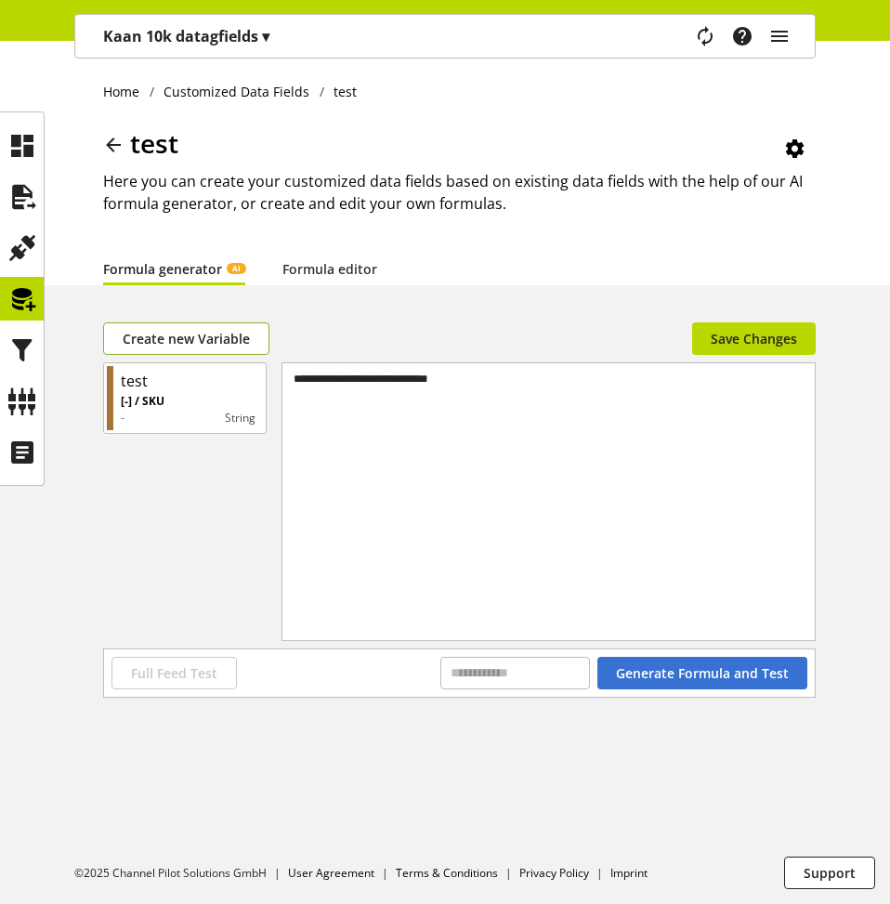
click at [245, 344] on span "Create new Variable" at bounding box center [186, 339] width 127 height 20
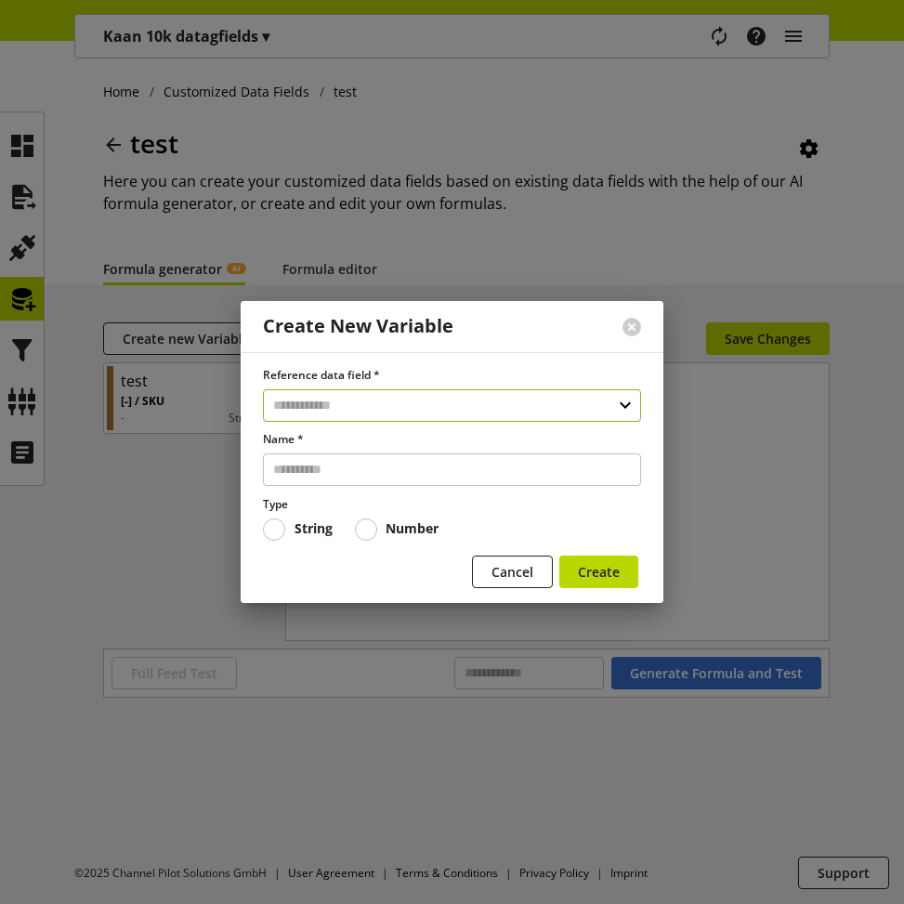
click at [413, 411] on input "text" at bounding box center [452, 405] width 378 height 33
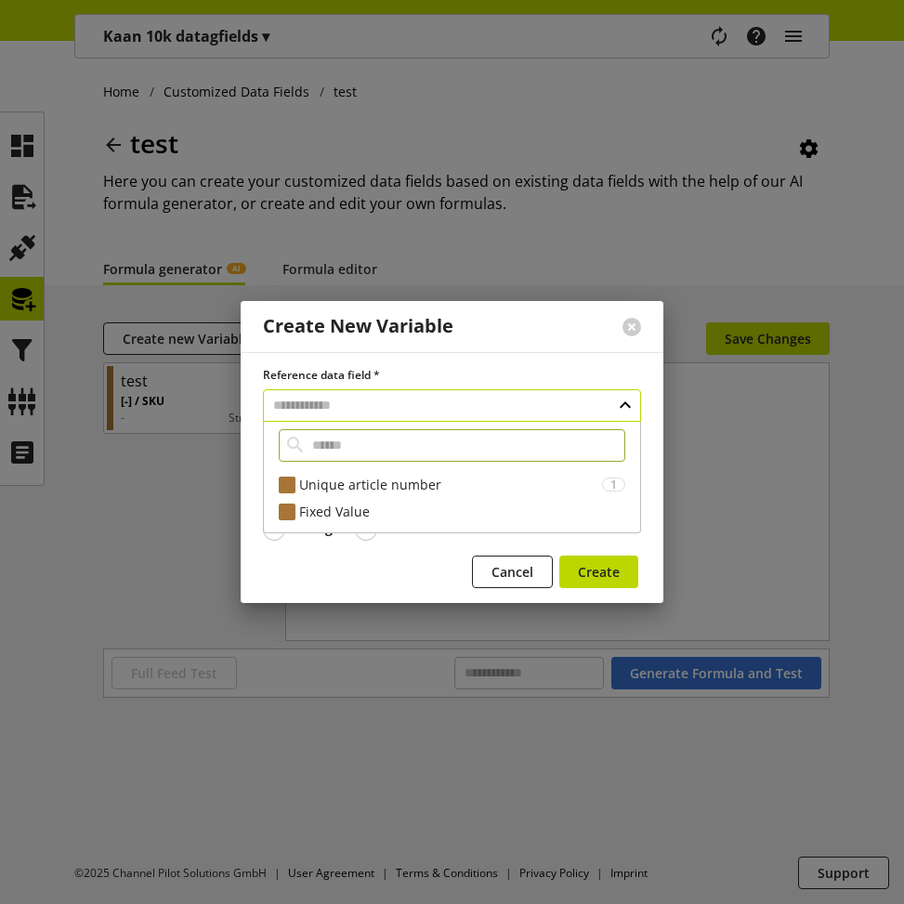
click at [413, 411] on input "text" at bounding box center [452, 405] width 378 height 33
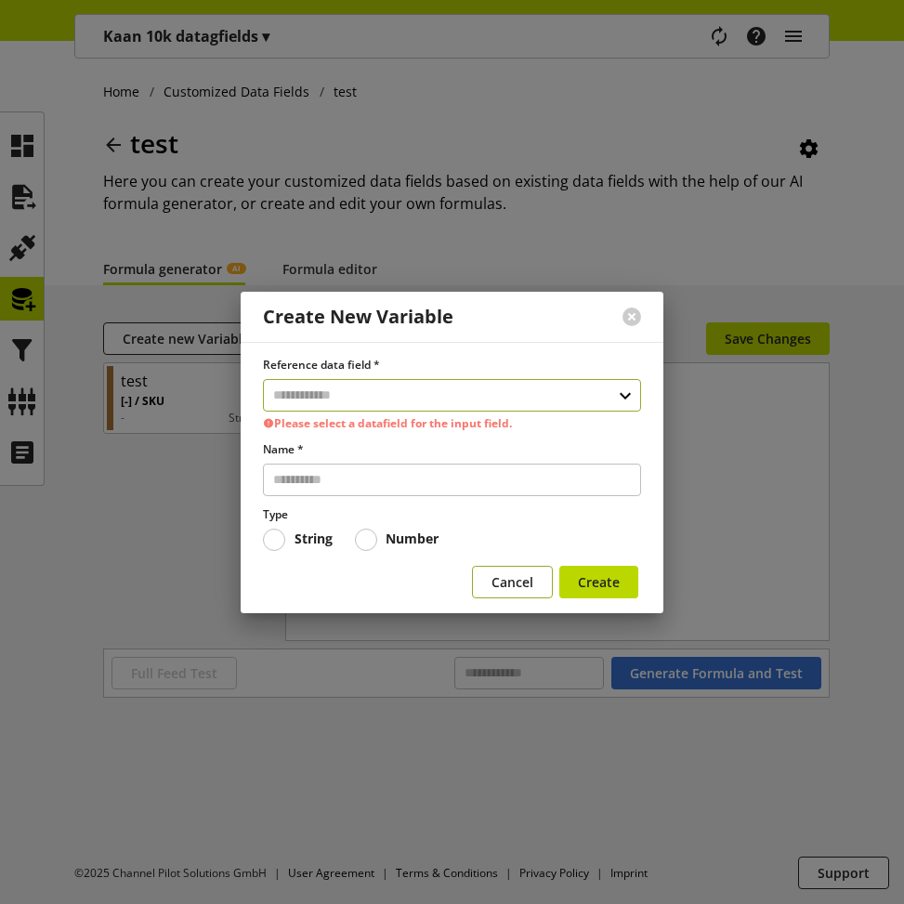
click at [504, 593] on button "Cancel" at bounding box center [512, 582] width 81 height 33
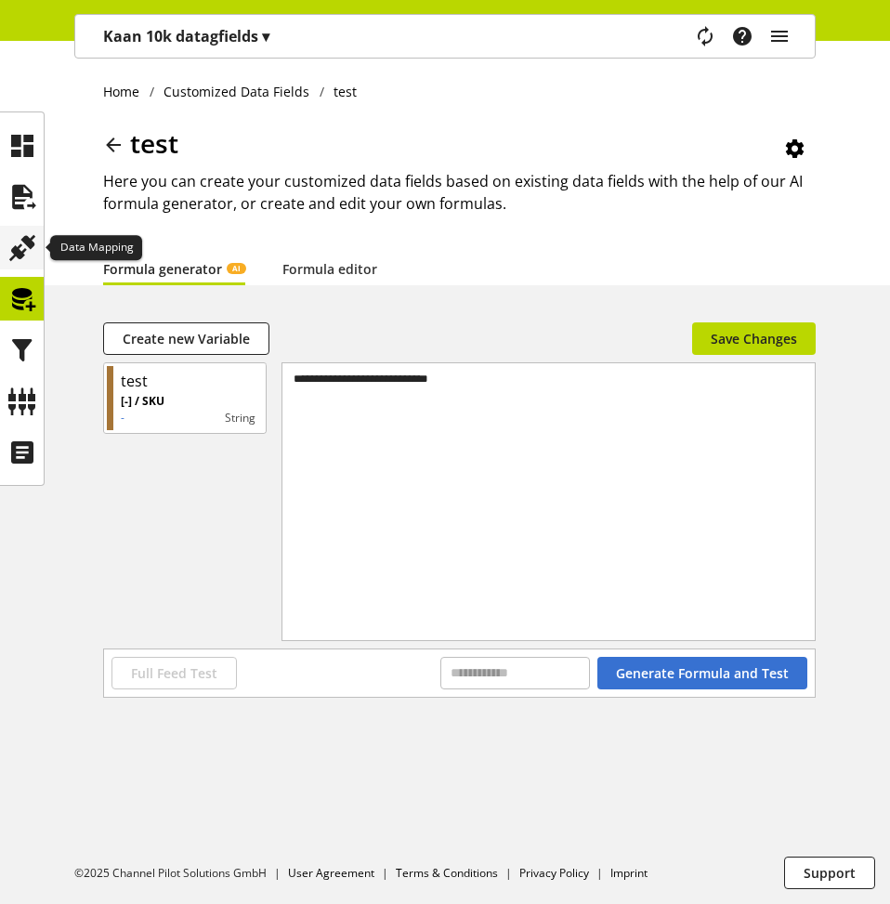
click at [20, 251] on icon at bounding box center [22, 247] width 30 height 37
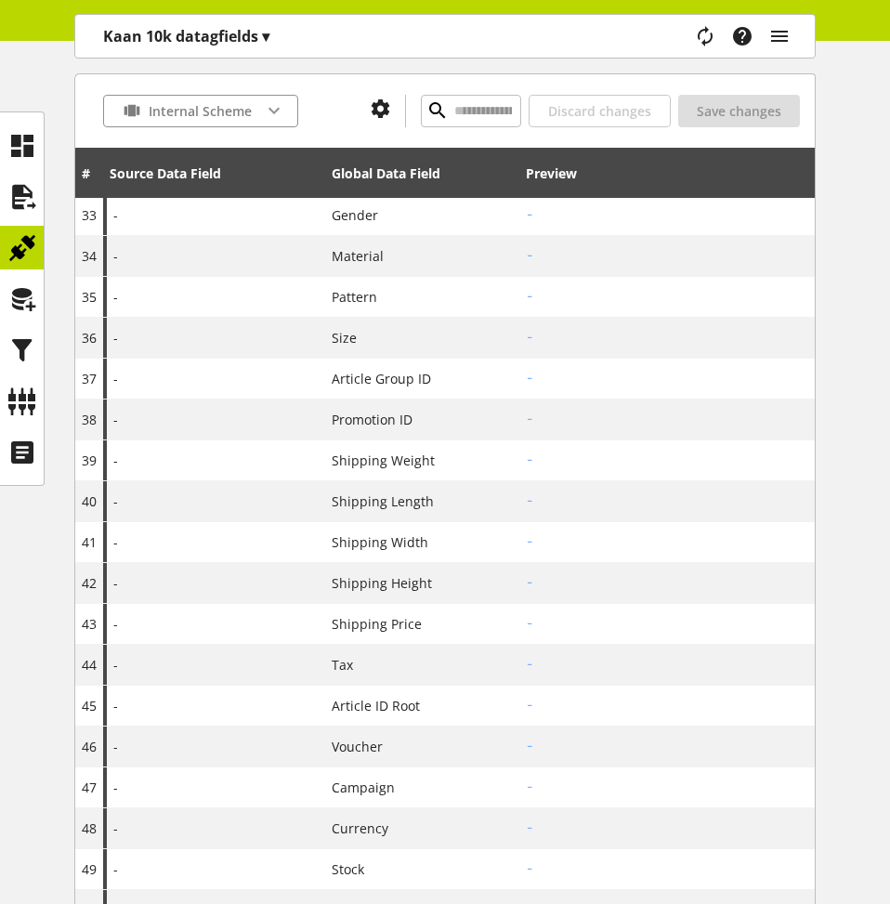
scroll to position [1696, 0]
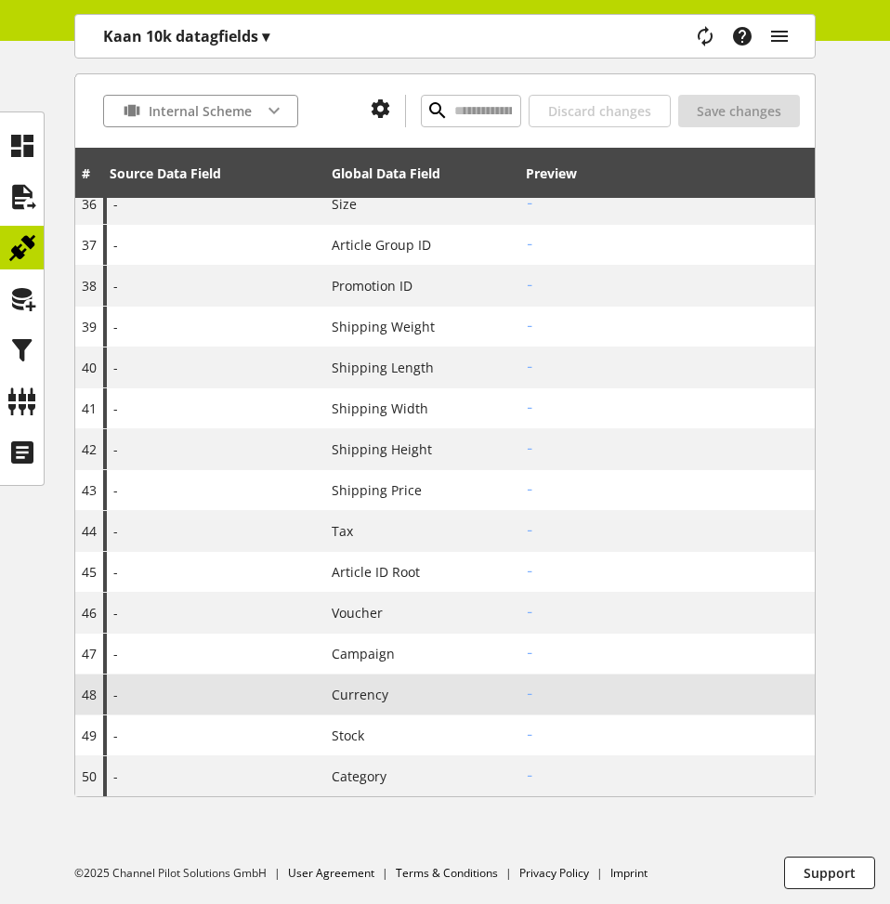
click at [367, 695] on span "Currency" at bounding box center [360, 695] width 57 height 20
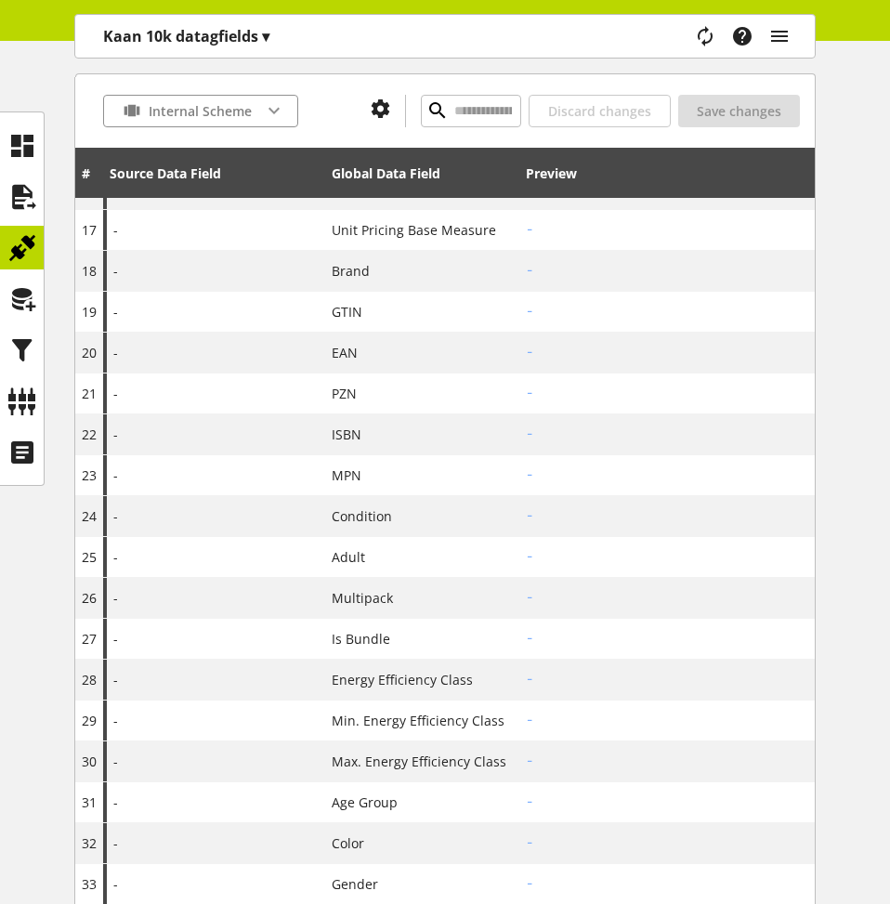
scroll to position [669, 0]
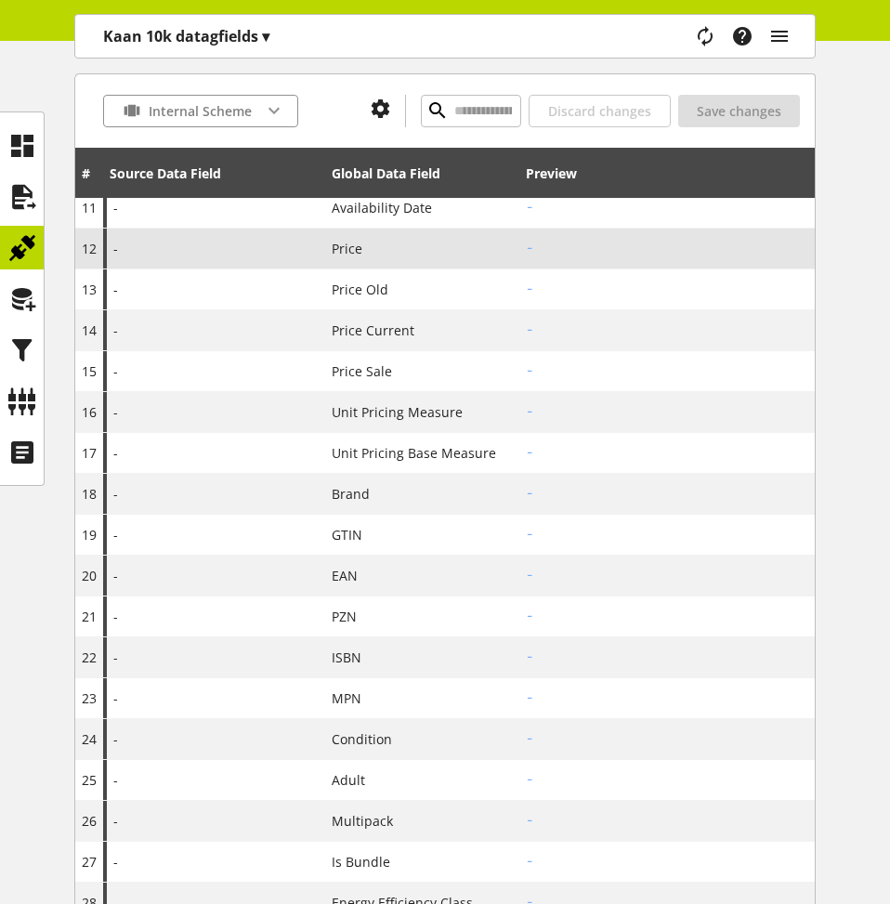
click at [320, 257] on div "-" at bounding box center [214, 248] width 222 height 40
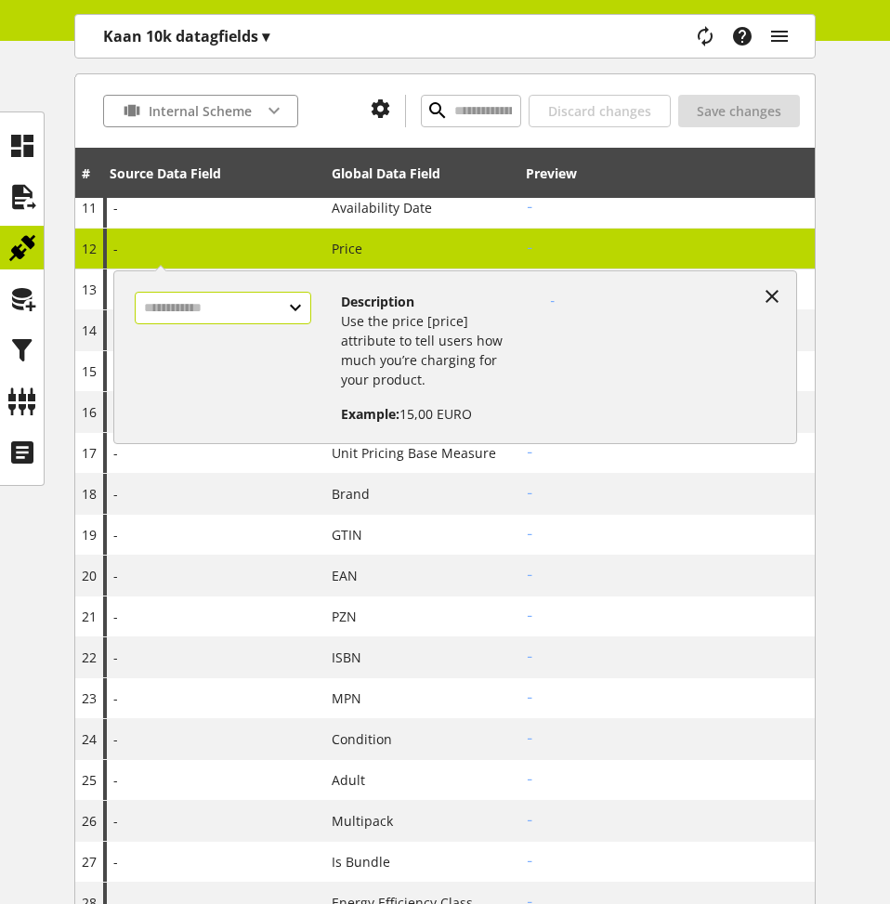
click at [294, 312] on input "text" at bounding box center [223, 308] width 177 height 33
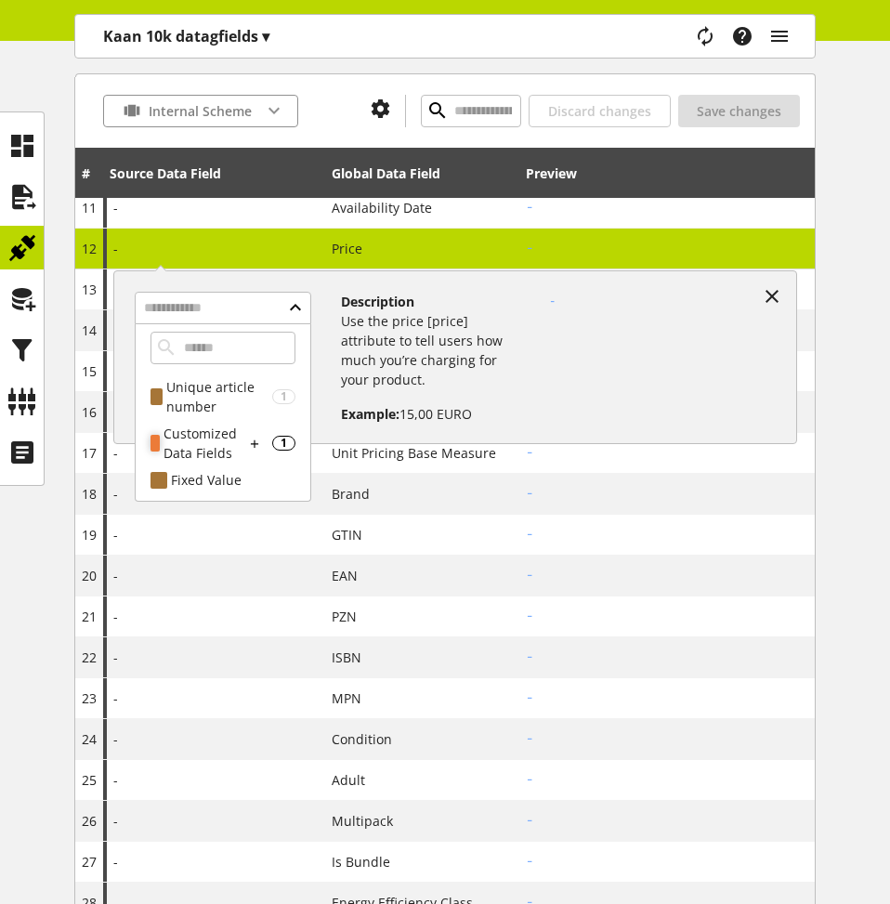
click at [211, 444] on div "Customized Data Fields" at bounding box center [204, 443] width 82 height 39
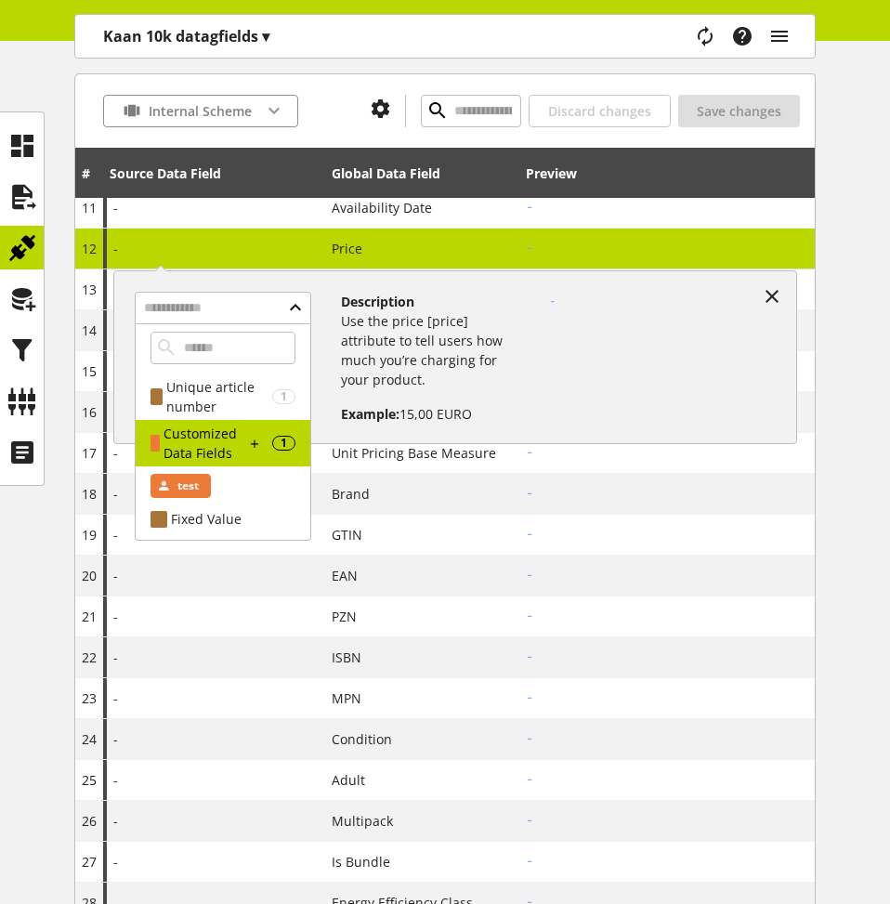
click at [197, 484] on span "test" at bounding box center [187, 486] width 21 height 22
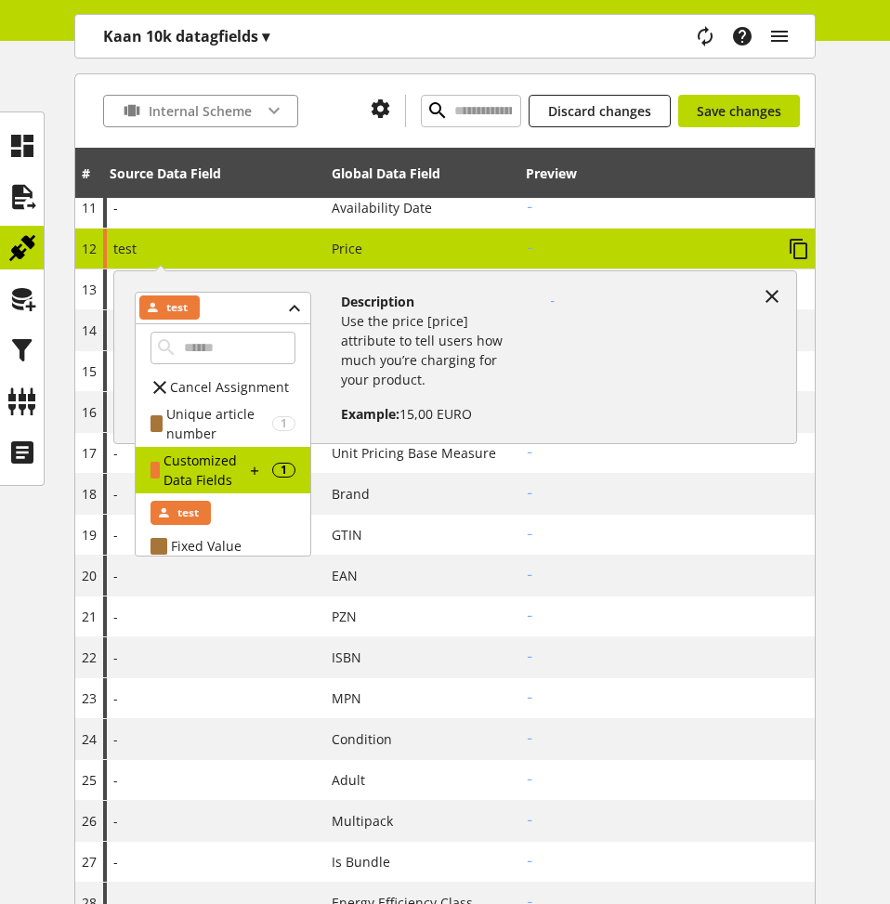
scroll to position [446, 0]
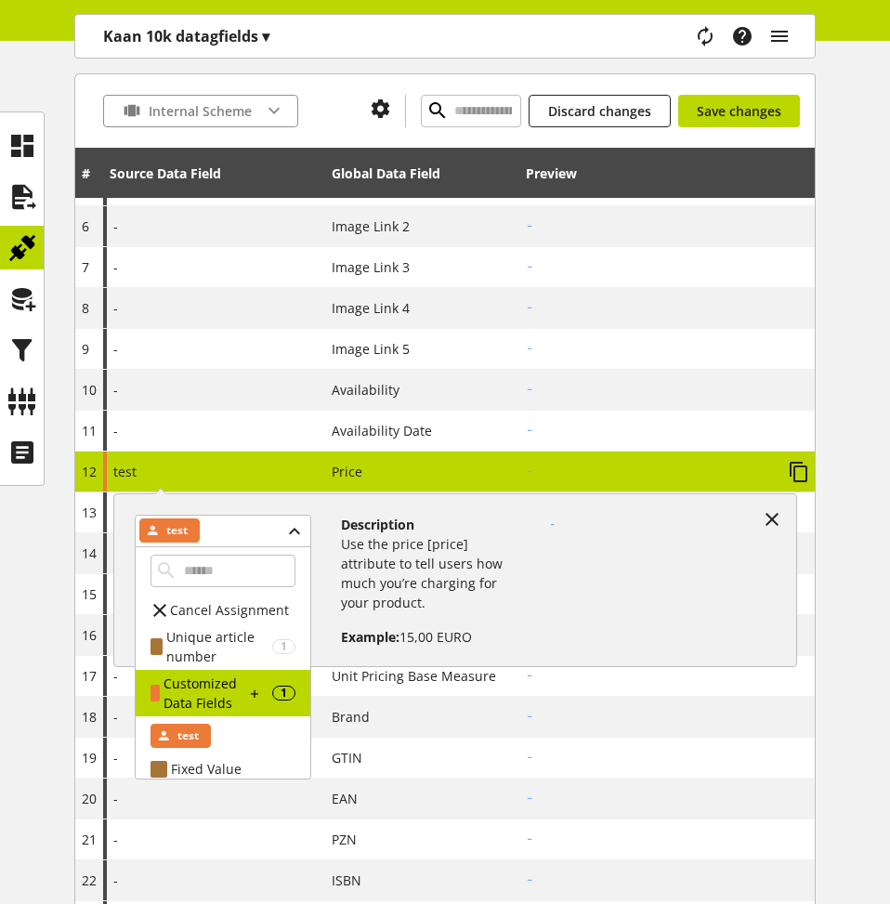
click at [223, 471] on div "test test Cancel Assignment Unique article number 1 SKU Customized Data Fields …" at bounding box center [214, 471] width 222 height 40
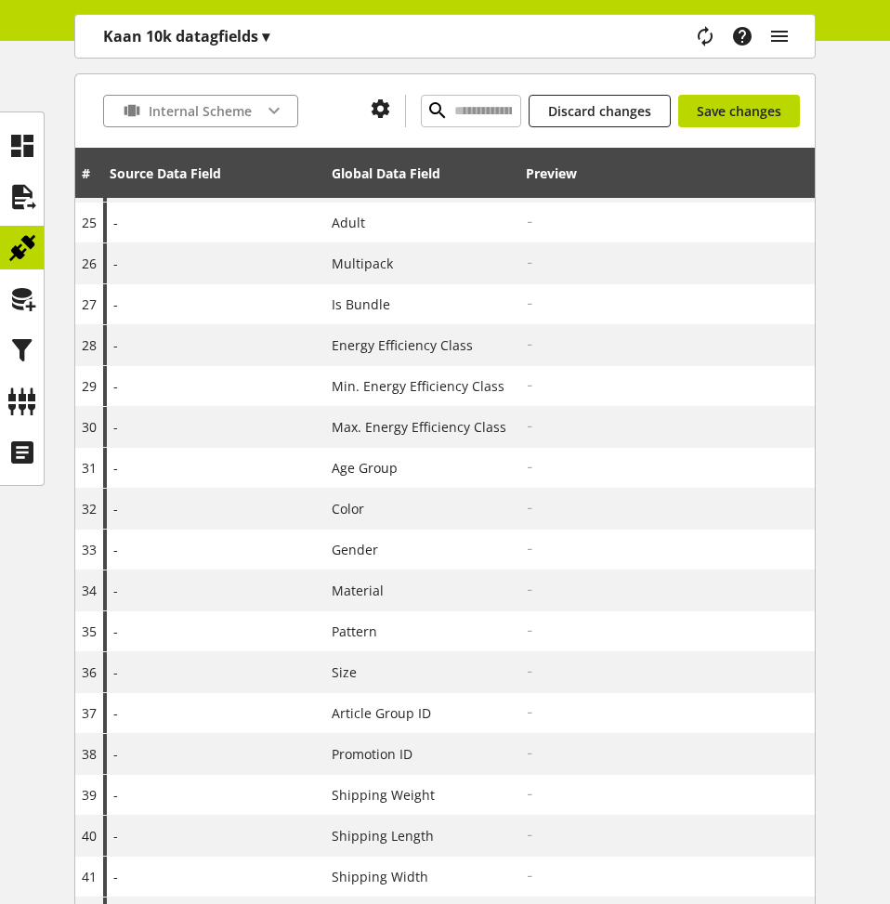
scroll to position [1696, 0]
